Goal: Task Accomplishment & Management: Use online tool/utility

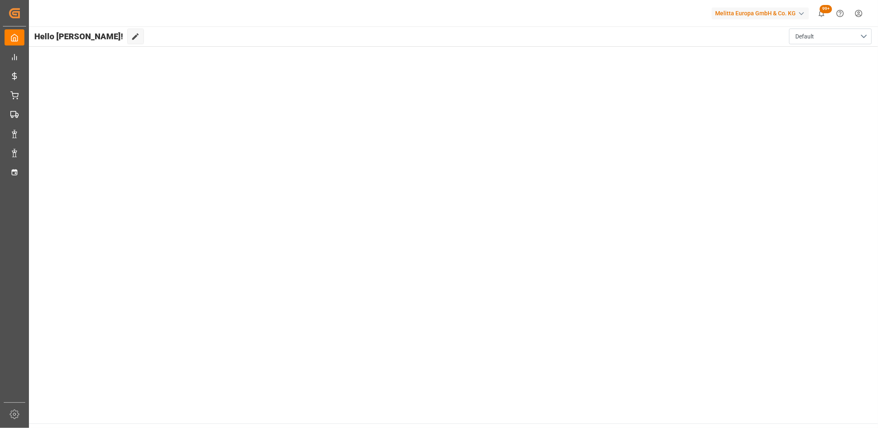
click at [605, 195] on main "Hello Corinne! Edit Cockpit Default" at bounding box center [453, 224] width 850 height 397
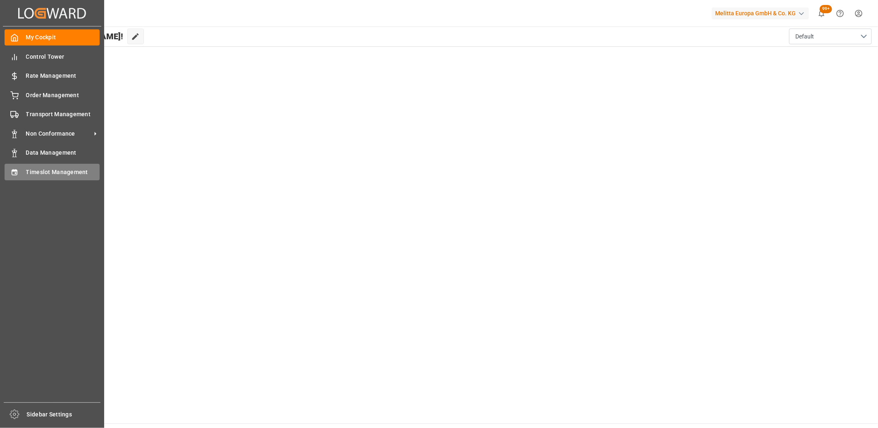
click at [36, 168] on span "Timeslot Management" at bounding box center [63, 172] width 74 height 9
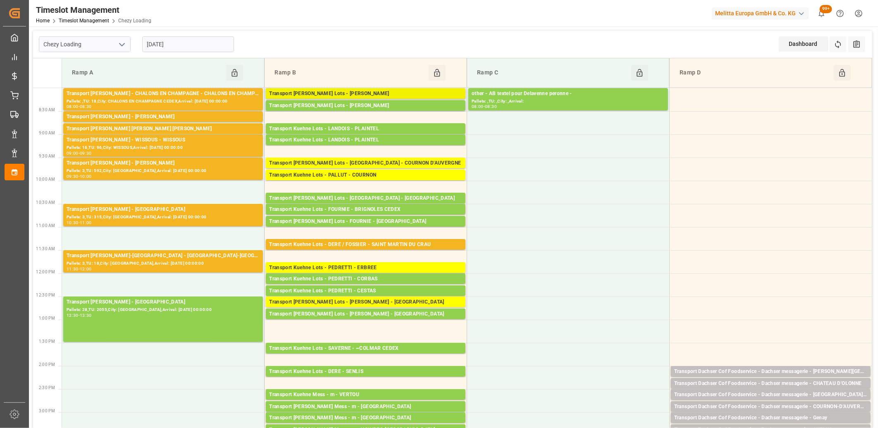
click at [314, 92] on div "Transport Kuehne Lots - ANTOINE - SAINT ETIENNE DE MONTLUC" at bounding box center [365, 94] width 193 height 8
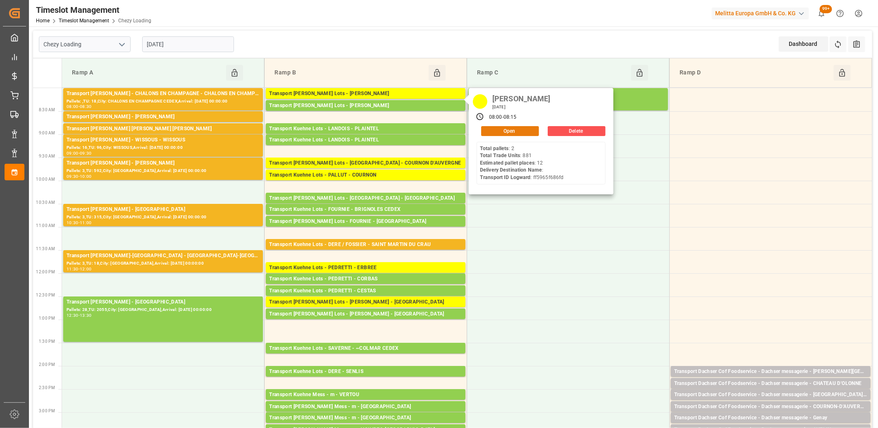
click at [502, 132] on button "Open" at bounding box center [510, 131] width 58 height 10
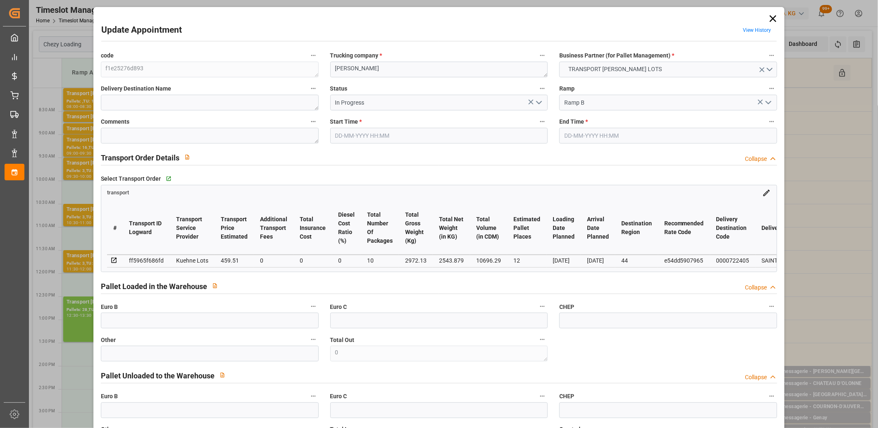
type input "12"
type input "459.51"
type input "0"
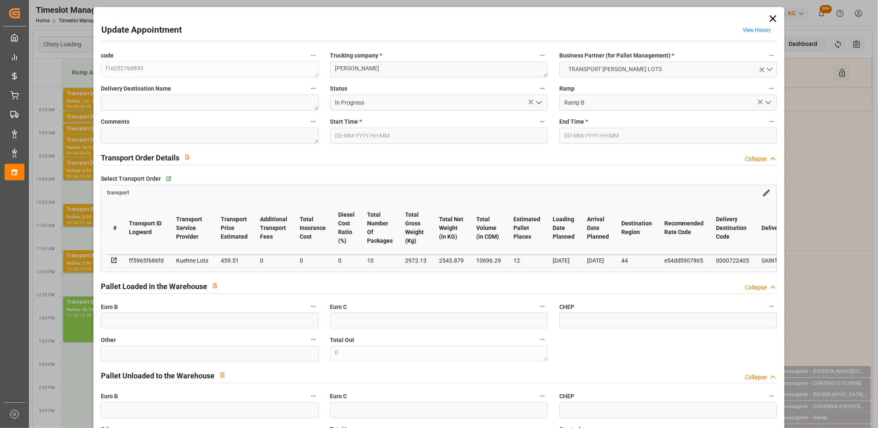
type input "459.51"
type input "0"
type input "10"
type input "2543.879"
type input "3772.754"
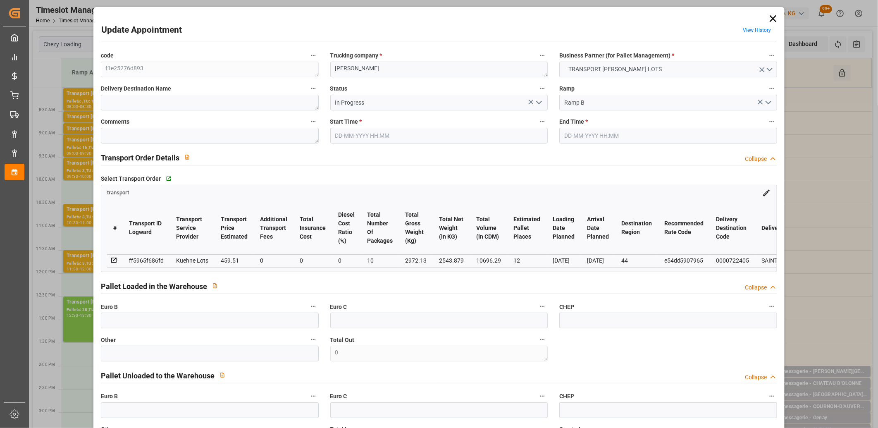
type input "10696.29"
type input "44"
type input "2"
type input "881"
type input "34"
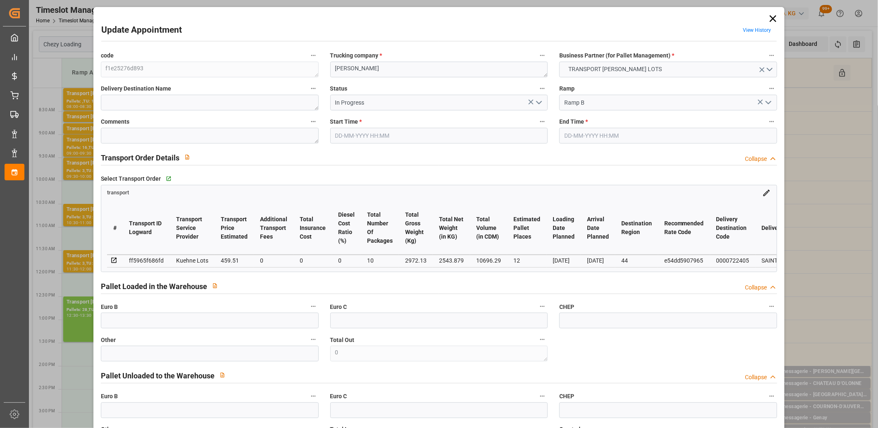
type input "101"
type input "2972.13"
type input "0"
type input "4710.8598"
type input "0"
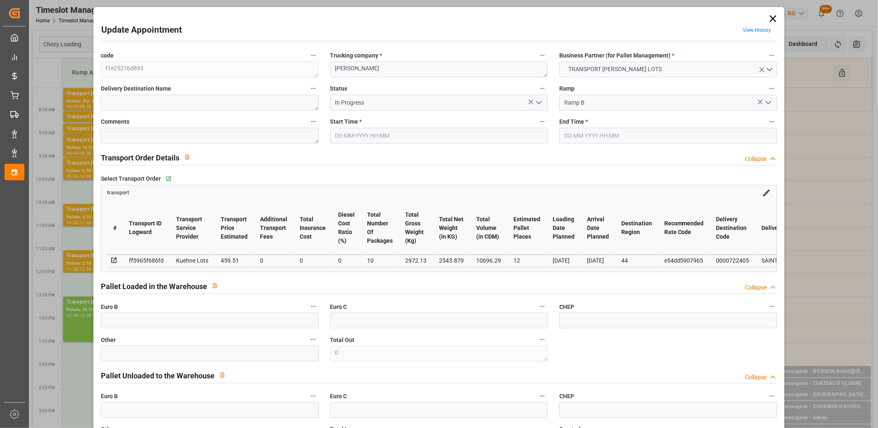
type input "0"
type input "21"
type input "35"
type input "26-08-2025 08:00"
type input "26-08-2025 08:15"
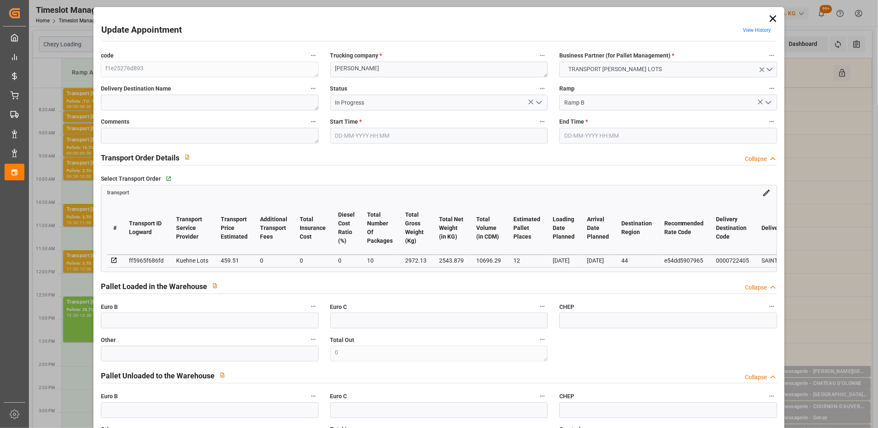
type input "20-08-2025 12:39"
type input "20-08-2025 11:48"
type input "[DATE]"
type input "25-08-2025"
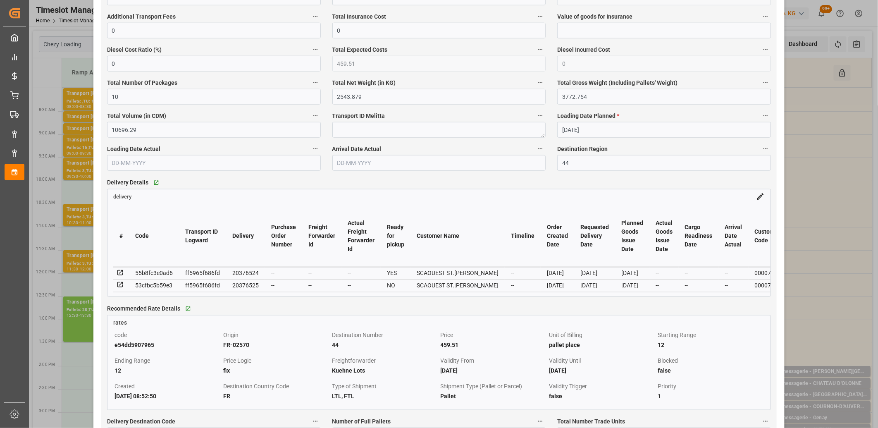
scroll to position [551, 0]
click at [118, 287] on icon at bounding box center [120, 284] width 7 height 7
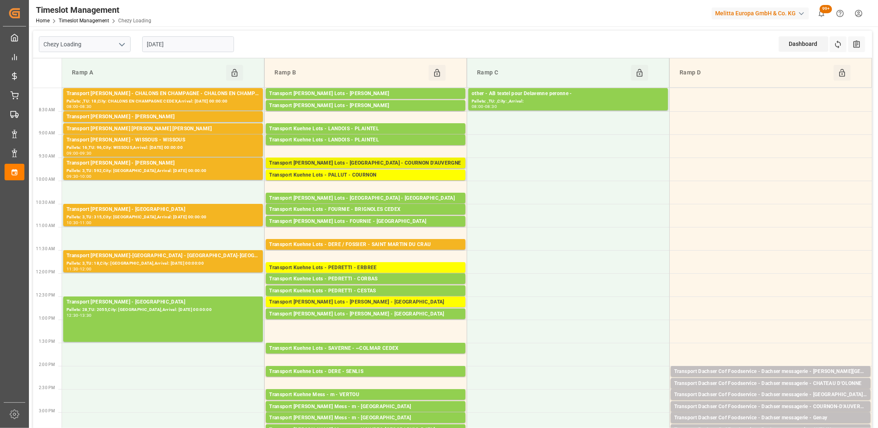
click at [360, 163] on div "Transport Kuehne Lots - PALLUT - COURNON D'AUVERGNE" at bounding box center [365, 163] width 193 height 8
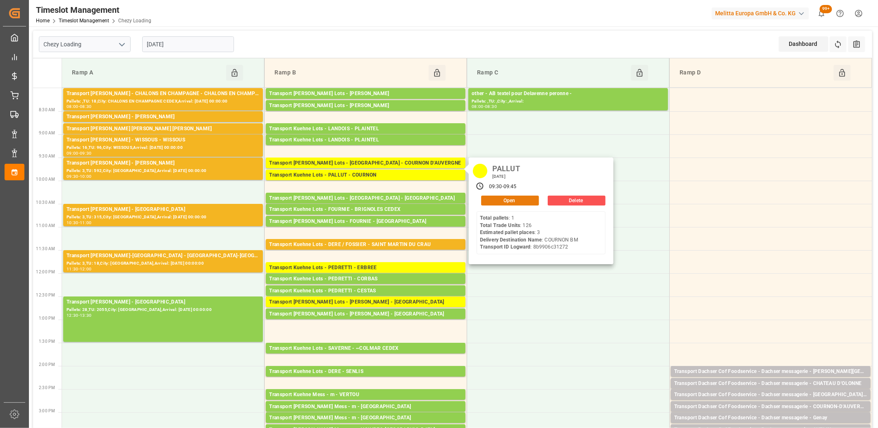
click at [491, 199] on button "Open" at bounding box center [510, 201] width 58 height 10
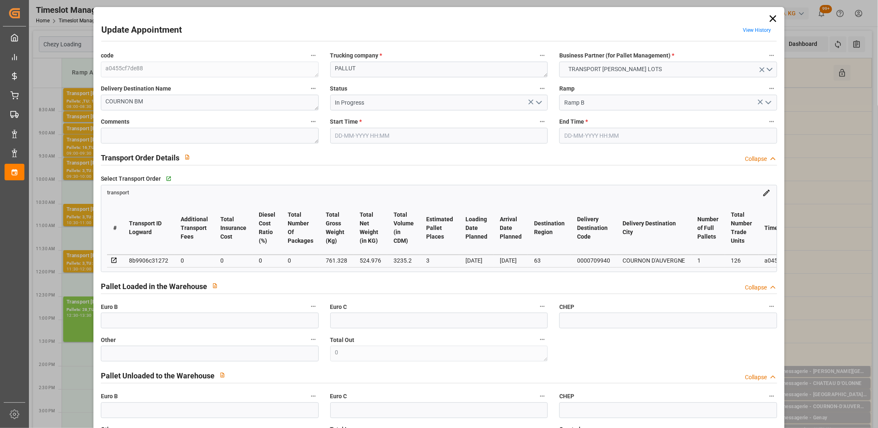
type input "26-08-2025 09:30"
type input "26-08-2025 09:45"
type input "20-08-2025 13:15"
type input "20-08-2025 11:47"
type input "[DATE]"
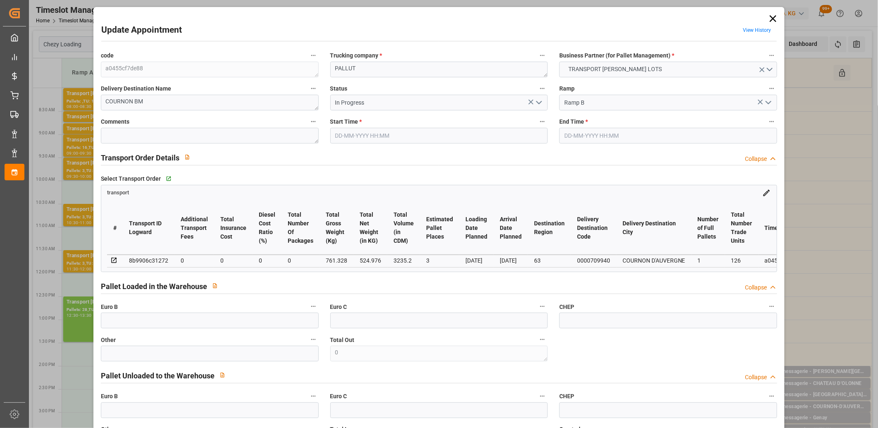
type input "22-08-2025"
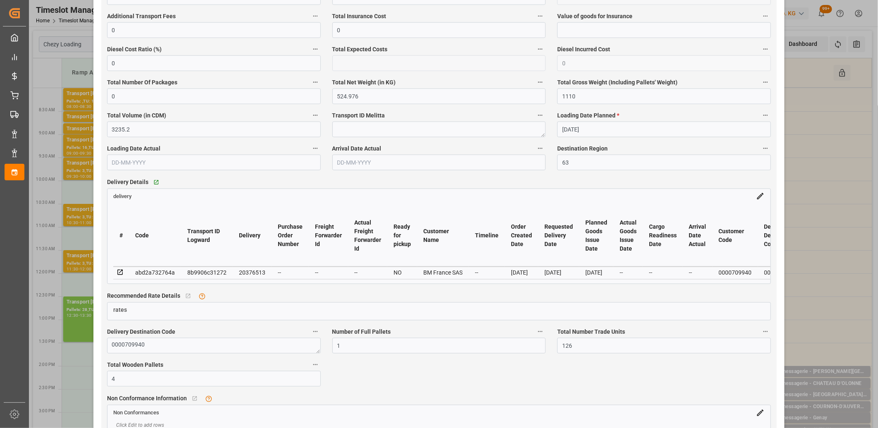
click at [119, 274] on icon at bounding box center [120, 272] width 7 height 7
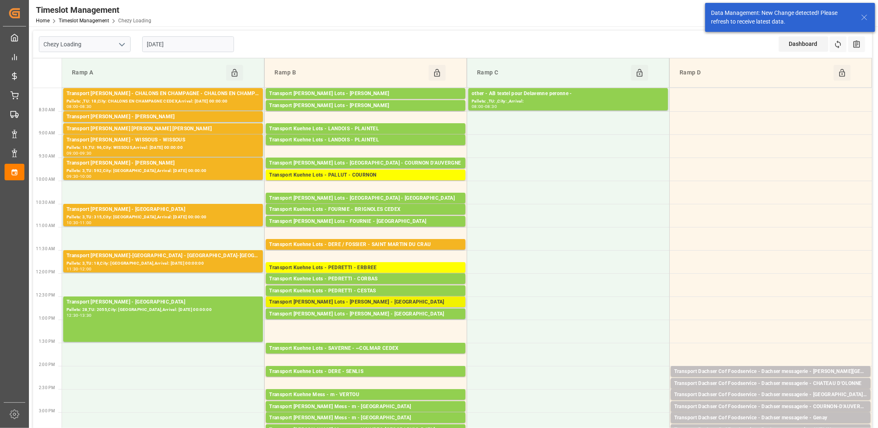
click at [388, 304] on div "Transport Kuehne Lots - PEDRETTI - ST ETIENNE DE MONTLUC" at bounding box center [365, 302] width 193 height 8
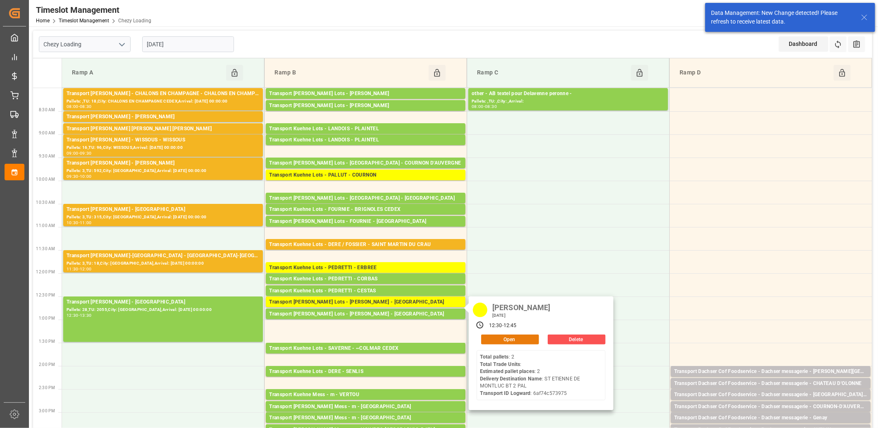
click at [514, 338] on button "Open" at bounding box center [510, 340] width 58 height 10
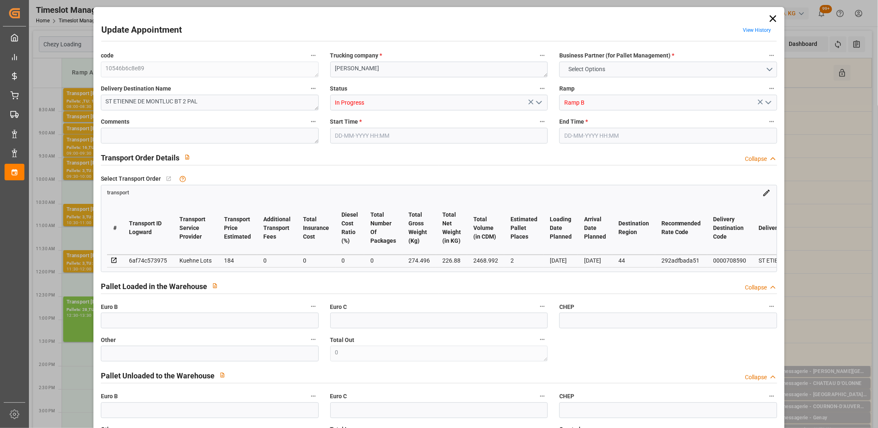
type input "2"
type input "184"
type input "0"
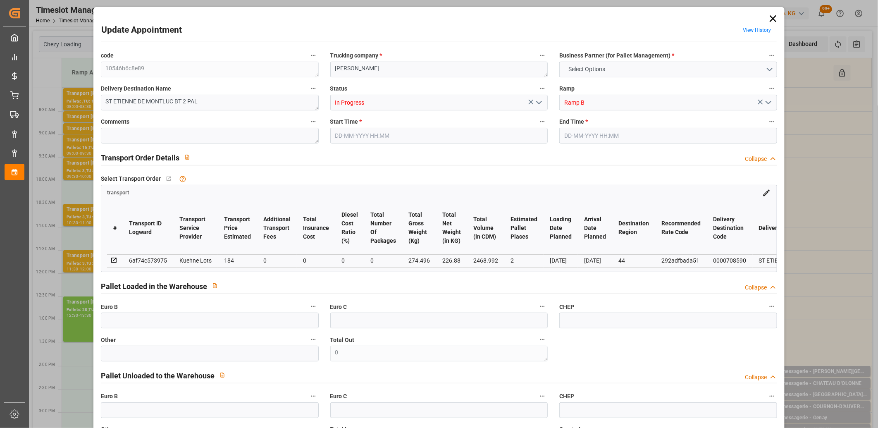
type input "184"
type input "0"
type input "226.88"
type input "350"
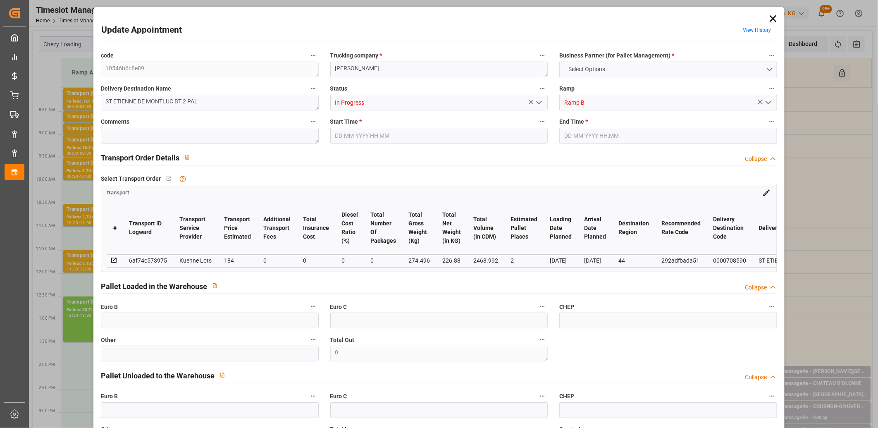
type input "2468.992"
type input "44"
type input "2"
type input "0"
type input "2"
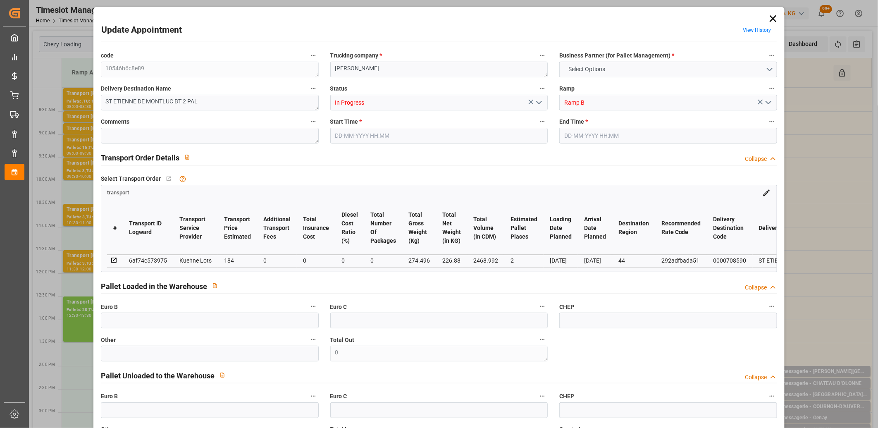
type input "101"
type input "274.496"
type input "0"
type input "4710.8598"
type input "0"
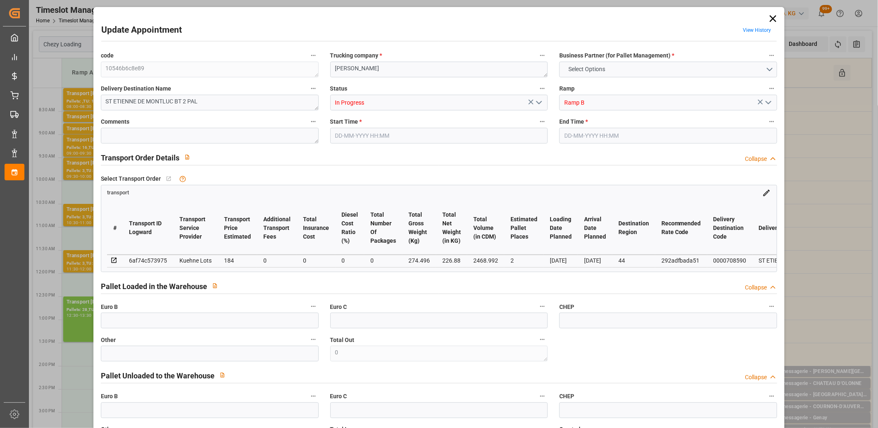
type input "0"
type input "21"
type input "35"
type input "26-08-2025 12:30"
type input "26-08-2025 12:45"
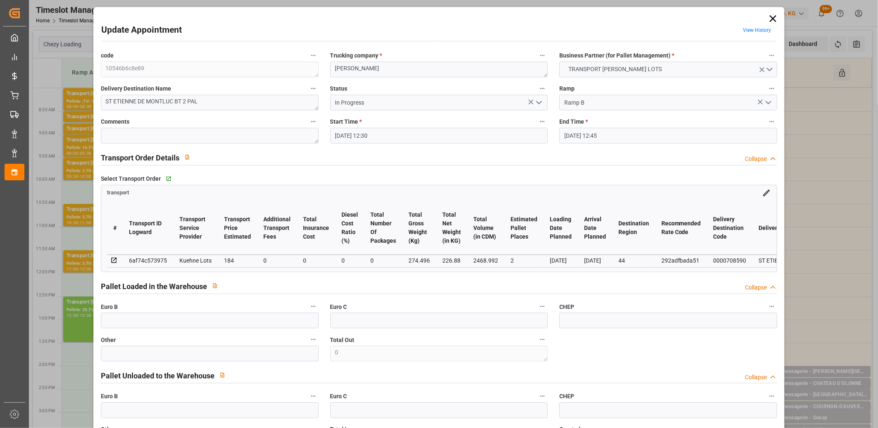
type input "20-08-2025 13:14"
type input "20-08-2025 11:45"
type input "25-08-2025"
type input "21-08-2025"
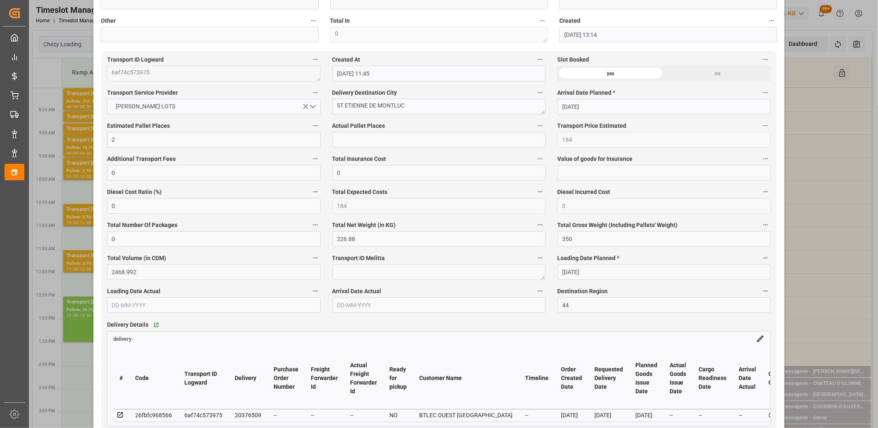
scroll to position [414, 0]
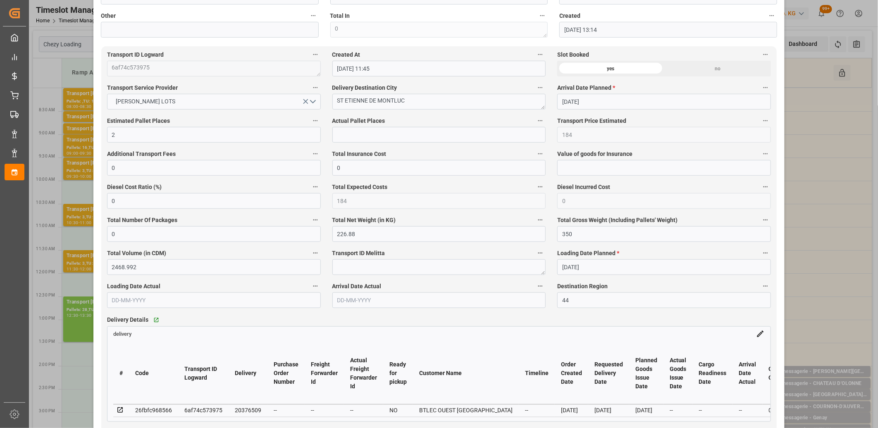
click at [117, 413] on icon at bounding box center [119, 409] width 5 height 5
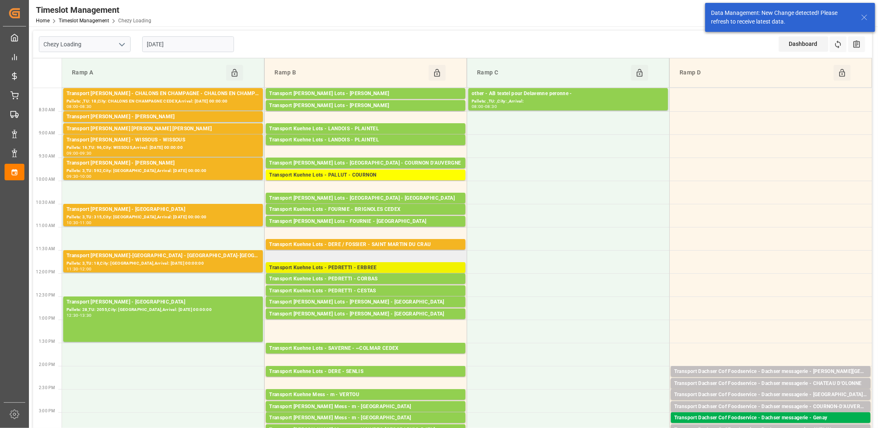
click at [385, 266] on div "Transport Kuehne Lots - PEDRETTI - ERBREE" at bounding box center [365, 268] width 193 height 8
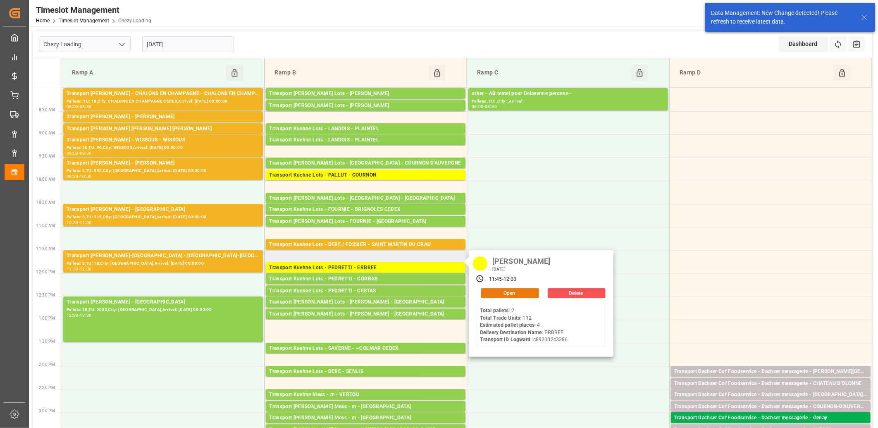
click at [488, 290] on button "Open" at bounding box center [510, 293] width 58 height 10
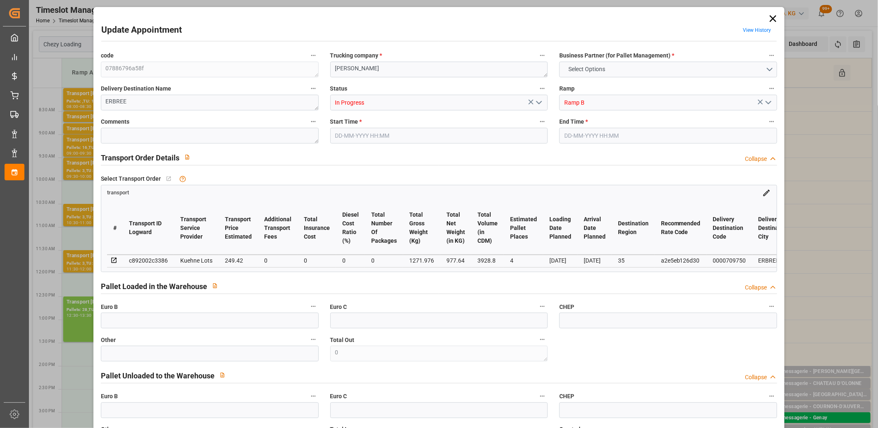
type input "4"
type input "249.42"
type input "0"
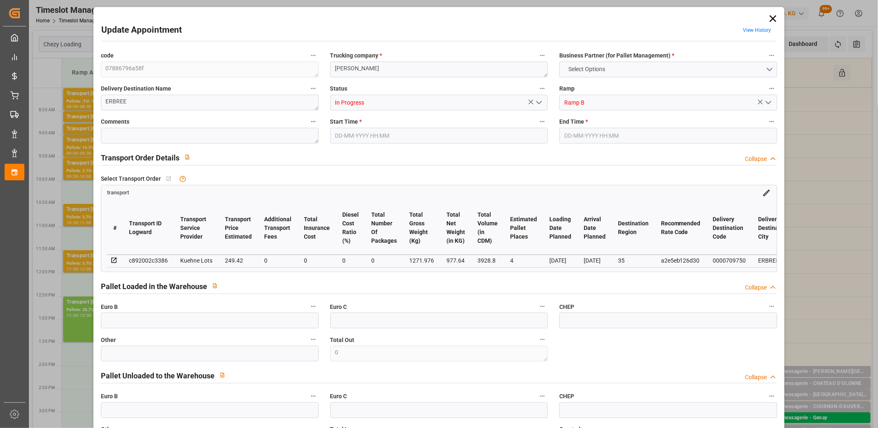
type input "249.42"
type input "0"
type input "977.64"
type input "1430"
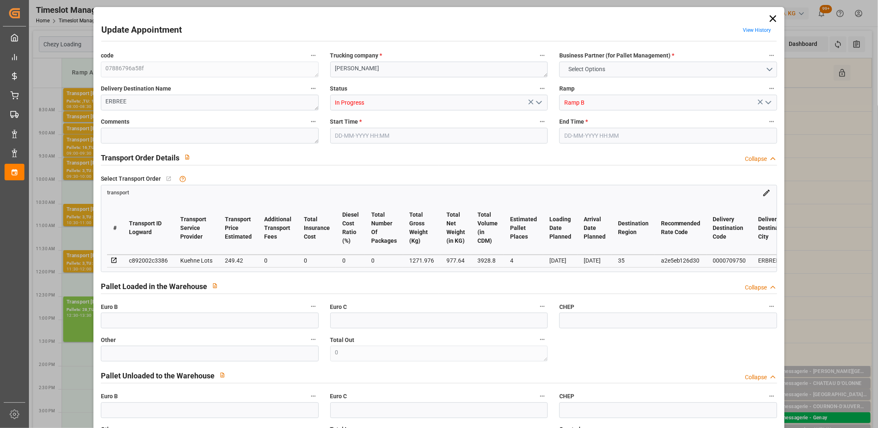
type input "3928.8"
type input "35"
type input "2"
type input "112"
type input "4"
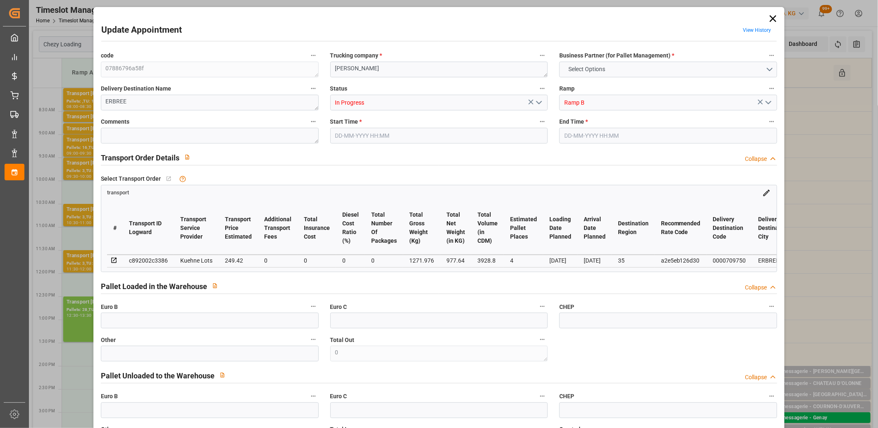
type input "101"
type input "1271.976"
type input "0"
type input "4710.8598"
type input "0"
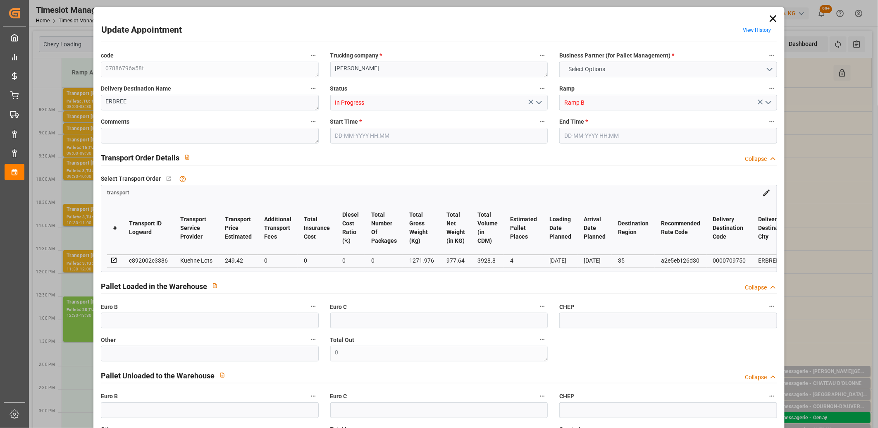
type input "0"
type input "21"
type input "35"
type input "26-08-2025 11:45"
type input "26-08-2025 12:00"
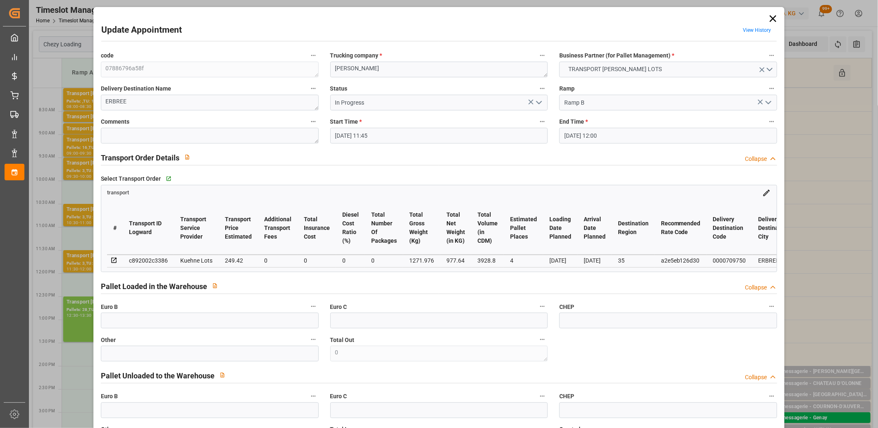
type input "25-08-2025 12:26"
type input "25-08-2025 11:30"
type input "29-08-2025"
type input "[DATE]"
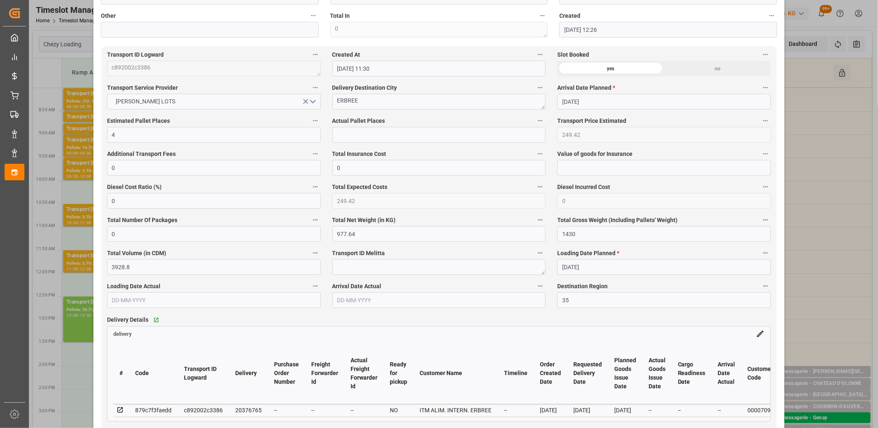
click at [121, 412] on icon at bounding box center [120, 410] width 7 height 7
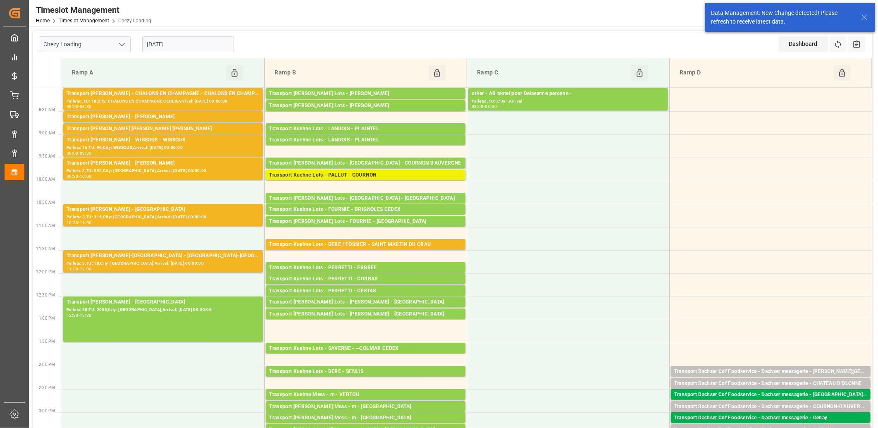
click at [388, 174] on div "Transport Kuehne Lots - PALLUT - COURNON" at bounding box center [365, 175] width 193 height 8
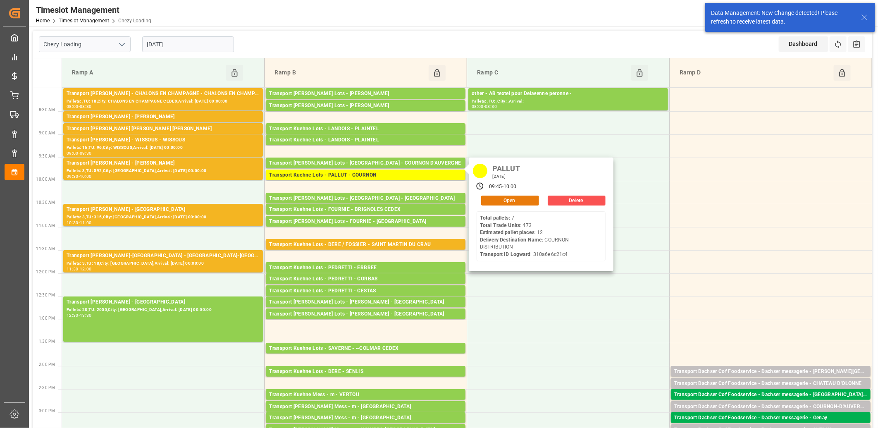
click at [484, 202] on button "Open" at bounding box center [510, 201] width 58 height 10
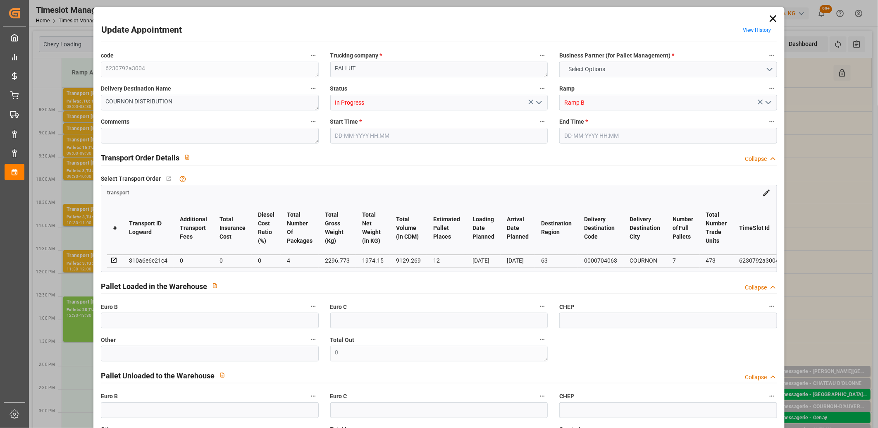
type input "12"
type input "0"
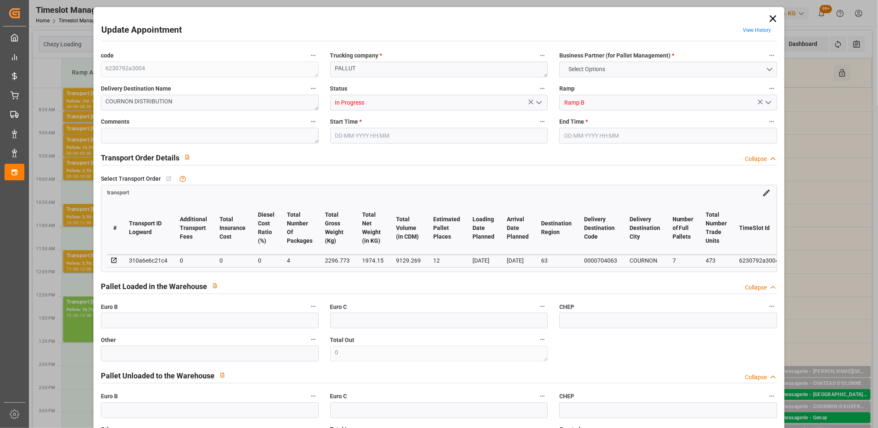
type input "4"
type input "1974.15"
type input "3180.093"
type input "9129.269"
type input "63"
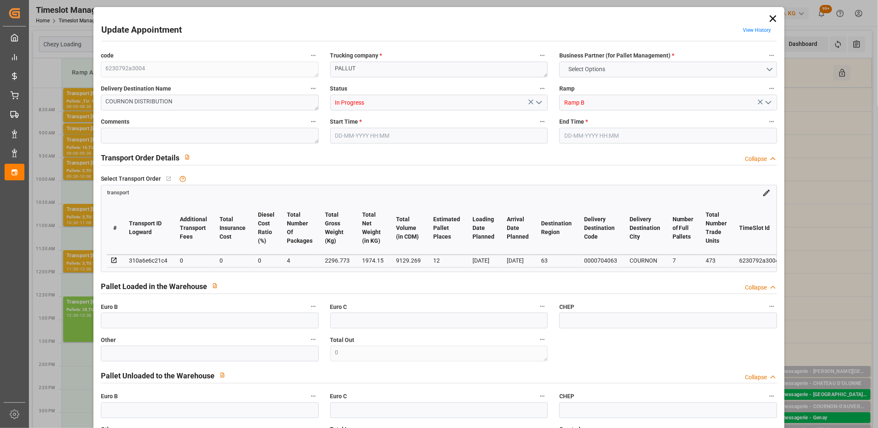
type input "7"
type input "473"
type input "37"
type input "101"
type input "2296.773"
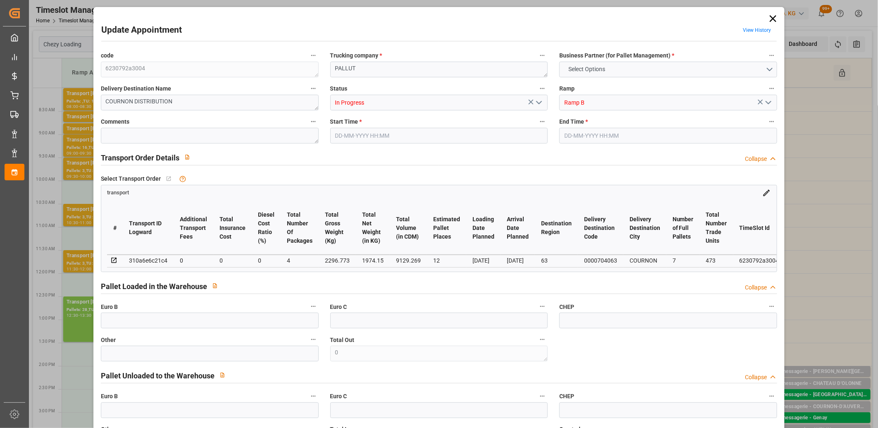
type input "0"
type input "4710.8598"
type input "0"
type input "21"
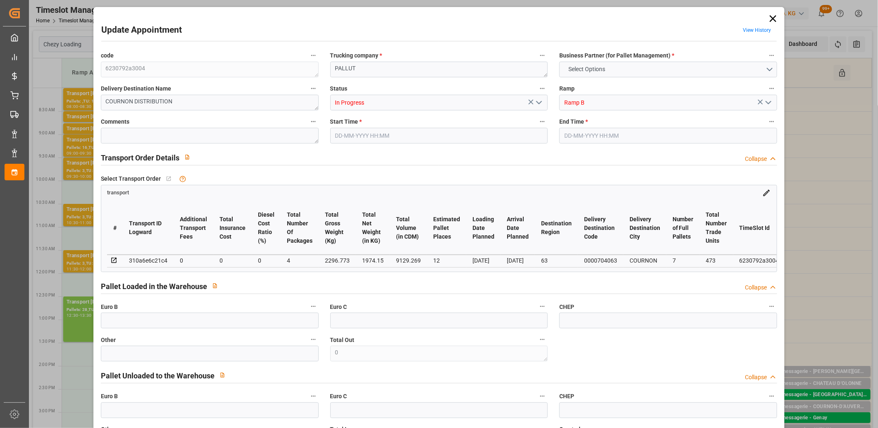
type input "35"
type input "26-08-2025 09:45"
type input "26-08-2025 10:00"
type input "20-08-2025 13:16"
type input "20-08-2025 11:48"
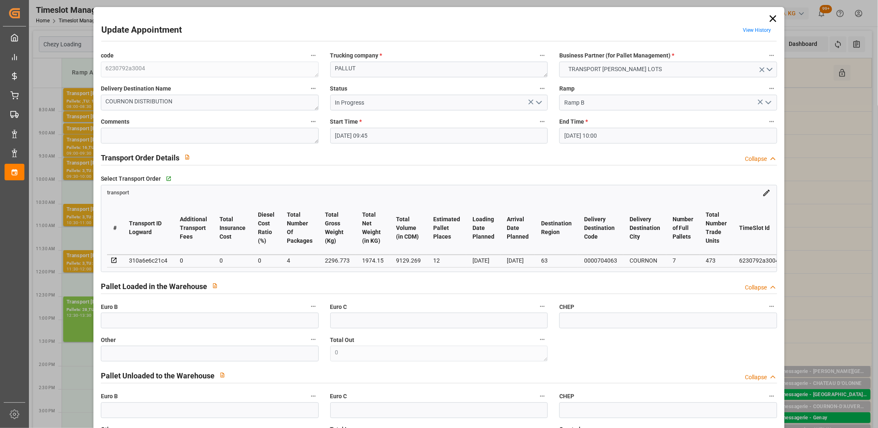
type input "[DATE]"
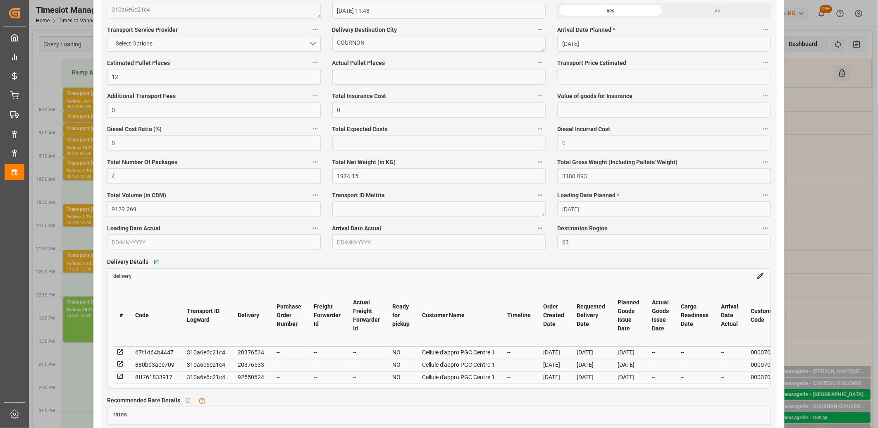
scroll to position [597, 0]
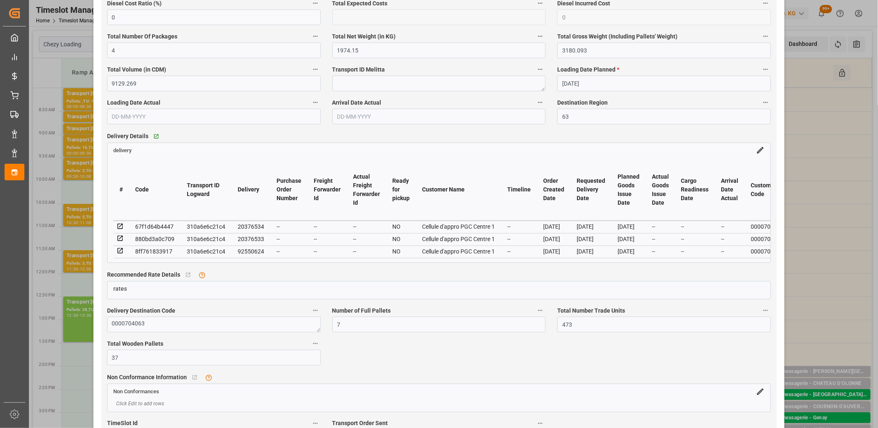
click at [118, 229] on icon at bounding box center [120, 226] width 7 height 7
click at [118, 251] on icon at bounding box center [120, 250] width 7 height 7
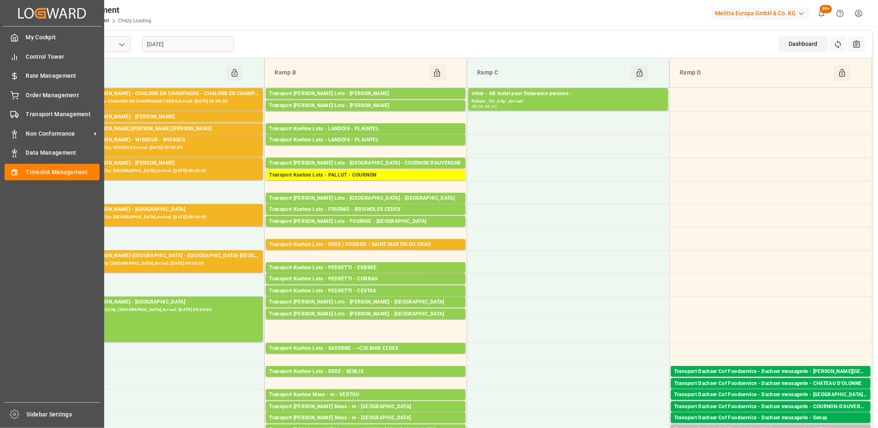
click at [21, 104] on div "My Cockpit My Cockpit Control Tower Control Tower Rate Management Rate Manageme…" at bounding box center [52, 214] width 98 height 376
click at [21, 113] on div "Transport Management Transport Management" at bounding box center [52, 114] width 95 height 16
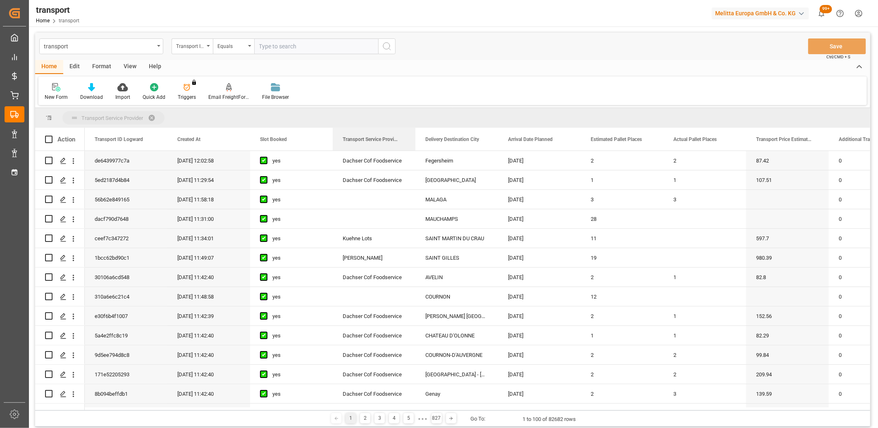
drag, startPoint x: 356, startPoint y: 138, endPoint x: 353, endPoint y: 122, distance: 16.1
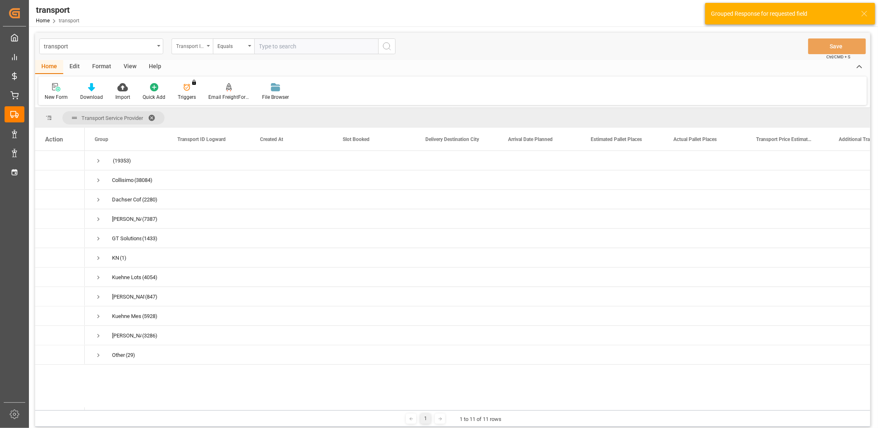
click at [188, 49] on div "Transport ID Logward" at bounding box center [190, 46] width 28 height 10
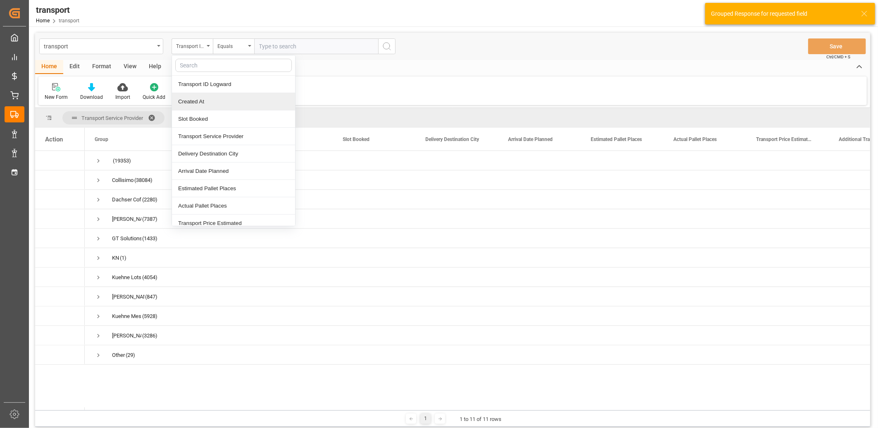
click at [188, 100] on div "Created At" at bounding box center [233, 101] width 123 height 17
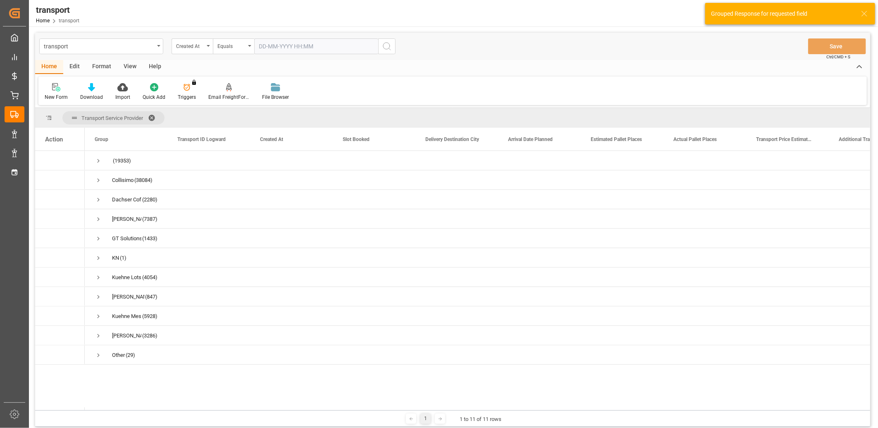
click at [286, 46] on input "text" at bounding box center [316, 46] width 124 height 16
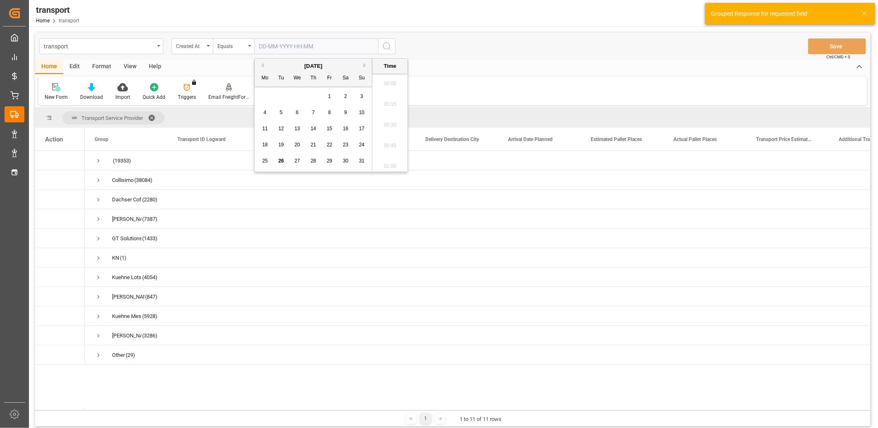
scroll to position [726, 0]
click at [266, 160] on span "25" at bounding box center [264, 161] width 5 height 6
type input "25-08-2025 00:00"
click at [387, 45] on icon "search button" at bounding box center [387, 46] width 10 height 10
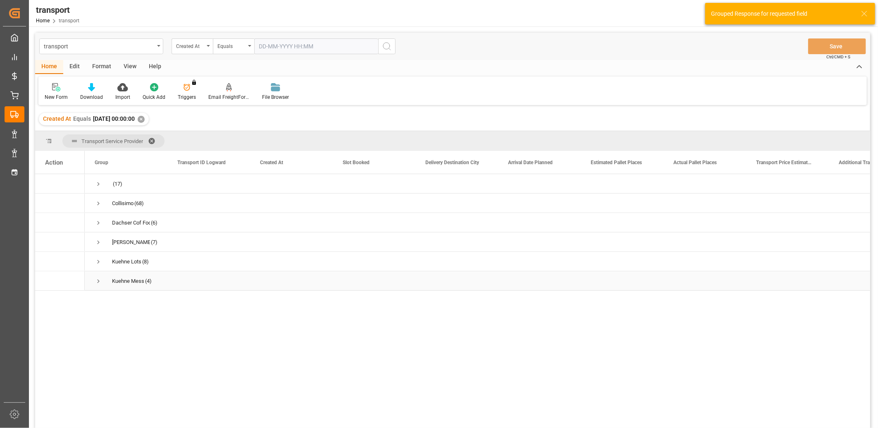
click at [98, 280] on span "Press SPACE to select this row." at bounding box center [98, 281] width 7 height 7
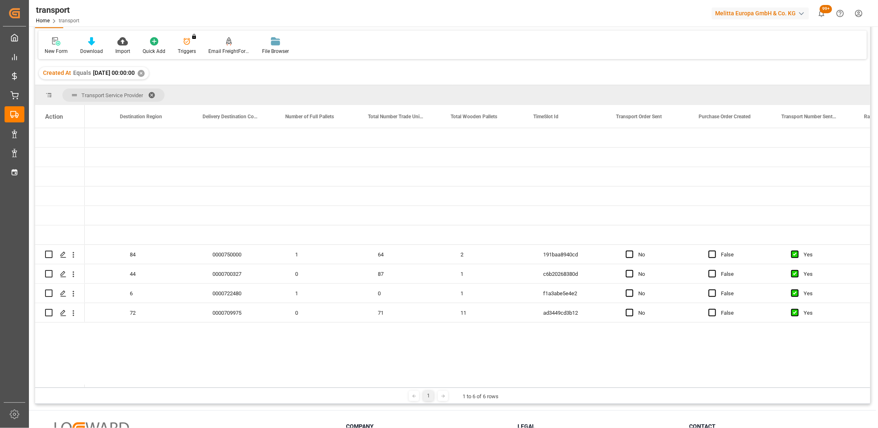
scroll to position [0, 1877]
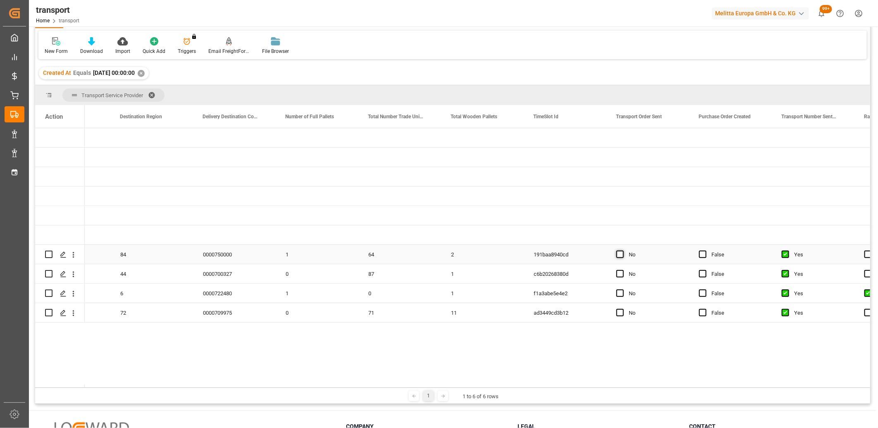
click at [619, 258] on span "Press SPACE to select this row." at bounding box center [620, 254] width 7 height 7
click at [623, 251] on input "Press SPACE to select this row." at bounding box center [623, 251] width 0 height 0
click at [619, 274] on span "Press SPACE to select this row." at bounding box center [620, 273] width 7 height 7
click at [623, 270] on input "Press SPACE to select this row." at bounding box center [623, 270] width 0 height 0
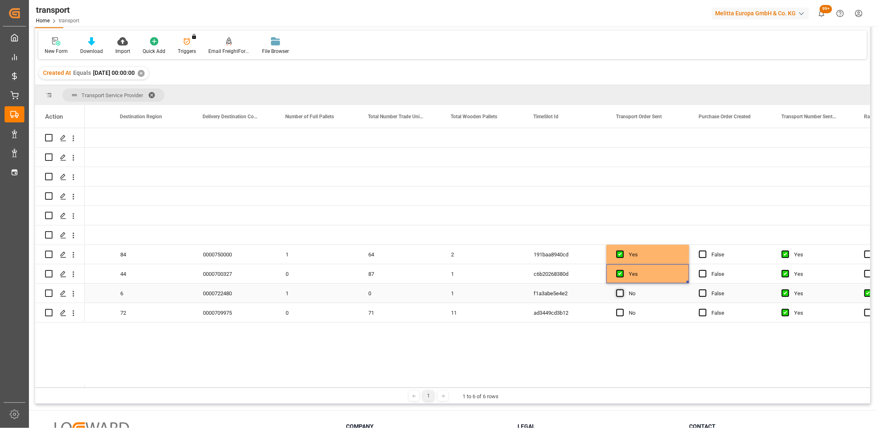
click at [617, 293] on span "Press SPACE to select this row." at bounding box center [620, 293] width 7 height 7
click at [623, 290] on input "Press SPACE to select this row." at bounding box center [623, 290] width 0 height 0
click at [620, 309] on span "Press SPACE to select this row." at bounding box center [620, 312] width 7 height 7
click at [623, 309] on input "Press SPACE to select this row." at bounding box center [623, 309] width 0 height 0
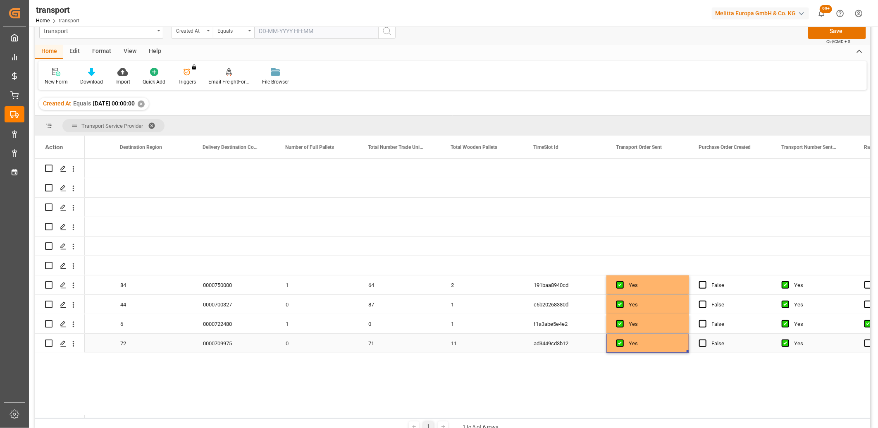
scroll to position [0, 0]
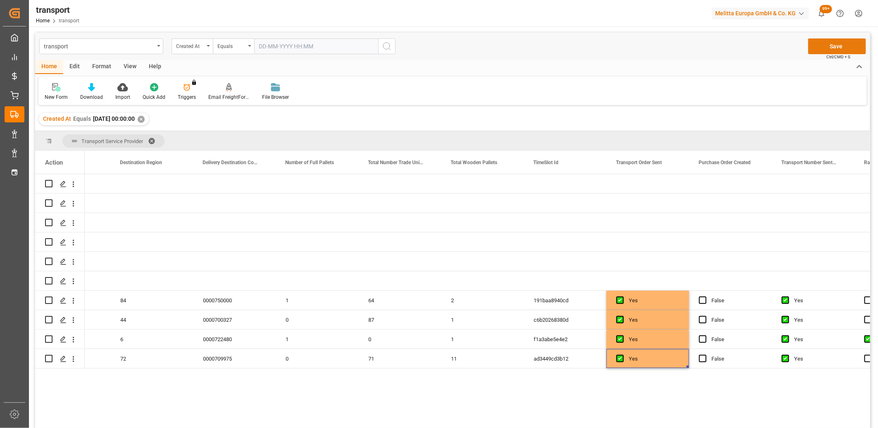
click at [837, 48] on button "Save" at bounding box center [838, 46] width 58 height 16
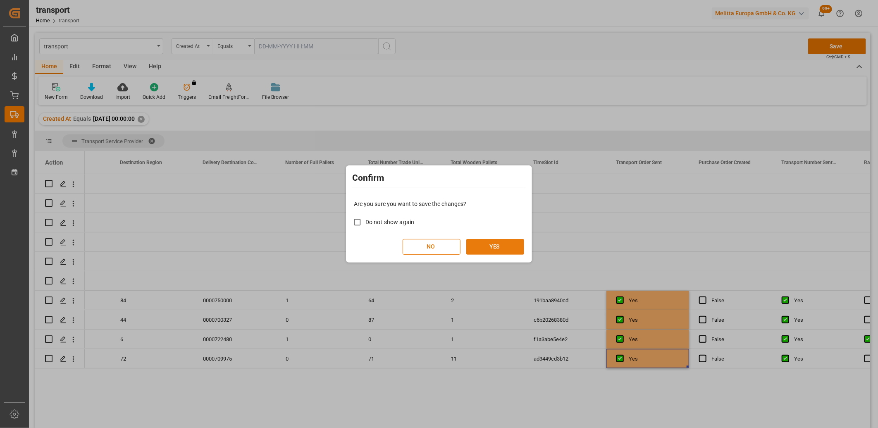
click at [493, 246] on button "YES" at bounding box center [496, 247] width 58 height 16
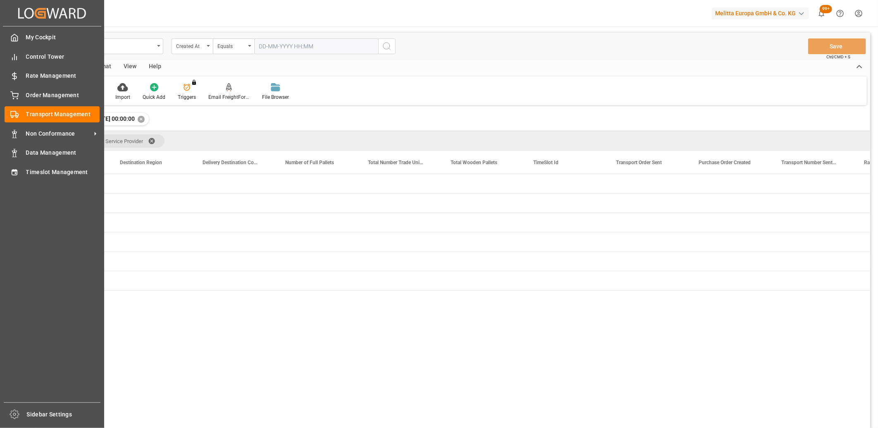
click at [10, 86] on div "My Cockpit My Cockpit Control Tower Control Tower Rate Management Rate Manageme…" at bounding box center [52, 214] width 98 height 376
click at [11, 91] on div at bounding box center [12, 95] width 14 height 9
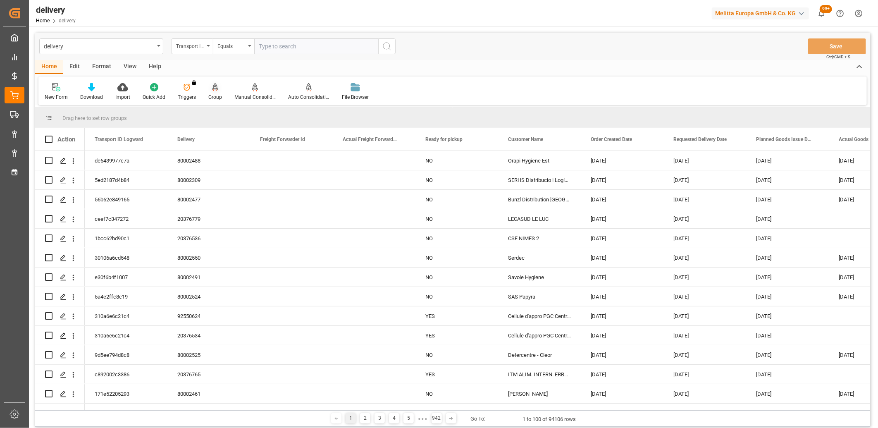
click at [215, 86] on icon at bounding box center [216, 86] width 6 height 7
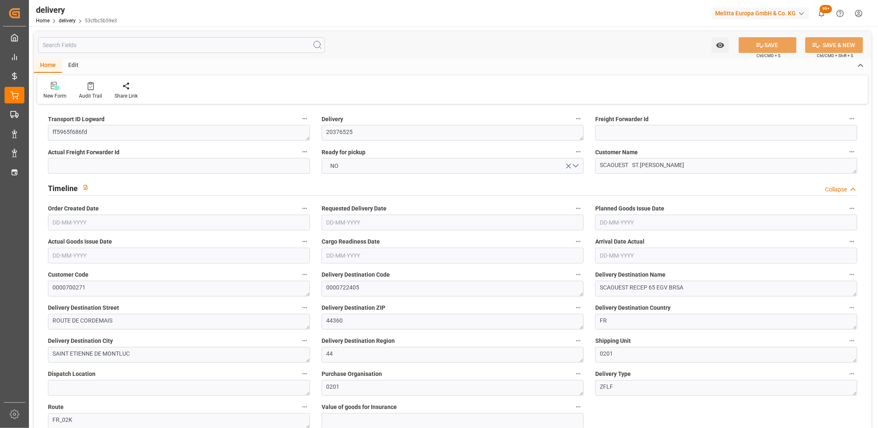
type input "[DATE]"
type input "27-08-2025"
type input "[DATE]"
type input "20-08-2025 11:01"
click at [356, 167] on button "NO" at bounding box center [453, 166] width 262 height 16
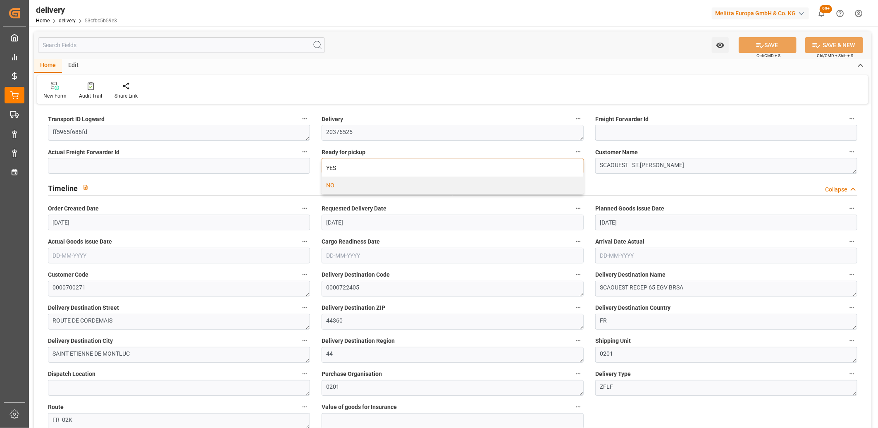
click at [356, 167] on div "YES" at bounding box center [452, 167] width 261 height 17
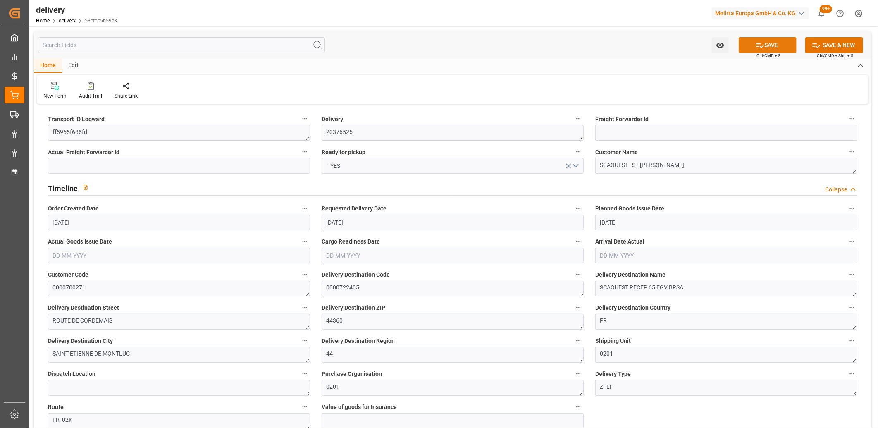
click at [751, 44] on button "SAVE" at bounding box center [768, 45] width 58 height 16
type input "[DATE]"
type input "26-08-2025"
type input "22-08-2025"
type input "[DATE] 11:01"
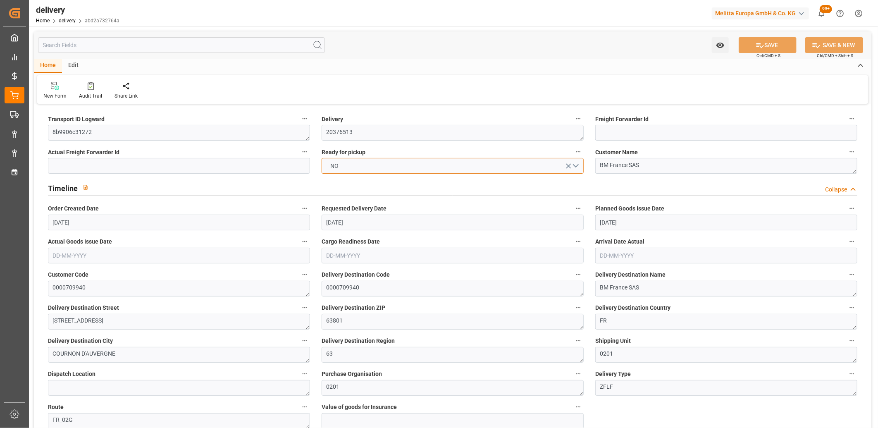
click at [374, 164] on button "NO" at bounding box center [453, 166] width 262 height 16
click at [779, 38] on button "SAVE" at bounding box center [768, 45] width 58 height 16
type input "226.88"
type input "350"
type input "2468.992"
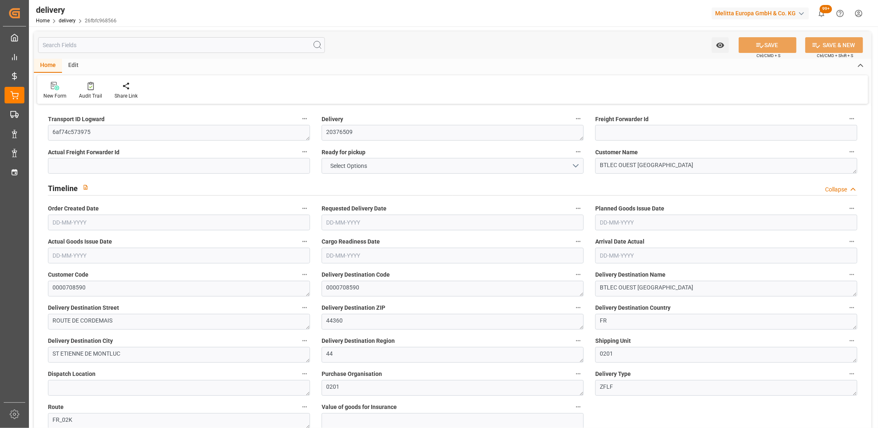
type input "0"
type input "2"
type input "0"
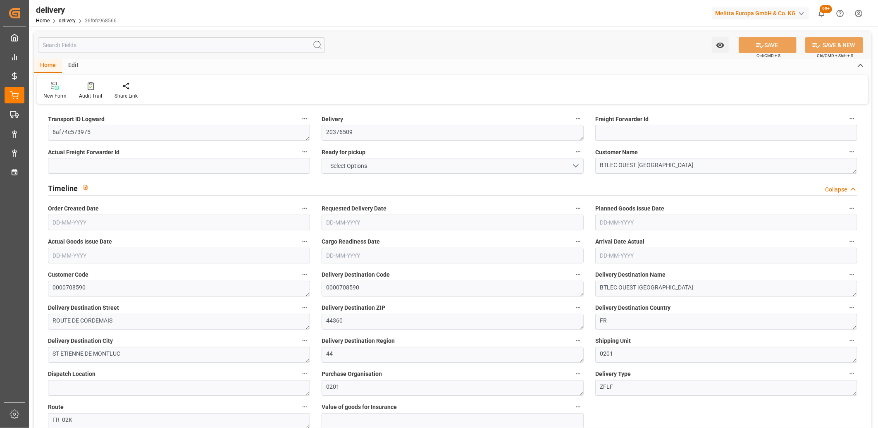
type input "0"
type input "184"
type input "4.9"
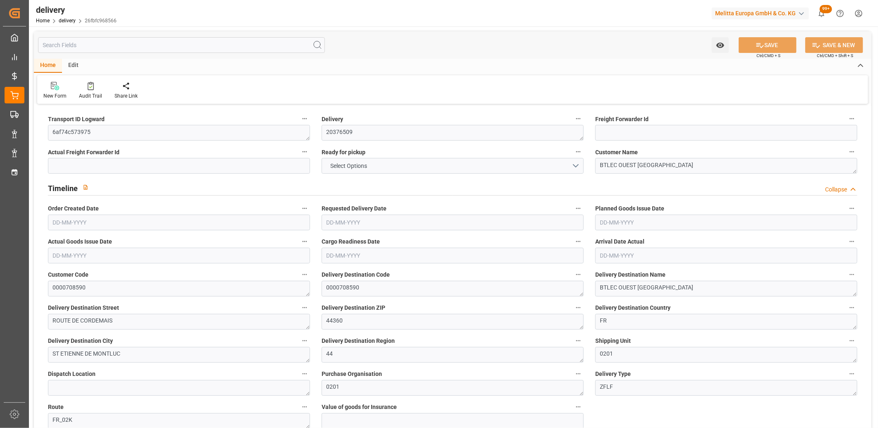
type input "0"
type input "1.5"
type input "1.3"
type input "0"
type input "3"
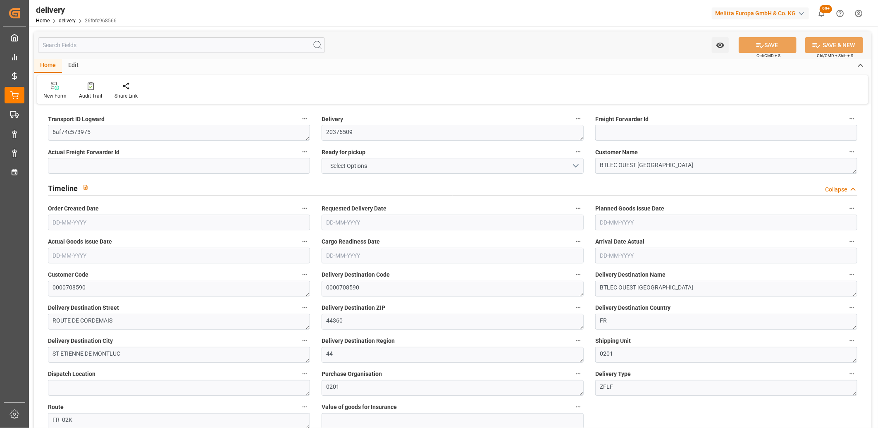
type input "274.496"
type input "101"
type input "1203.2332"
type input "0.0772"
type input "0"
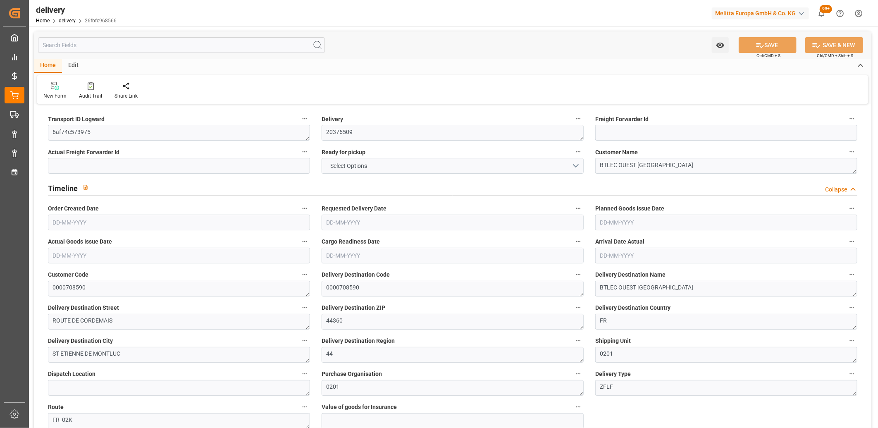
type input "[DATE]"
type input "25-08-2025"
type input "[DATE]"
type input "20-08-2025 11:01"
click at [378, 167] on button "NO" at bounding box center [453, 166] width 262 height 16
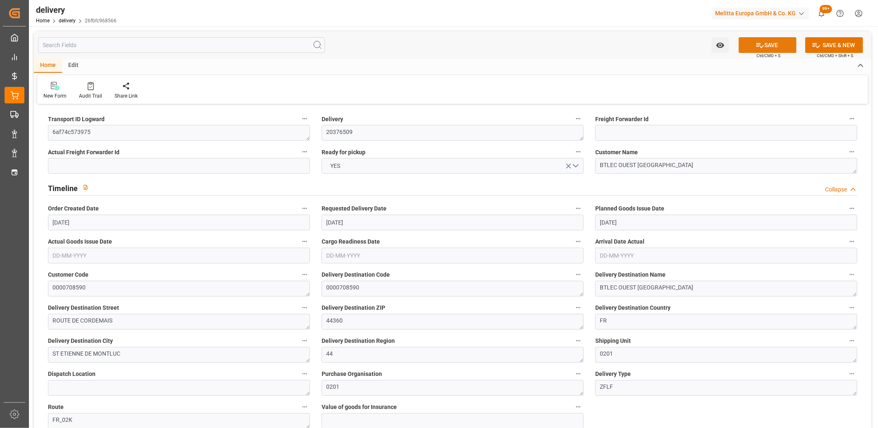
click at [778, 41] on button "SAVE" at bounding box center [768, 45] width 58 height 16
type input "[DATE]"
type input "[DATE] 11:01"
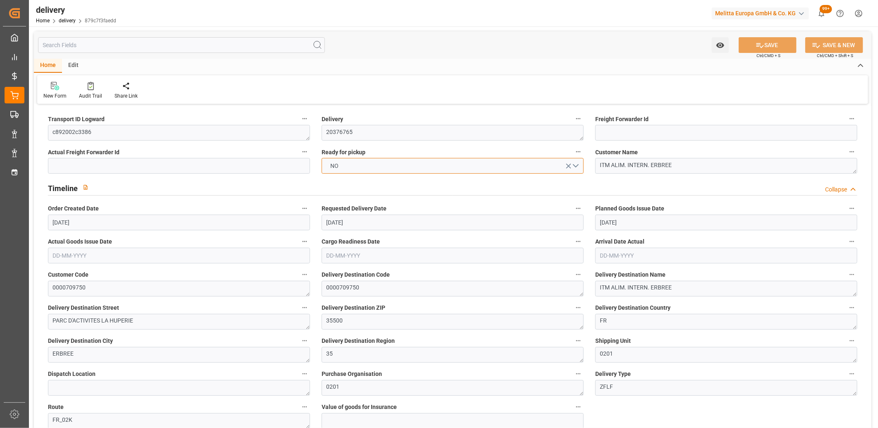
click at [408, 169] on button "NO" at bounding box center [453, 166] width 262 height 16
click at [408, 169] on div "YES" at bounding box center [452, 167] width 261 height 17
click at [756, 47] on icon at bounding box center [760, 45] width 9 height 9
type input "4"
type input "191.142"
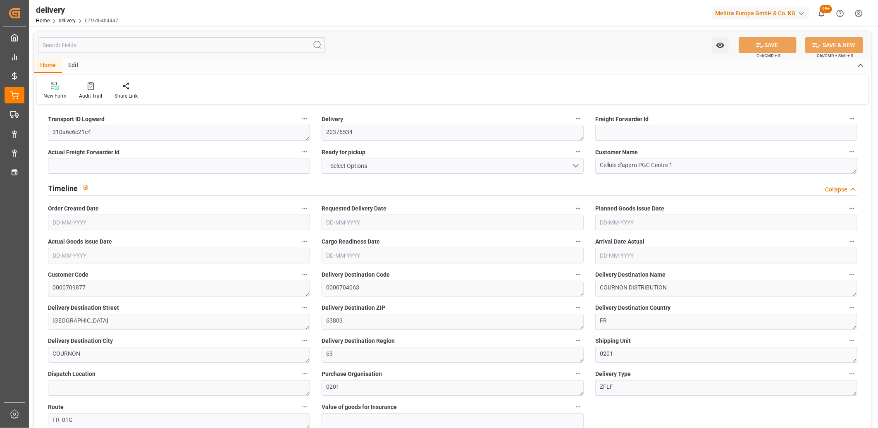
type input "434.41"
type input "1026.237"
type input "114"
type input "9"
type input "0"
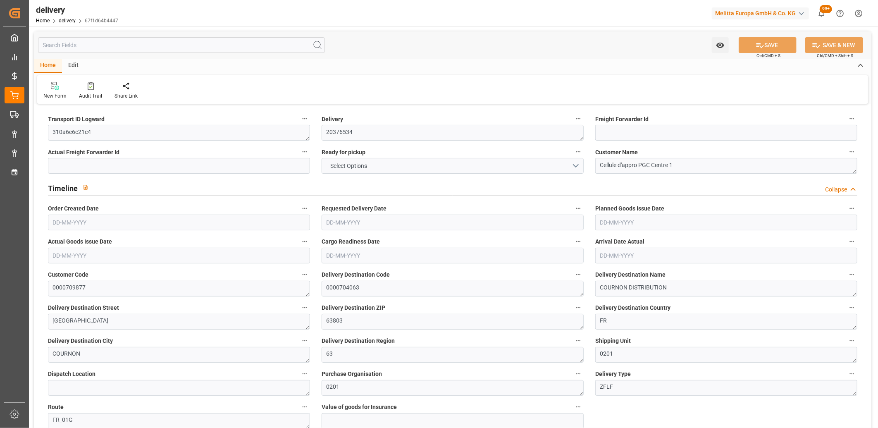
type input "2"
type input "0"
type input "70.2183"
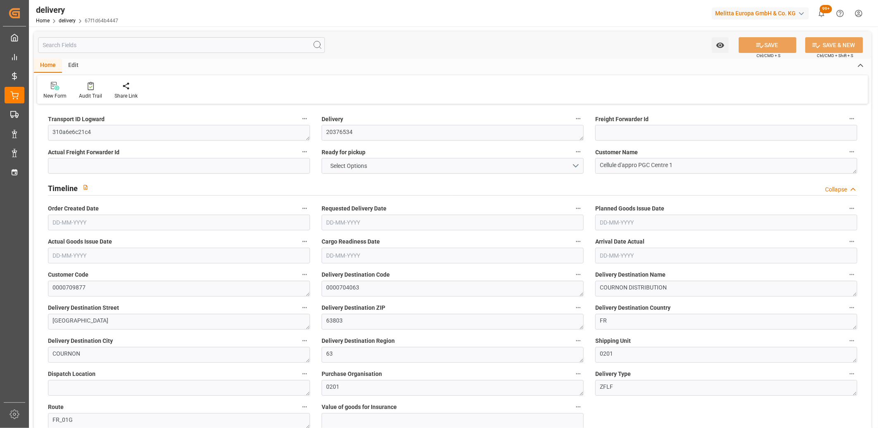
type input "70.2183"
type input "0"
type input "41.04"
type input "1.5"
type input "1.3"
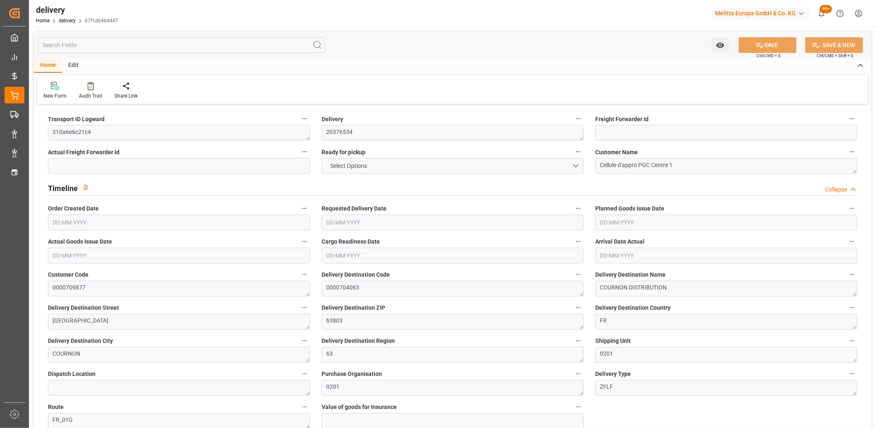
type input "0"
type input "13.5"
type input "227.41"
type input "101"
type input "0"
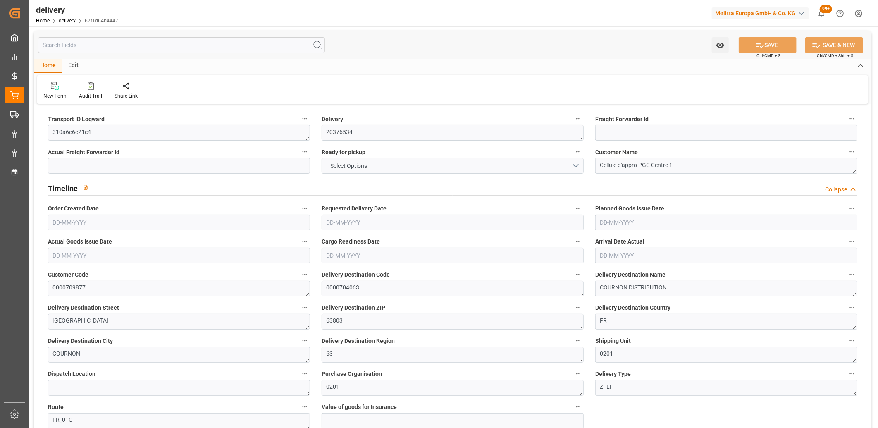
type input "25-08-2025"
type input "[DATE]"
type input "20-08-2025 11:01"
click at [336, 169] on span "NO" at bounding box center [335, 166] width 17 height 9
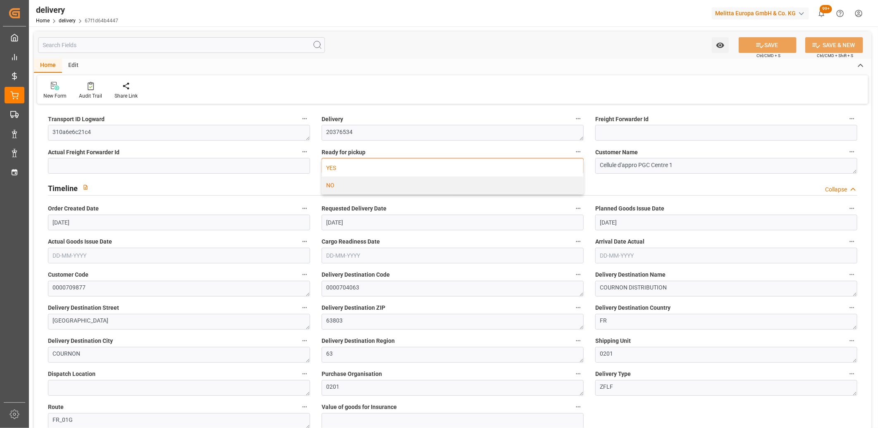
click at [336, 167] on div "YES" at bounding box center [452, 167] width 261 height 17
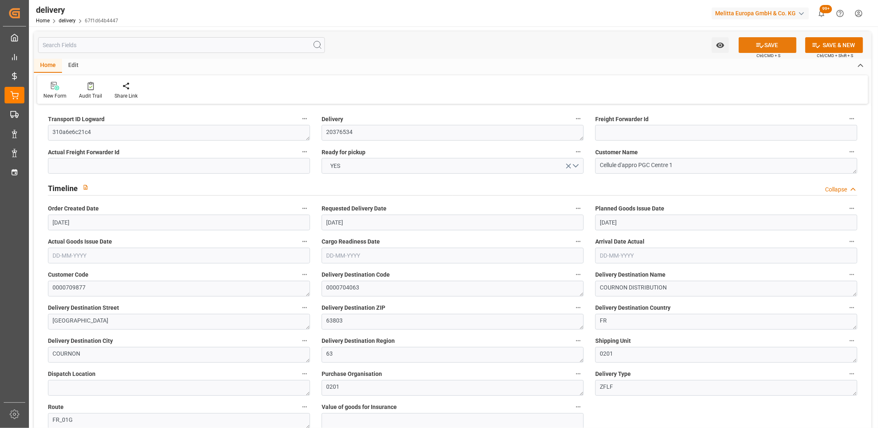
click at [756, 45] on icon at bounding box center [760, 45] width 9 height 9
type input "546.816"
type input "873"
type input "4224"
type input "0"
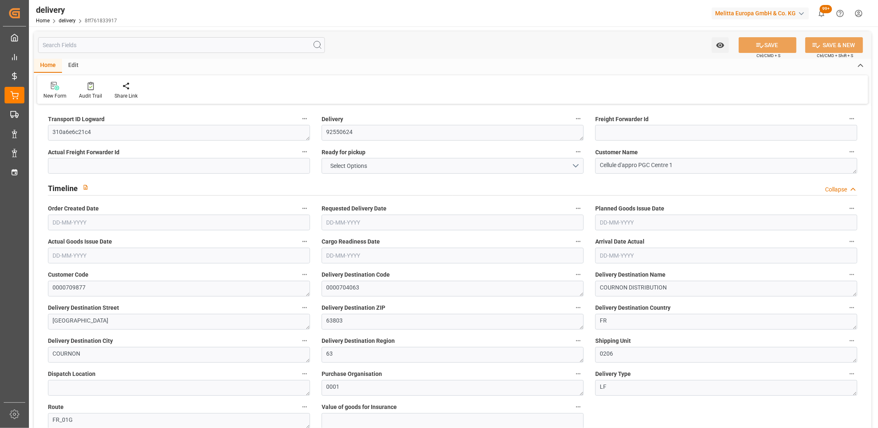
type input "7"
type input "4"
type input "0"
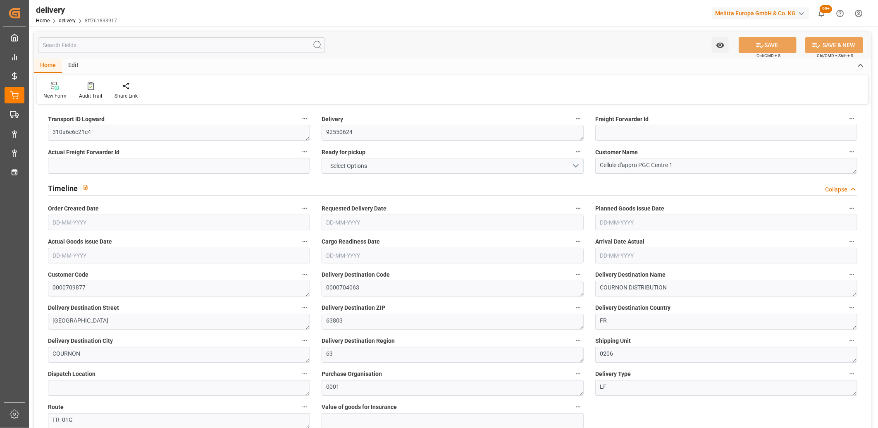
type input "0"
type input "140.4367"
type input "17.15"
type input "0"
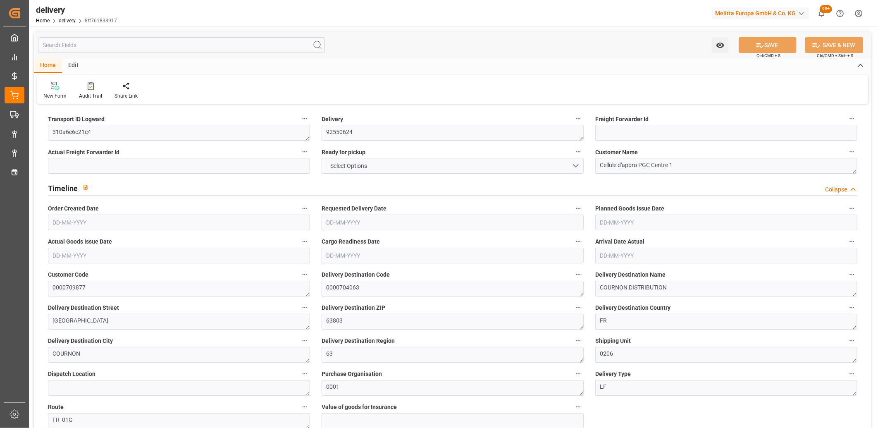
type input "1.5"
type input "1.3"
type input "0"
type input "10.5"
type input "679.68"
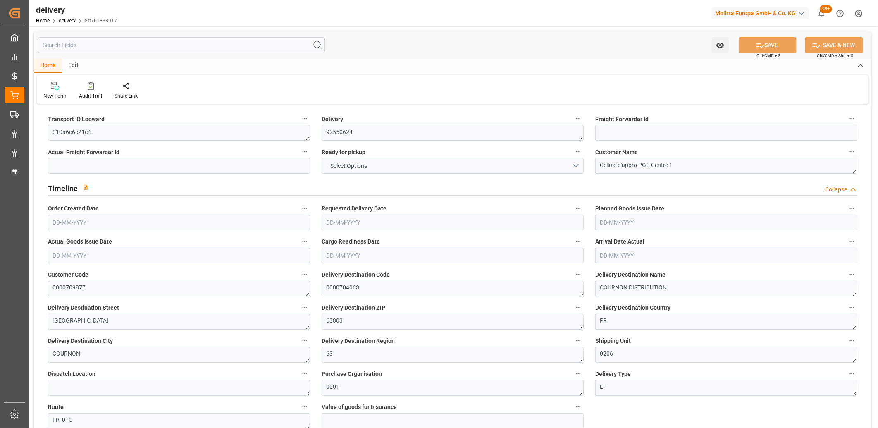
type input "101"
type input "0"
type input "[DATE]"
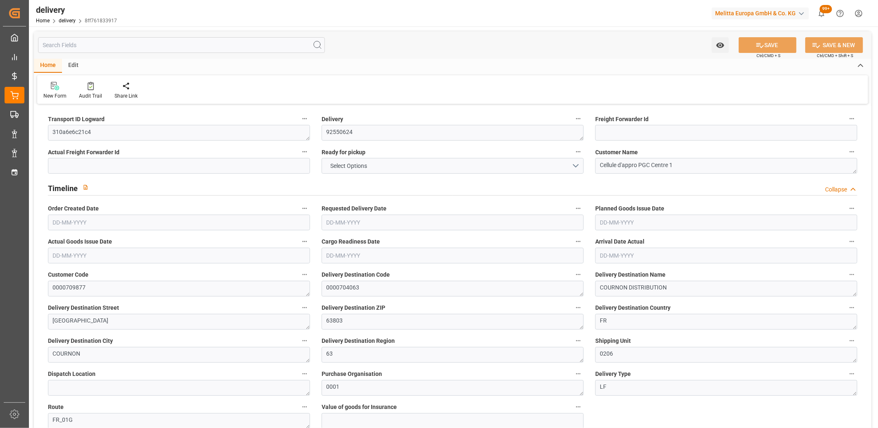
type input "[DATE] 11:00"
click at [388, 166] on button "NO" at bounding box center [453, 166] width 262 height 16
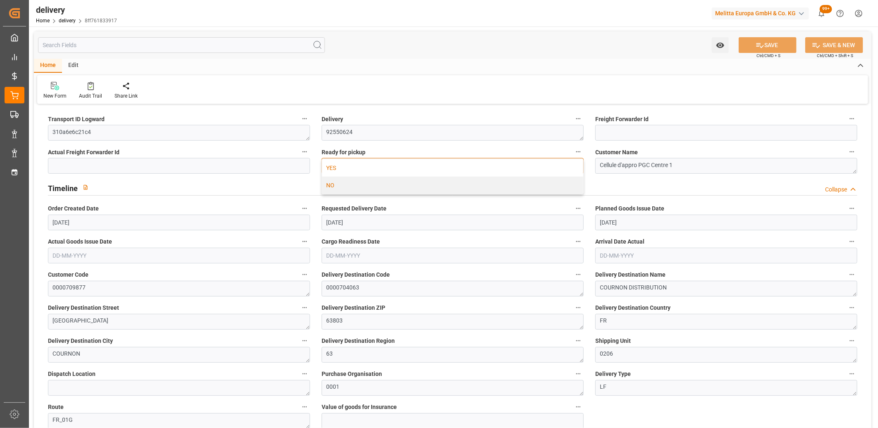
click at [388, 166] on div "YES" at bounding box center [452, 167] width 261 height 17
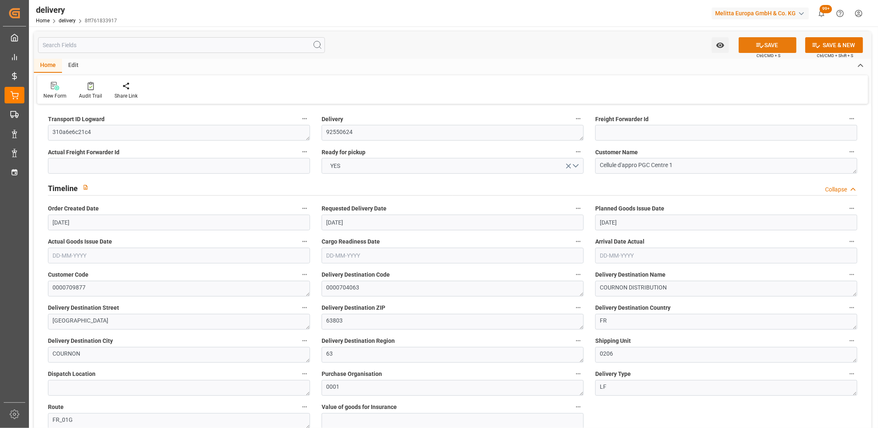
click at [747, 39] on button "SAVE" at bounding box center [768, 45] width 58 height 16
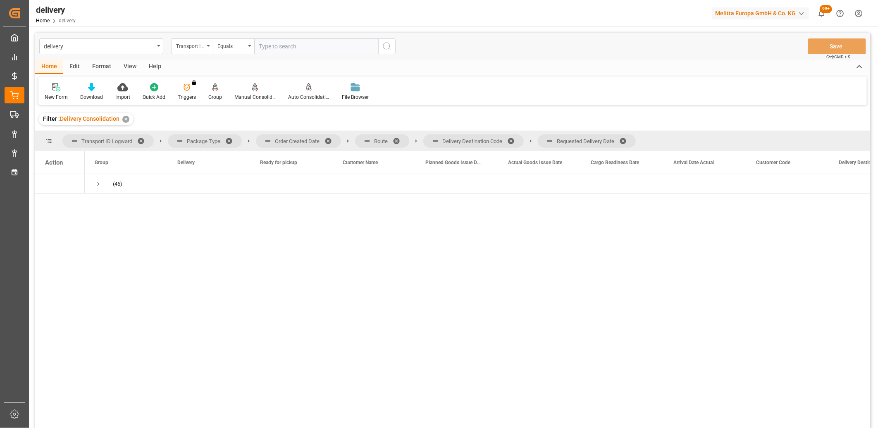
click at [626, 139] on span at bounding box center [626, 140] width 13 height 7
click at [511, 139] on span at bounding box center [513, 140] width 13 height 7
click at [398, 140] on span at bounding box center [399, 140] width 13 height 7
click at [330, 140] on span at bounding box center [331, 140] width 13 height 7
click at [97, 186] on span "Press SPACE to select this row." at bounding box center [98, 183] width 7 height 7
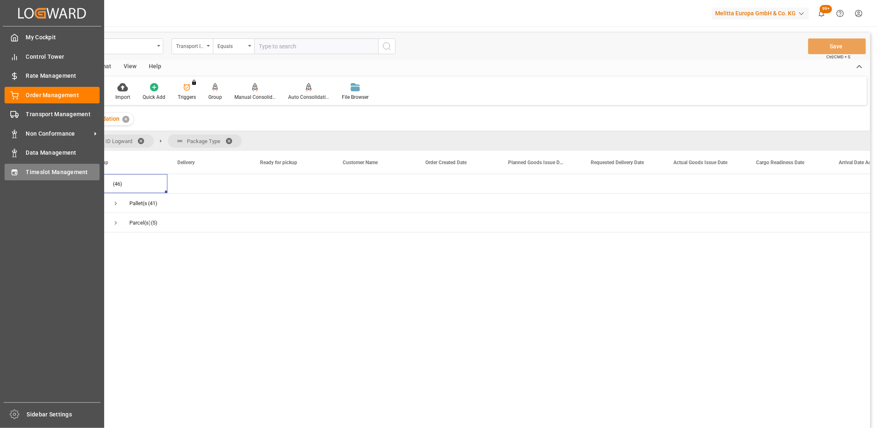
click at [26, 173] on span "Timeslot Management" at bounding box center [63, 172] width 74 height 9
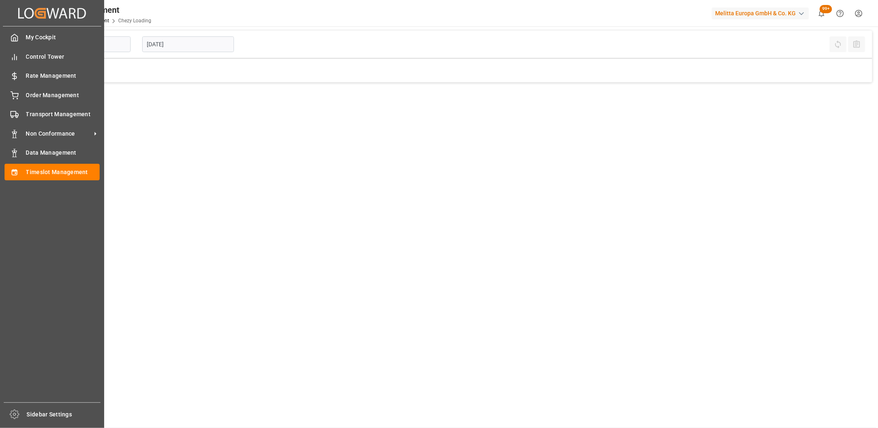
type input "Chezy Loading"
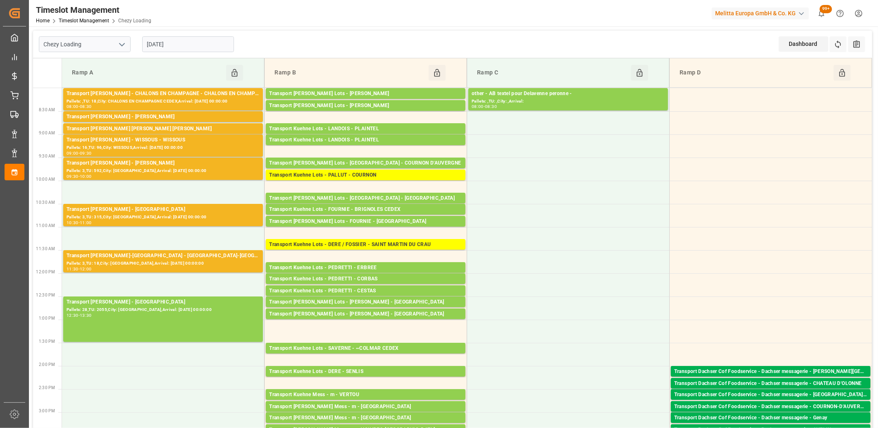
click at [208, 44] on input "[DATE]" at bounding box center [188, 44] width 92 height 16
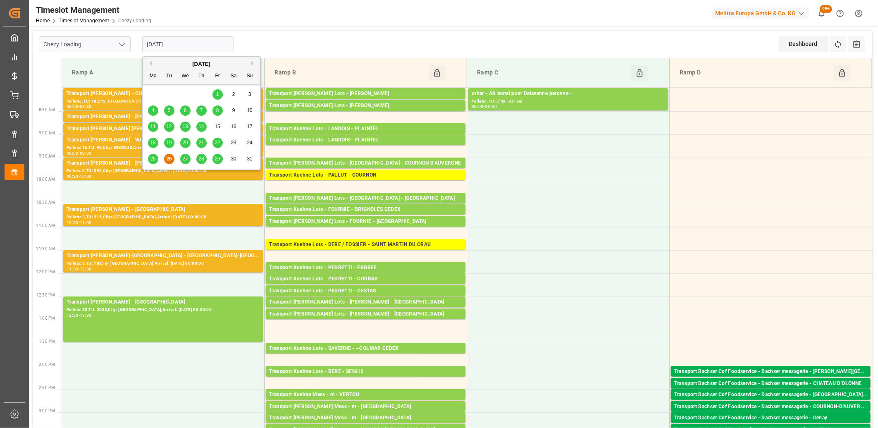
click at [182, 160] on div "27" at bounding box center [185, 159] width 10 height 10
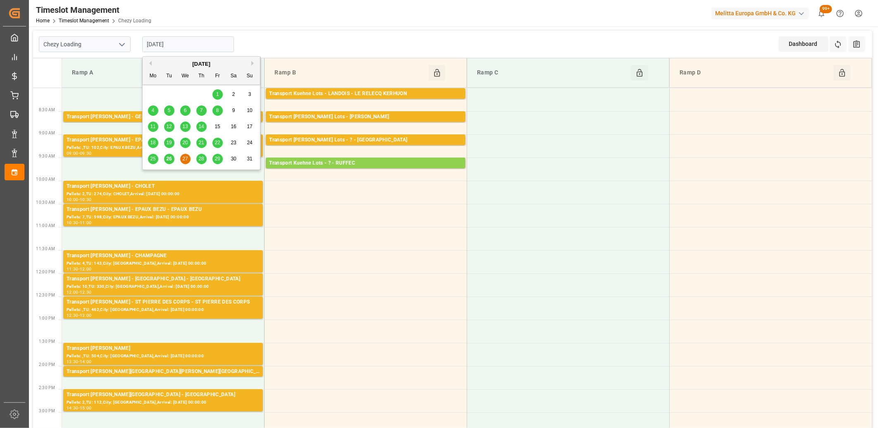
click at [191, 41] on input "[DATE]" at bounding box center [188, 44] width 92 height 16
click at [171, 158] on span "26" at bounding box center [168, 159] width 5 height 6
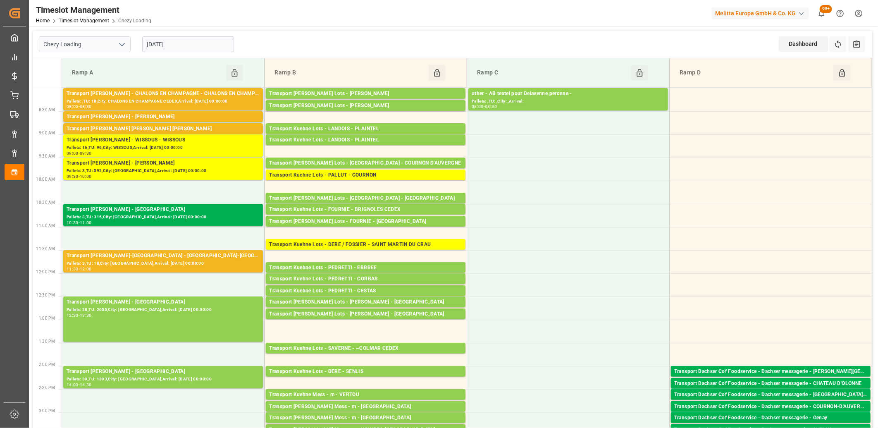
click at [200, 44] on input "[DATE]" at bounding box center [188, 44] width 92 height 16
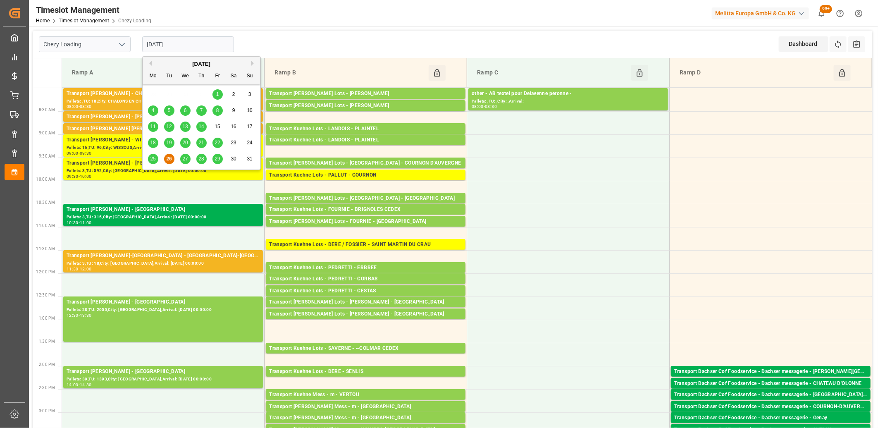
click at [184, 159] on span "27" at bounding box center [184, 159] width 5 height 6
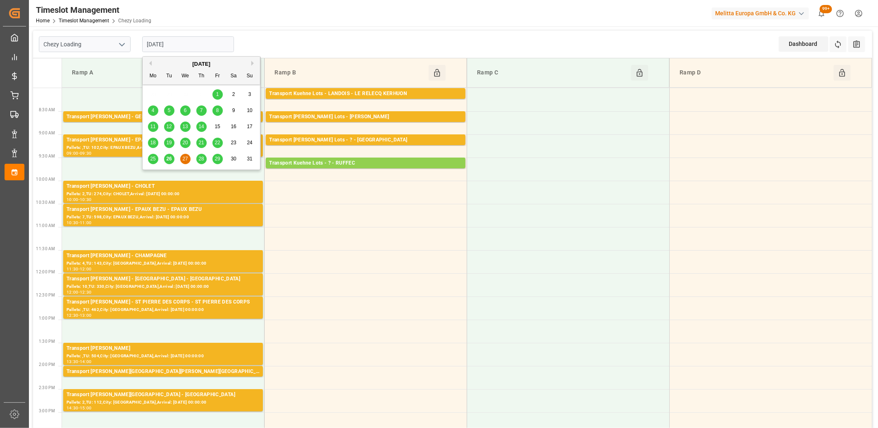
click at [208, 44] on input "[DATE]" at bounding box center [188, 44] width 92 height 16
click at [203, 158] on span "28" at bounding box center [201, 159] width 5 height 6
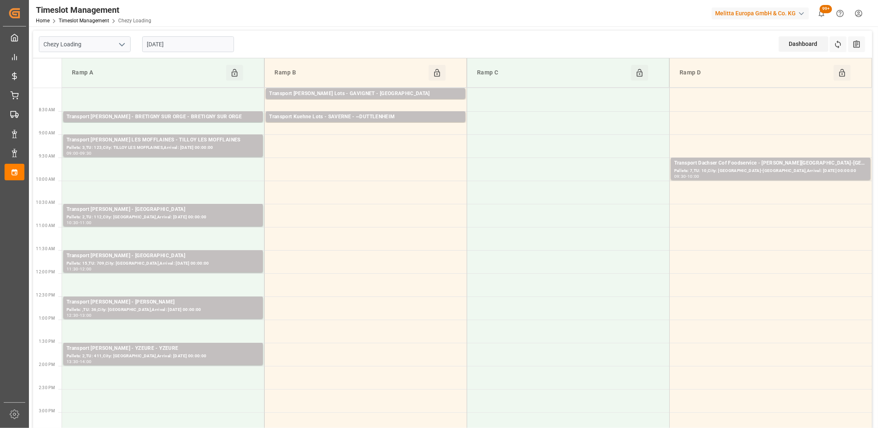
click at [213, 47] on input "[DATE]" at bounding box center [188, 44] width 92 height 16
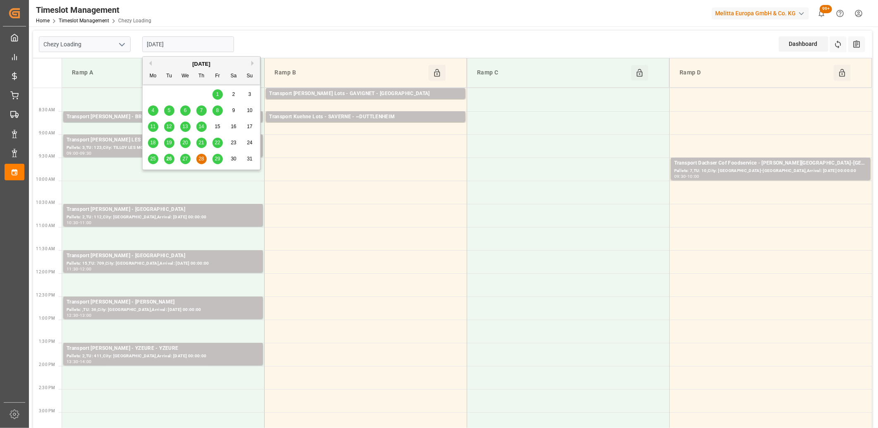
click at [184, 160] on span "27" at bounding box center [184, 159] width 5 height 6
type input "[DATE]"
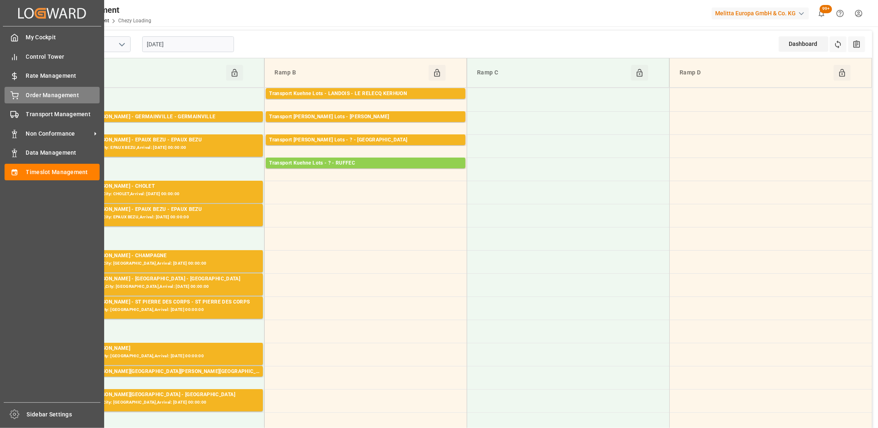
click at [17, 96] on icon at bounding box center [14, 94] width 7 height 5
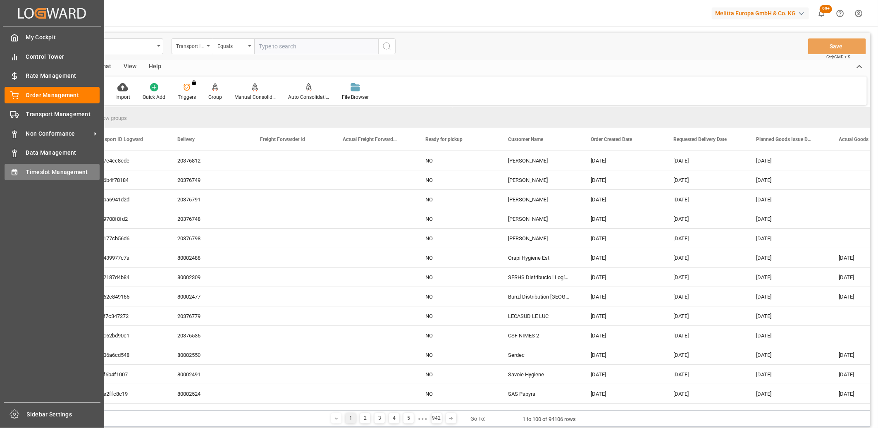
click at [28, 174] on span "Timeslot Management" at bounding box center [63, 172] width 74 height 9
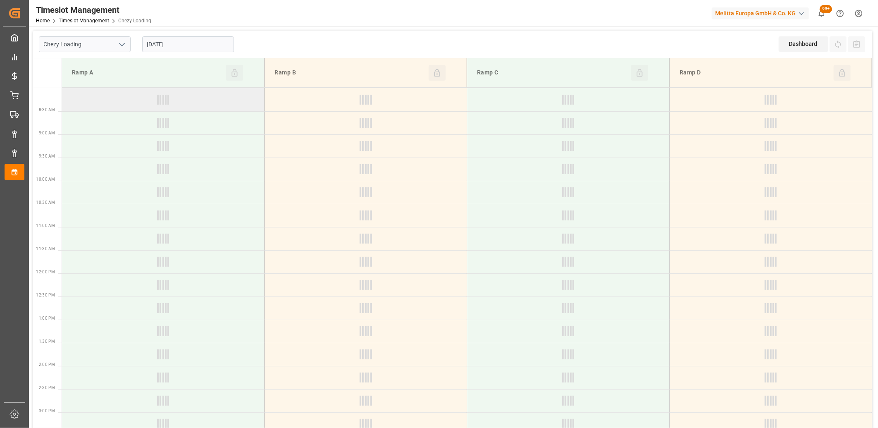
type input "Chezy Loading"
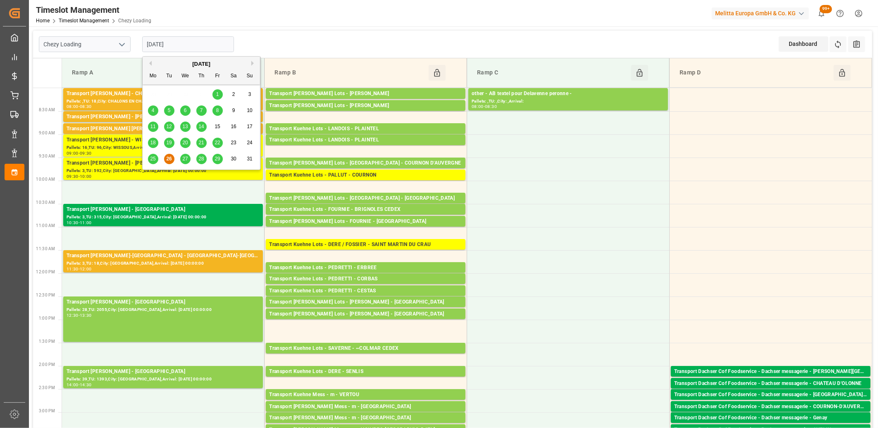
click at [189, 46] on input "[DATE]" at bounding box center [188, 44] width 92 height 16
click at [184, 158] on span "27" at bounding box center [184, 159] width 5 height 6
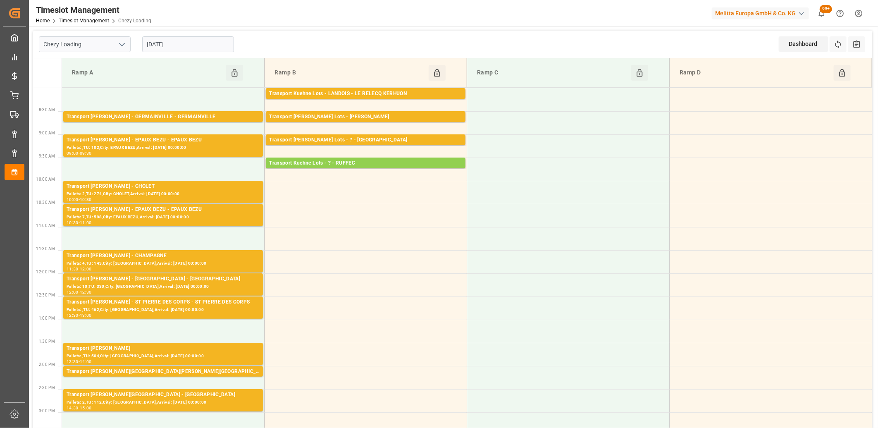
click at [193, 41] on input "27-08-2025" at bounding box center [188, 44] width 92 height 16
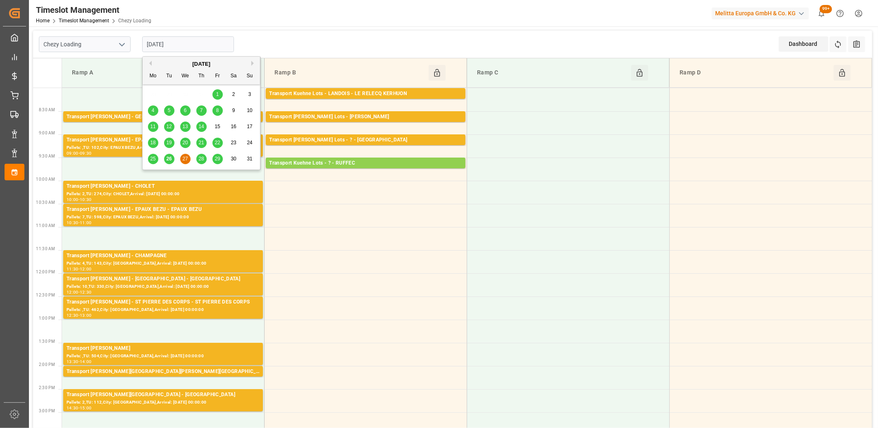
click at [202, 160] on span "28" at bounding box center [201, 159] width 5 height 6
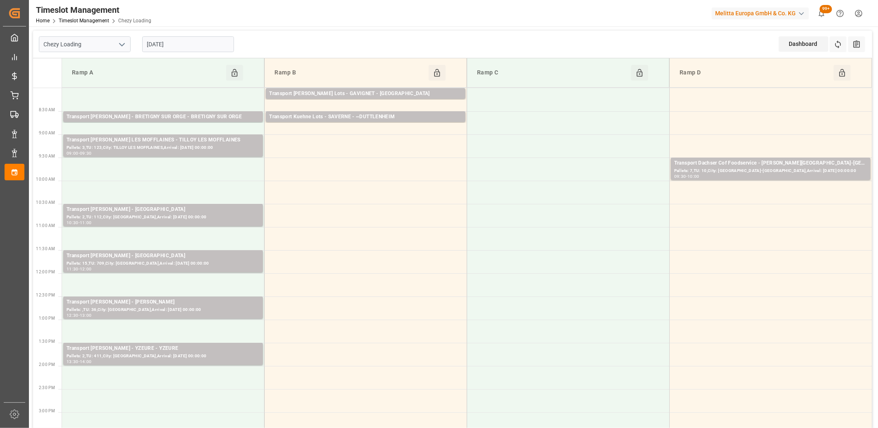
click at [193, 50] on input "28-08-2025" at bounding box center [188, 44] width 92 height 16
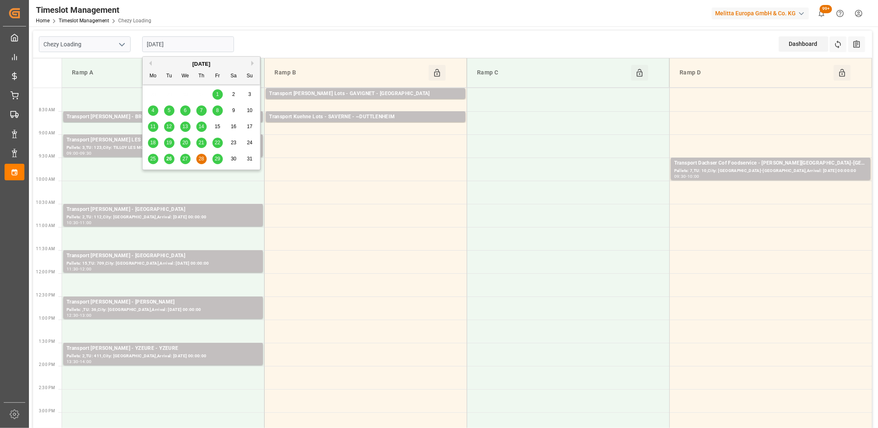
click at [213, 156] on div "29" at bounding box center [218, 159] width 10 height 10
type input "[DATE]"
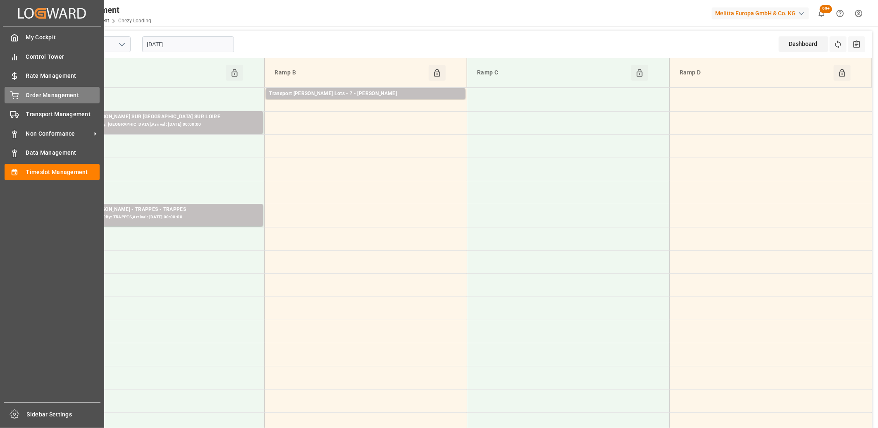
click at [15, 101] on div "Order Management Order Management" at bounding box center [52, 95] width 95 height 16
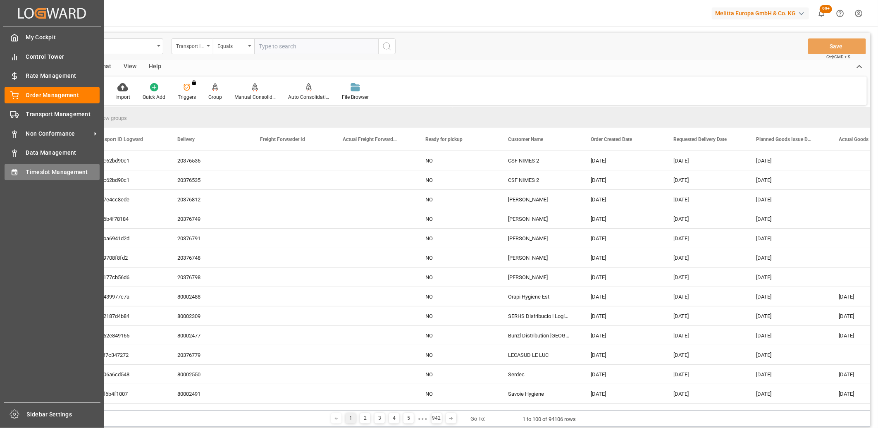
click at [13, 173] on icon at bounding box center [14, 172] width 8 height 8
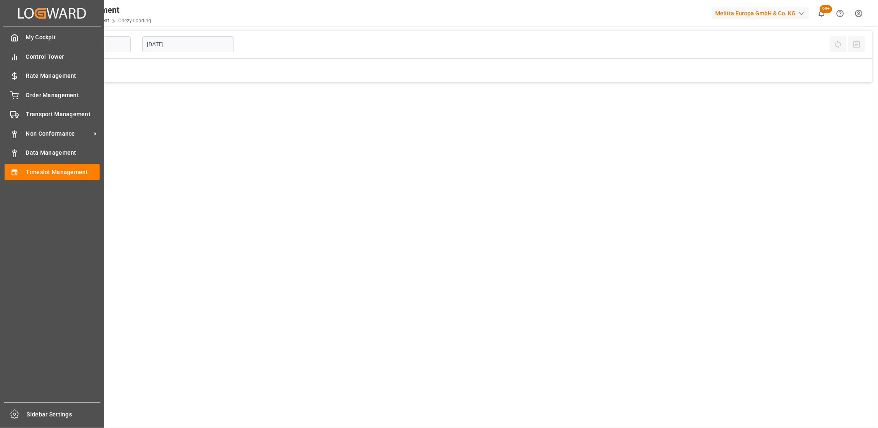
type input "Chezy Loading"
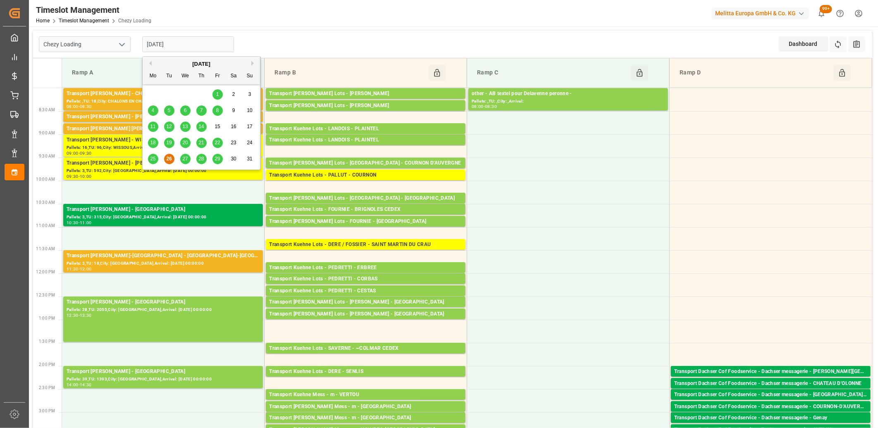
drag, startPoint x: 201, startPoint y: 44, endPoint x: 200, endPoint y: 88, distance: 43.5
click at [201, 45] on input "[DATE]" at bounding box center [188, 44] width 92 height 16
click at [187, 156] on div "27" at bounding box center [185, 159] width 10 height 10
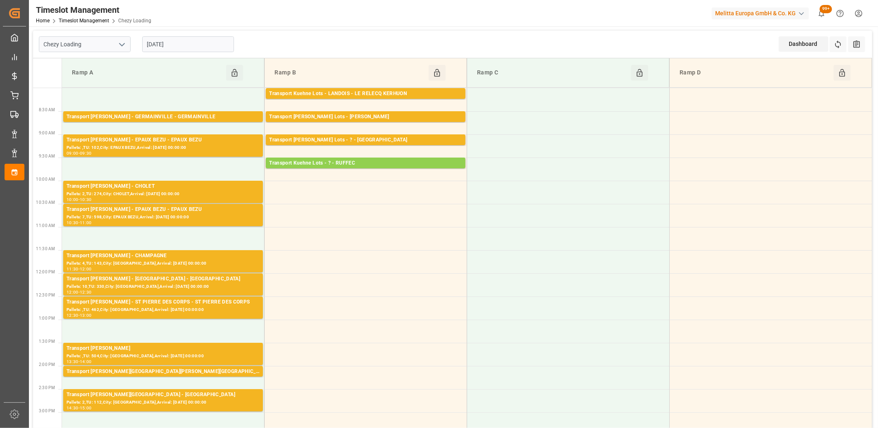
click at [191, 42] on input "[DATE]" at bounding box center [188, 44] width 92 height 16
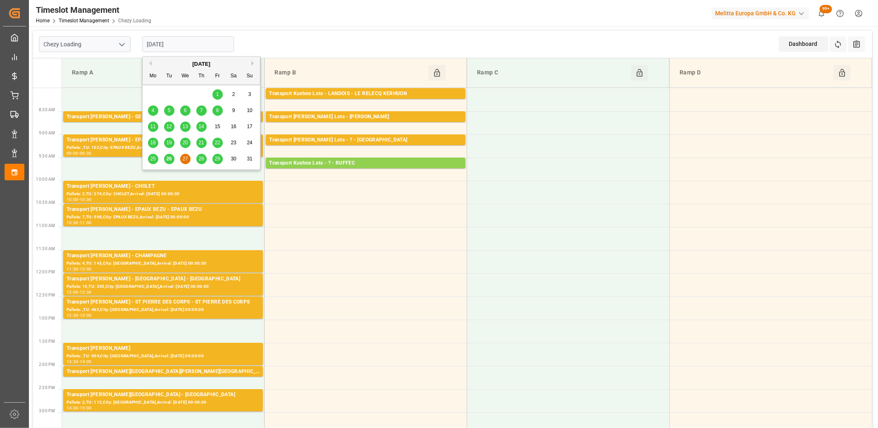
click at [199, 162] on div "28" at bounding box center [201, 159] width 10 height 10
type input "28-08-2025"
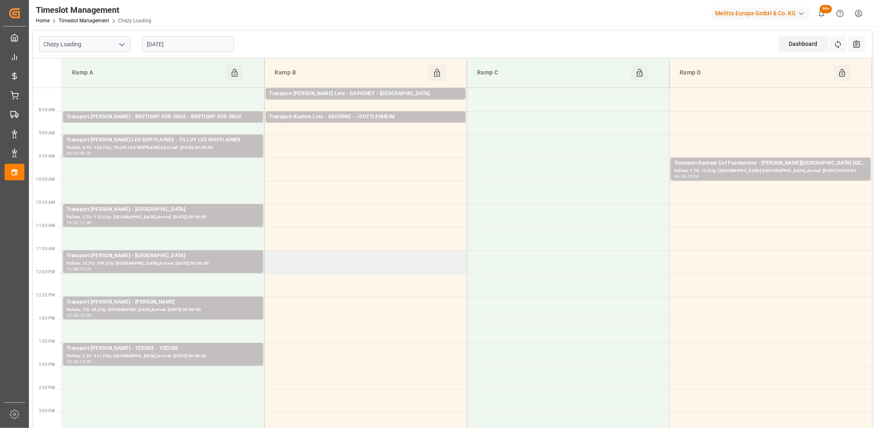
click at [320, 258] on td at bounding box center [366, 261] width 203 height 23
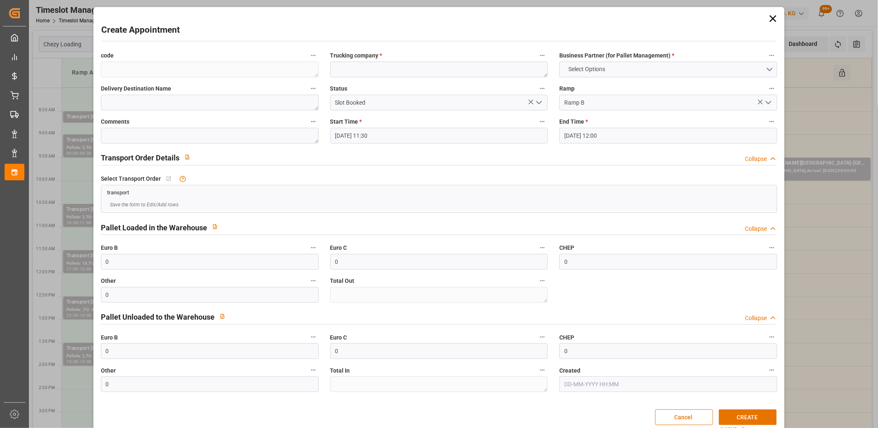
click at [773, 15] on icon at bounding box center [774, 19] width 12 height 12
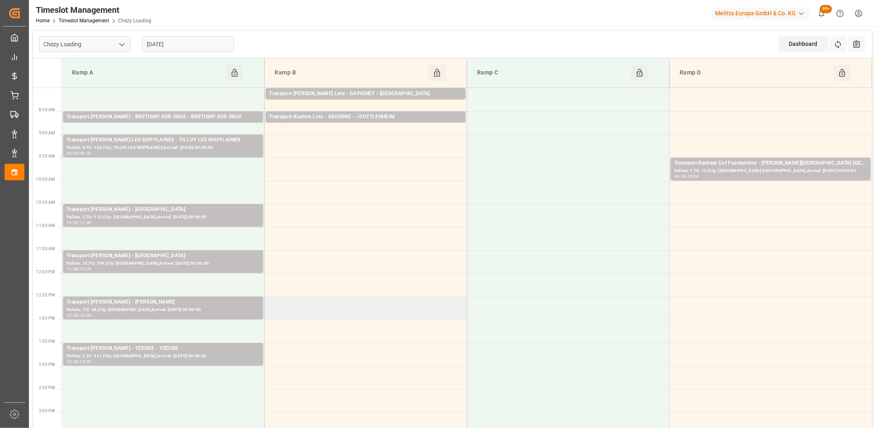
click at [333, 307] on td at bounding box center [366, 308] width 203 height 23
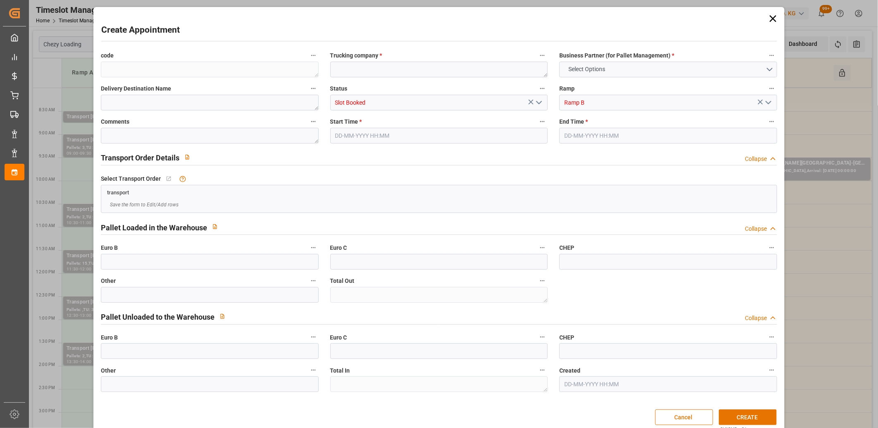
type input "0"
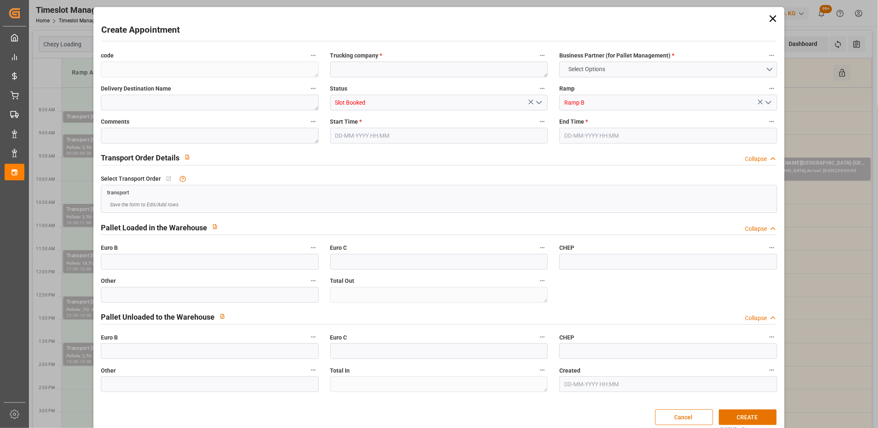
type input "0"
type input "28-08-2025 12:30"
type input "28-08-2025 13:00"
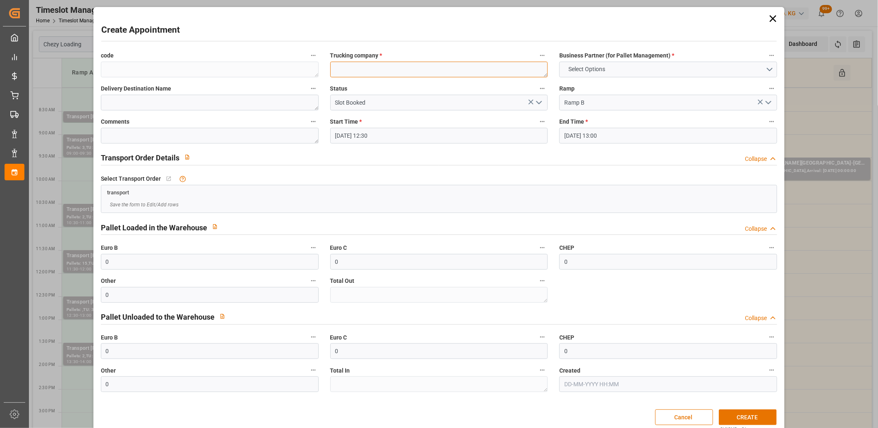
click at [348, 65] on textarea at bounding box center [439, 70] width 218 height 16
click at [582, 69] on span "Select Options" at bounding box center [587, 69] width 45 height 9
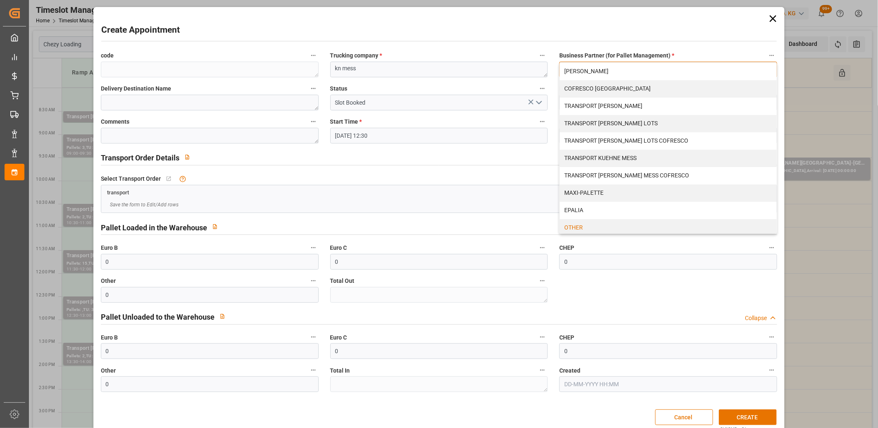
click at [581, 224] on div "OTHER" at bounding box center [668, 227] width 217 height 17
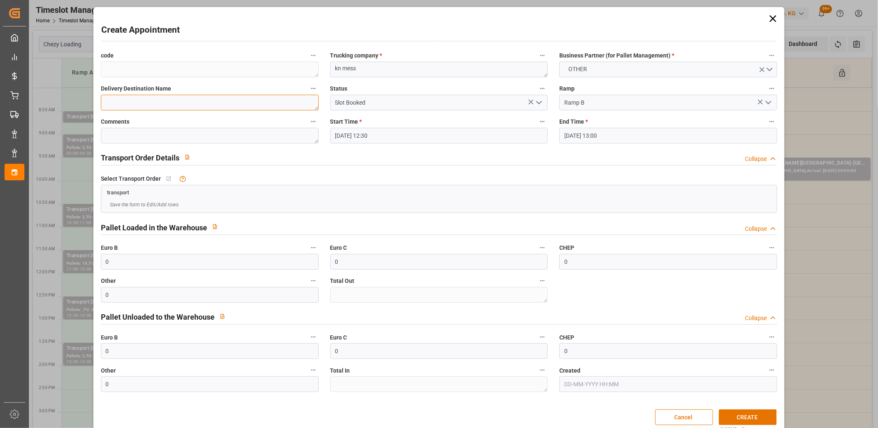
click at [201, 103] on textarea at bounding box center [210, 103] width 218 height 16
click at [387, 71] on textarea "kn mess" at bounding box center [439, 70] width 218 height 16
click at [354, 69] on textarea "kn mess cde 45757928-45757935" at bounding box center [439, 70] width 218 height 16
type textarea "ESAT REIMS cde 45757928-45757935"
click at [572, 69] on span "OTHER" at bounding box center [578, 69] width 27 height 9
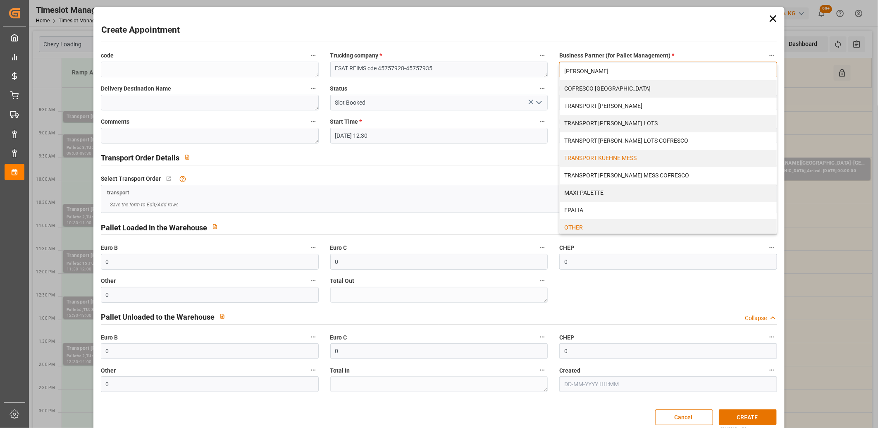
click at [570, 160] on div "TRANSPORT KUEHNE MESS" at bounding box center [668, 158] width 217 height 17
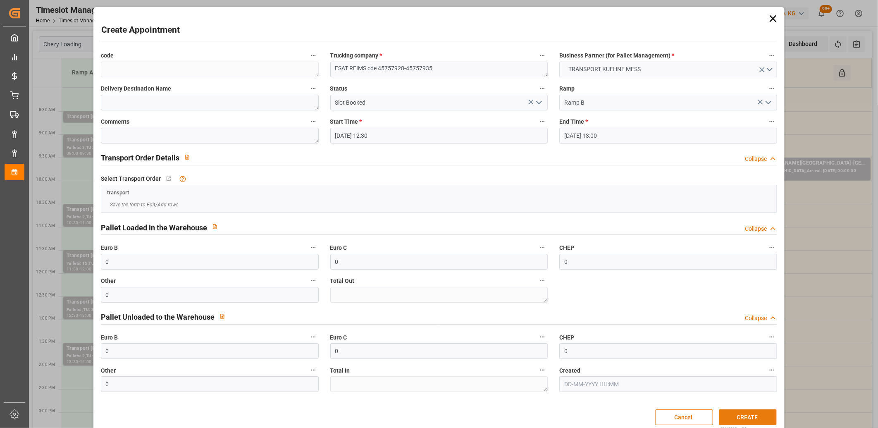
click at [730, 418] on button "CREATE" at bounding box center [748, 417] width 58 height 16
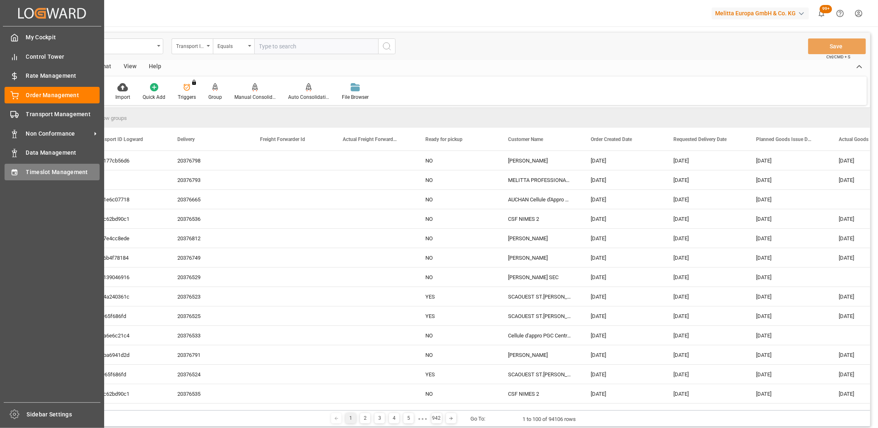
click at [22, 175] on div "Timeslot Management Timeslot Management" at bounding box center [52, 172] width 95 height 16
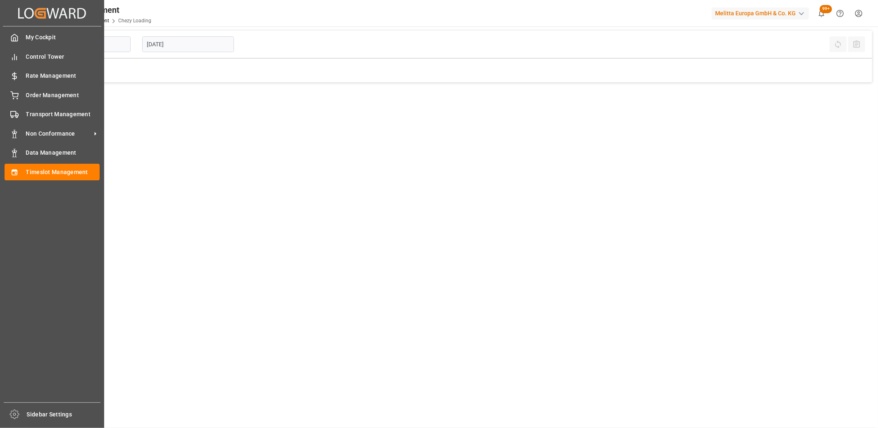
type input "Chezy Loading"
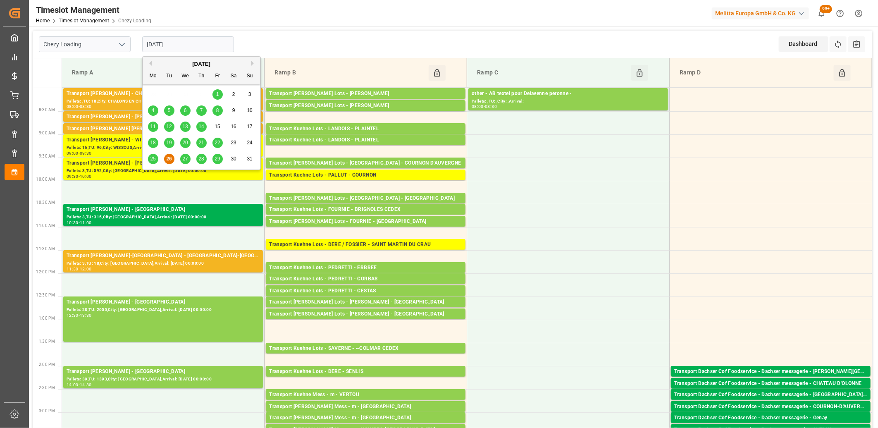
click at [206, 41] on input "[DATE]" at bounding box center [188, 44] width 92 height 16
click at [203, 159] on span "28" at bounding box center [201, 159] width 5 height 6
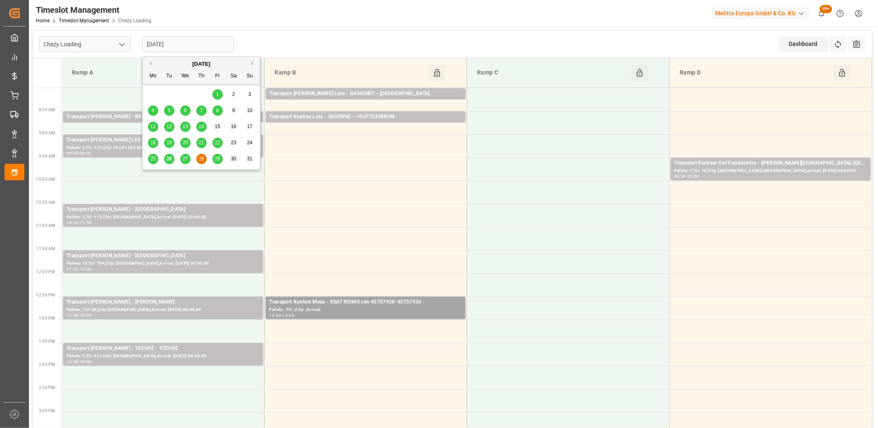
click at [200, 48] on input "28-08-2025" at bounding box center [188, 44] width 92 height 16
click at [172, 159] on span "26" at bounding box center [168, 159] width 5 height 6
type input "[DATE]"
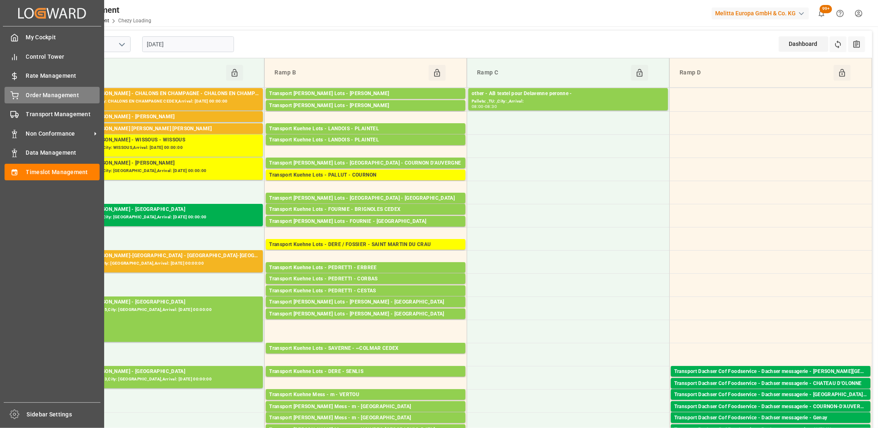
click at [24, 100] on div "Order Management Order Management" at bounding box center [52, 95] width 95 height 16
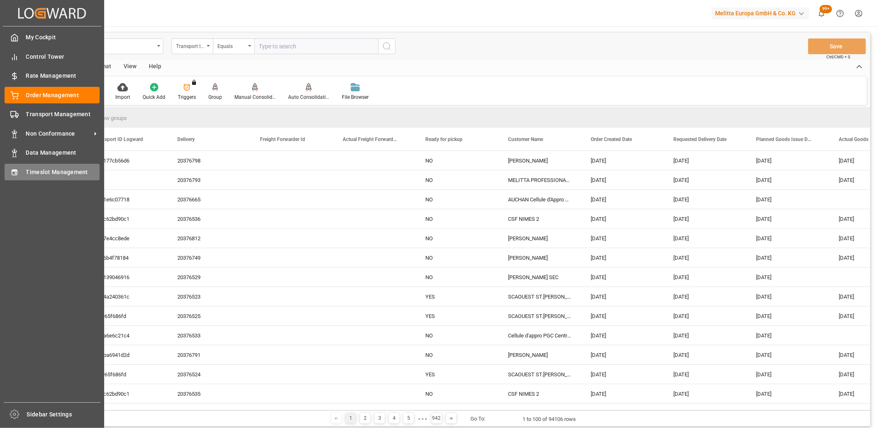
click at [19, 170] on div "Timeslot Management Timeslot Management" at bounding box center [52, 172] width 95 height 16
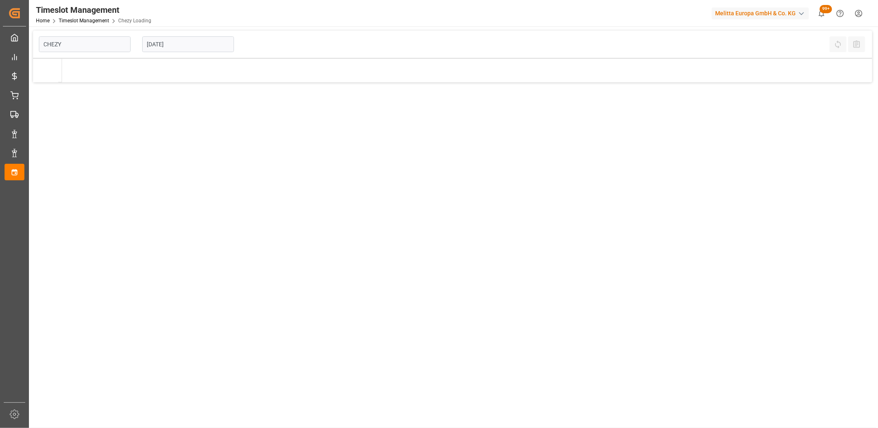
type input "Chezy Loading"
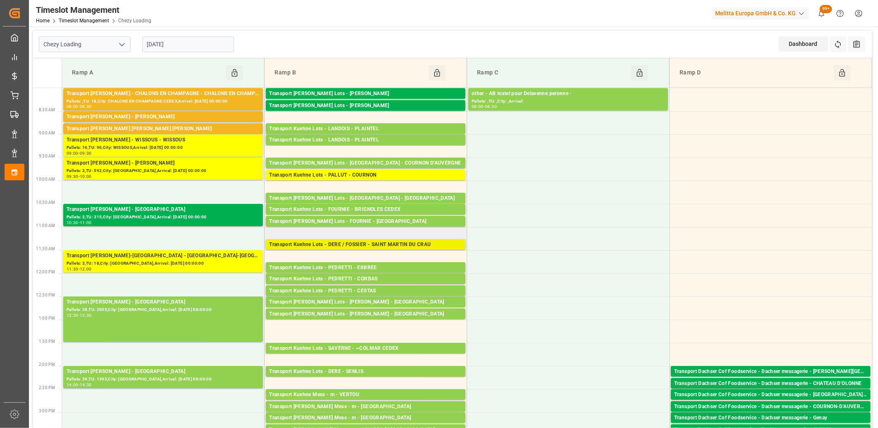
click at [320, 247] on div "Transport Kuehne Lots - DERE / FOSSIER - SAINT MARTIN DU CRAU" at bounding box center [365, 245] width 193 height 8
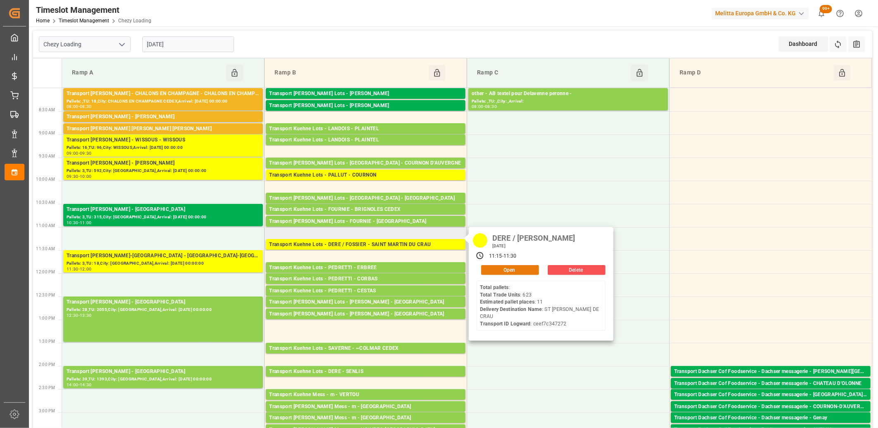
click at [514, 270] on button "Open" at bounding box center [510, 270] width 58 height 10
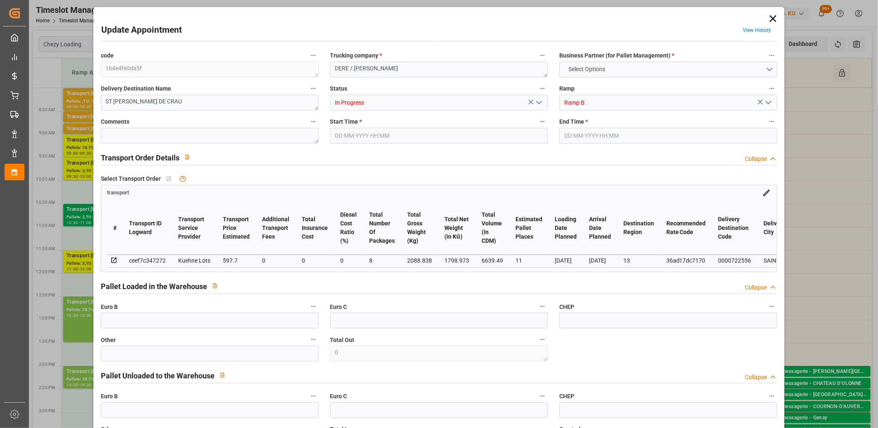
type input "11"
type input "597.7"
type input "0"
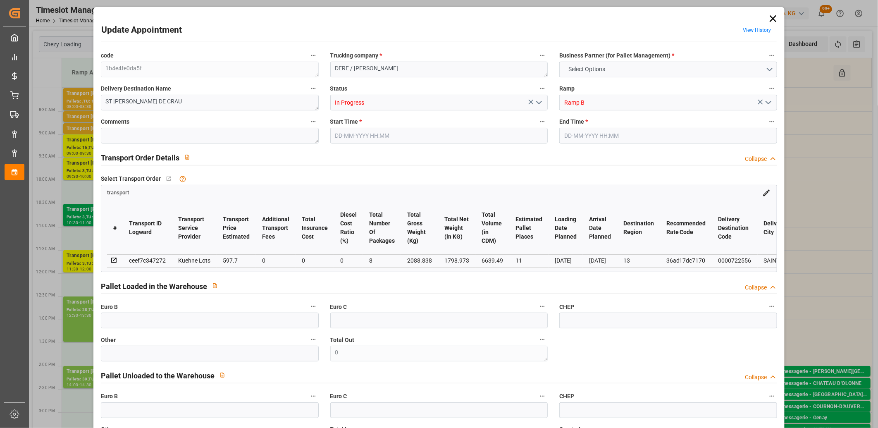
type input "597.7"
type input "0"
type input "8"
type input "1798.973"
type input "3192.838"
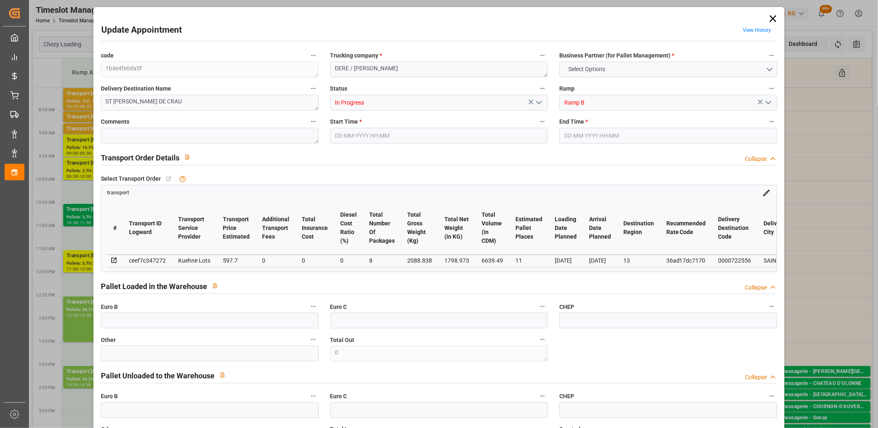
type input "6639.49"
type input "13"
type input "0"
type input "623"
type input "48"
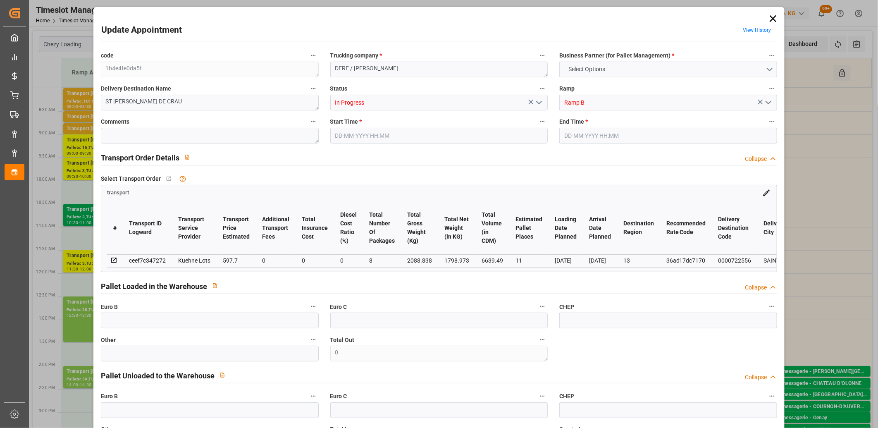
type input "101"
type input "2088.838"
type input "0"
type input "4710.8598"
type input "0"
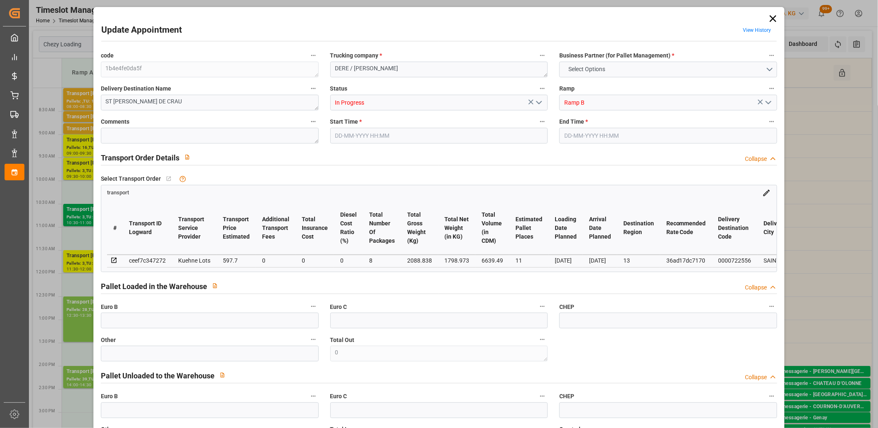
type input "0"
type input "21"
type input "35"
type input "26-08-2025 11:15"
type input "26-08-2025 11:30"
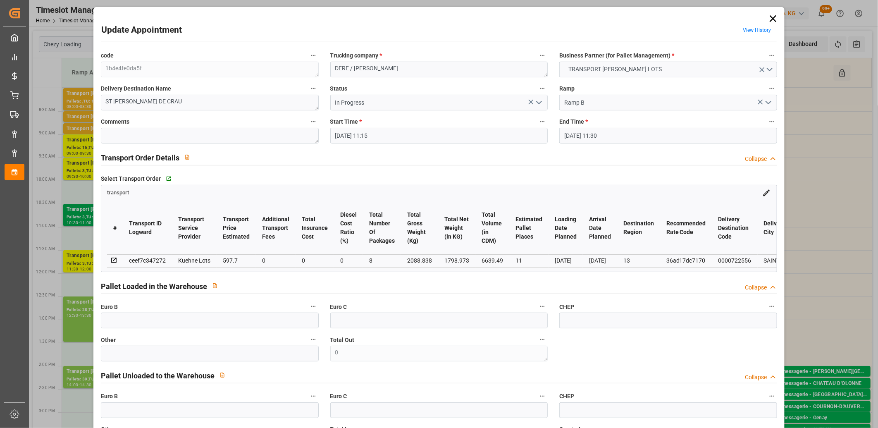
type input "25-08-2025 12:34"
type input "25-08-2025 11:34"
type input "02-09-2025"
type input "29-08-2025"
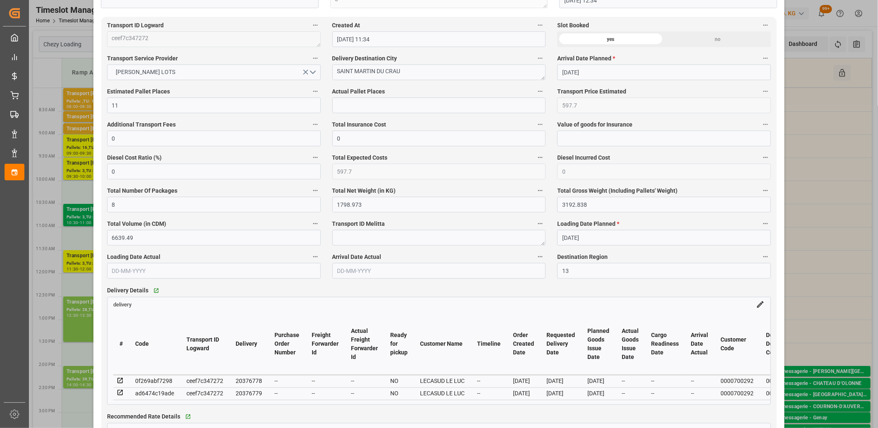
scroll to position [459, 0]
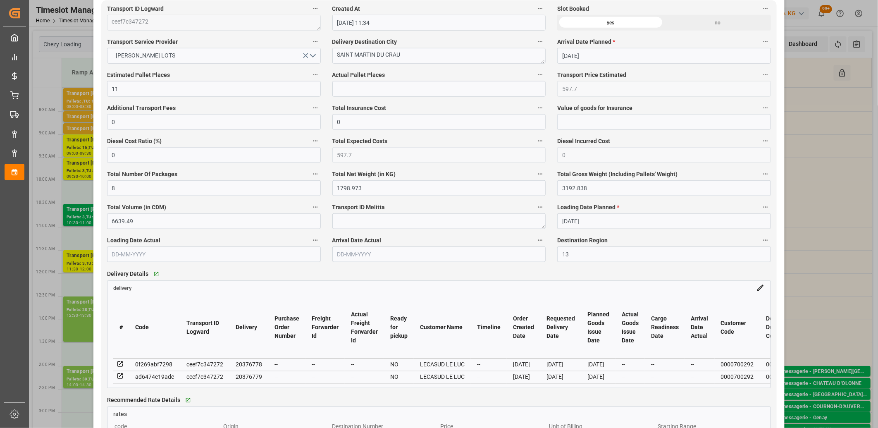
click at [121, 363] on icon at bounding box center [119, 363] width 5 height 5
click at [121, 377] on icon at bounding box center [119, 376] width 5 height 5
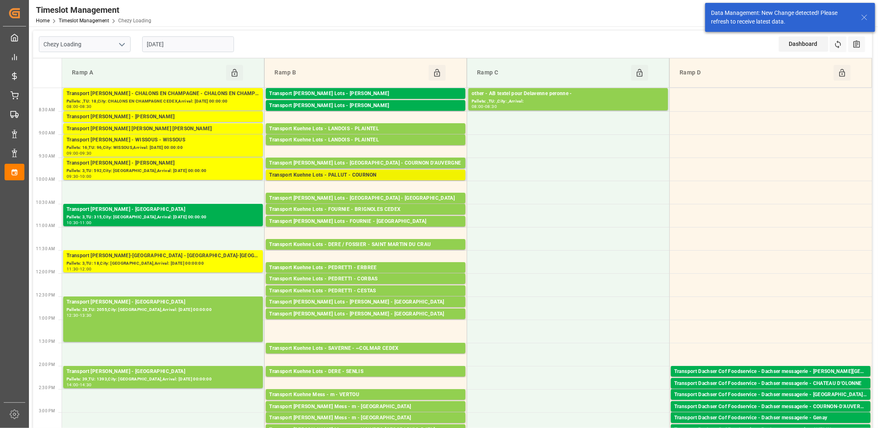
click at [290, 176] on div "Transport Kuehne Lots - PALLUT - COURNON" at bounding box center [365, 175] width 193 height 8
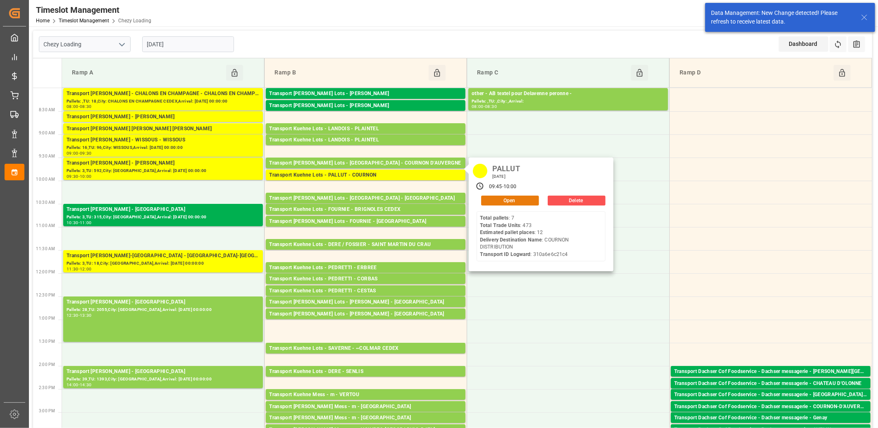
click at [484, 200] on button "Open" at bounding box center [510, 201] width 58 height 10
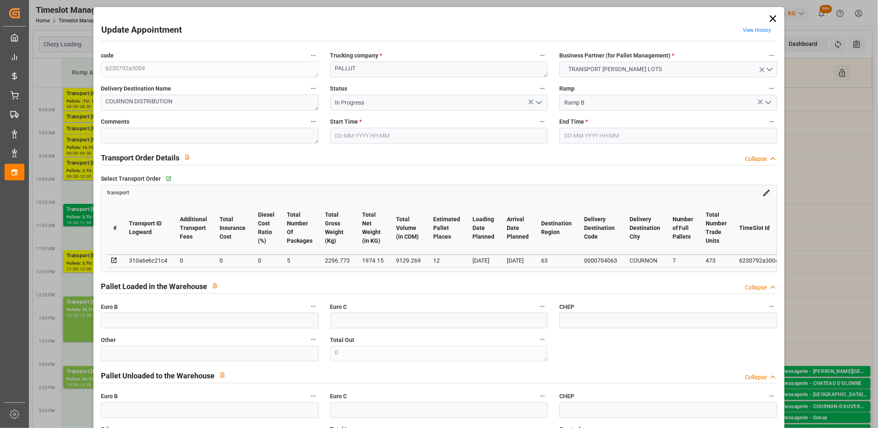
type input "26-08-2025 09:45"
type input "26-08-2025 10:00"
type input "20-08-2025 13:16"
type input "20-08-2025 11:48"
type input "[DATE]"
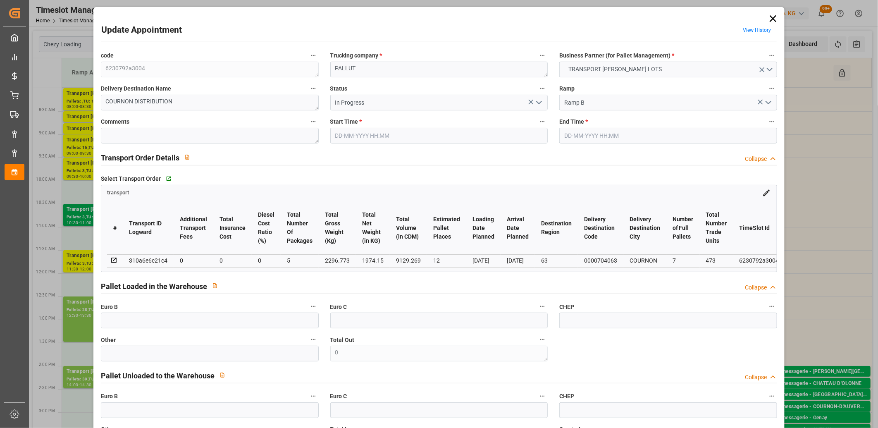
type input "[DATE]"
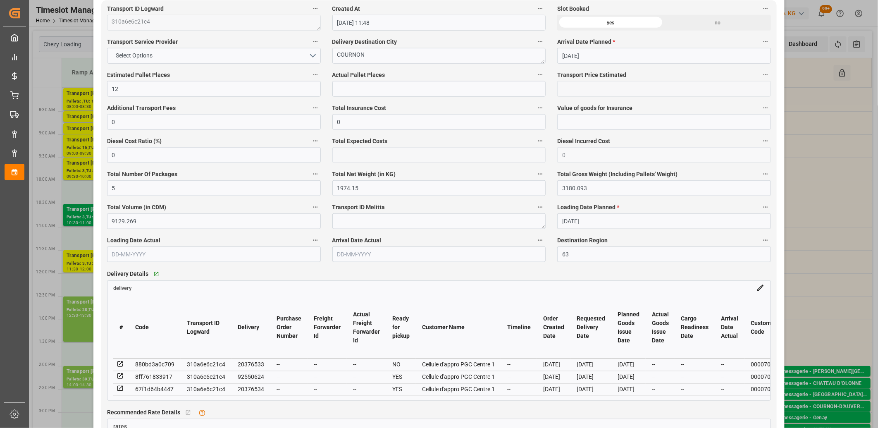
click at [256, 364] on div "20376533" at bounding box center [251, 364] width 26 height 10
copy div "20376533"
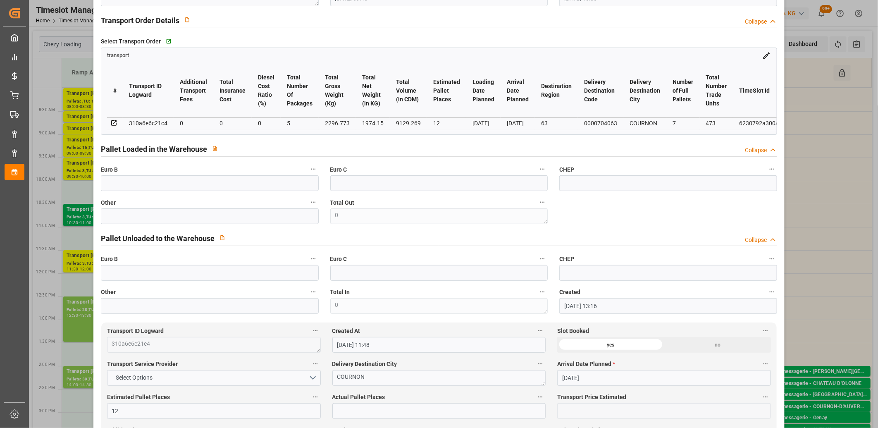
scroll to position [0, 0]
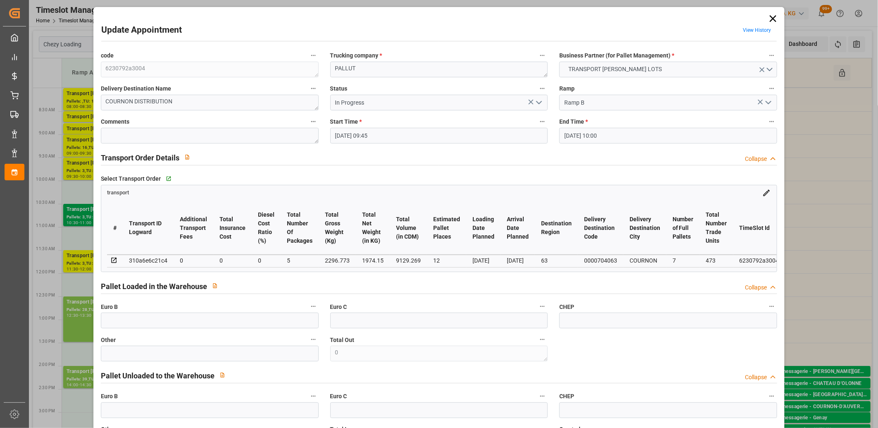
click at [772, 18] on icon at bounding box center [774, 19] width 12 height 12
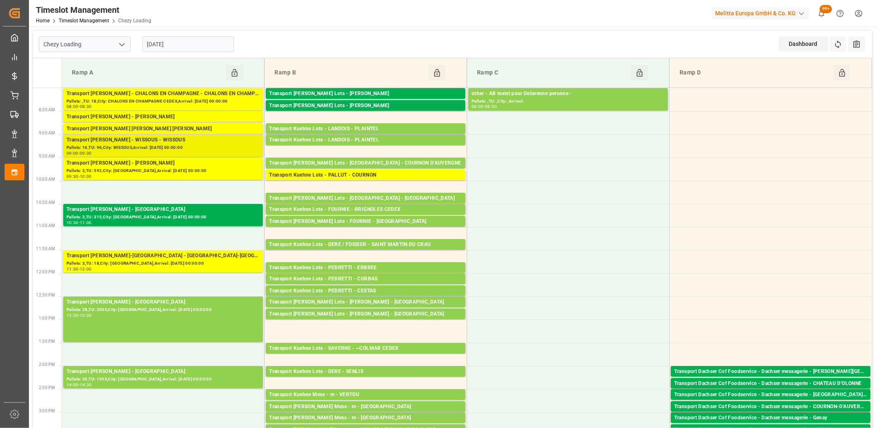
click at [119, 142] on div "Transport Delisle - WISSOUS - WISSOUS" at bounding box center [163, 140] width 193 height 8
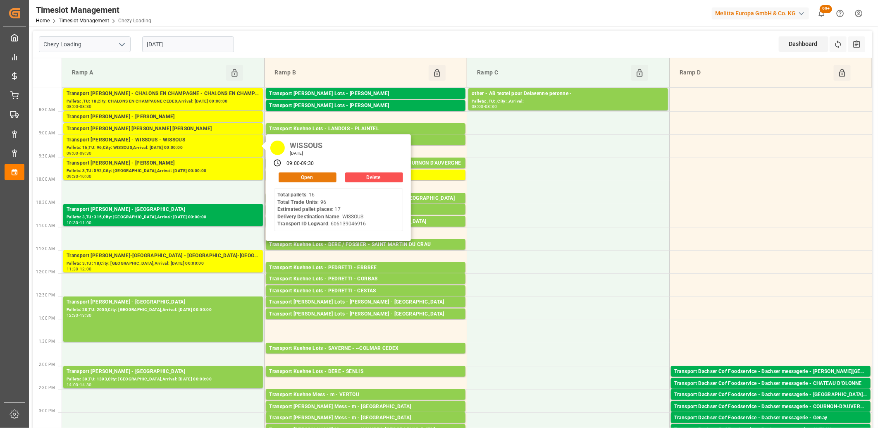
click at [285, 177] on button "Open" at bounding box center [308, 177] width 58 height 10
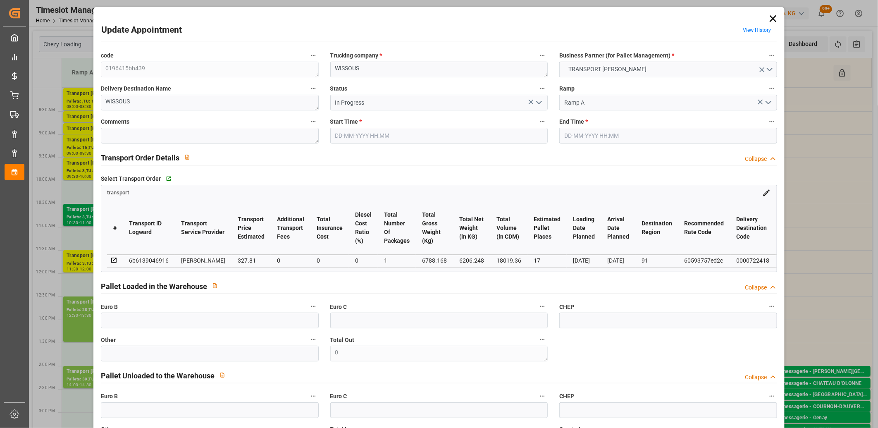
type input "26-08-2025 09:00"
type input "26-08-2025 09:30"
type input "20-08-2025 16:47"
type input "20-08-2025 11:53"
type input "[DATE]"
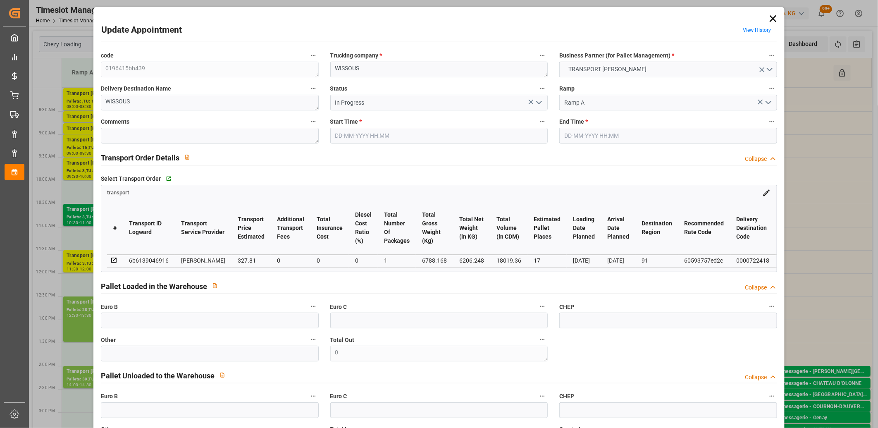
type input "[DATE]"
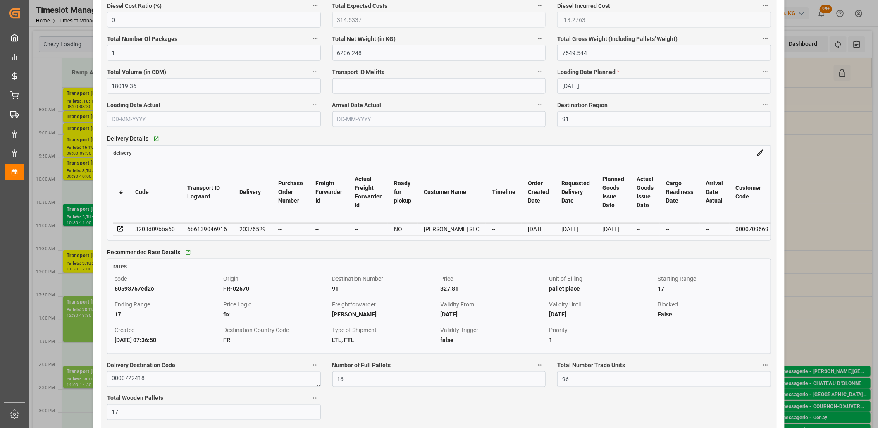
scroll to position [597, 0]
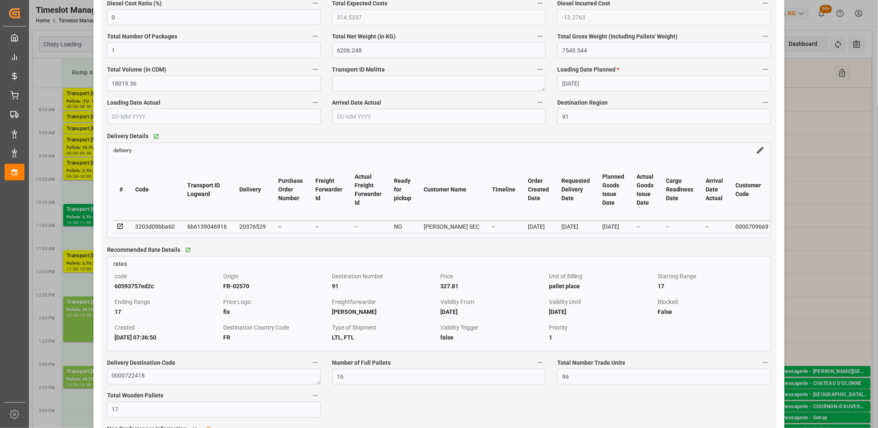
click at [119, 228] on icon at bounding box center [120, 226] width 7 height 7
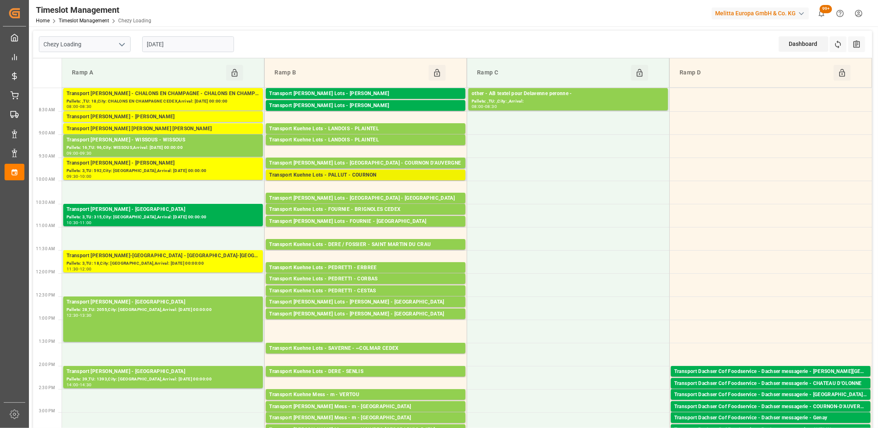
click at [349, 175] on div "Transport Kuehne Lots - PALLUT - COURNON" at bounding box center [365, 175] width 193 height 8
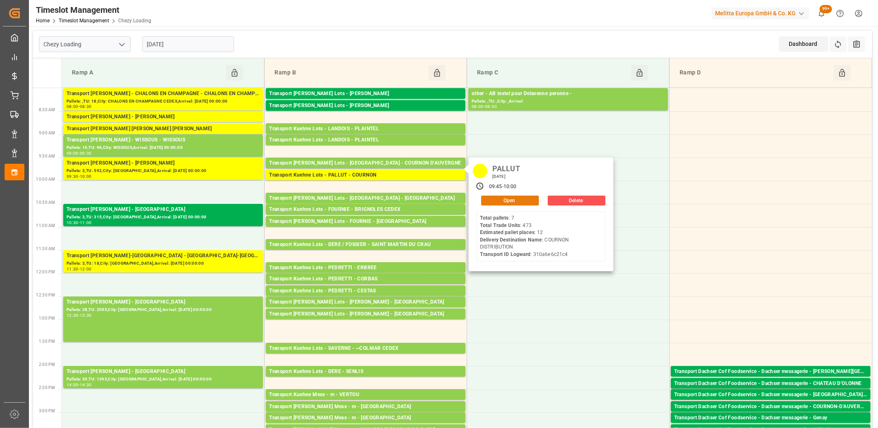
click at [526, 203] on button "Open" at bounding box center [510, 201] width 58 height 10
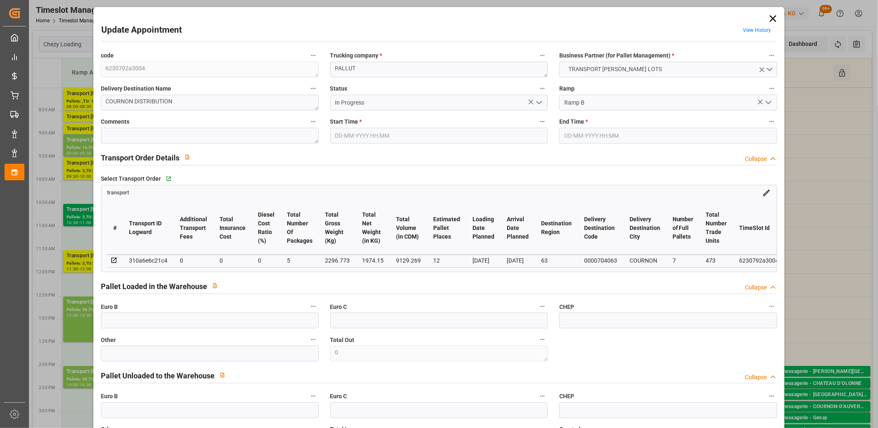
type input "26-08-2025 09:45"
type input "26-08-2025 10:00"
type input "20-08-2025 13:16"
type input "20-08-2025 11:48"
type input "[DATE]"
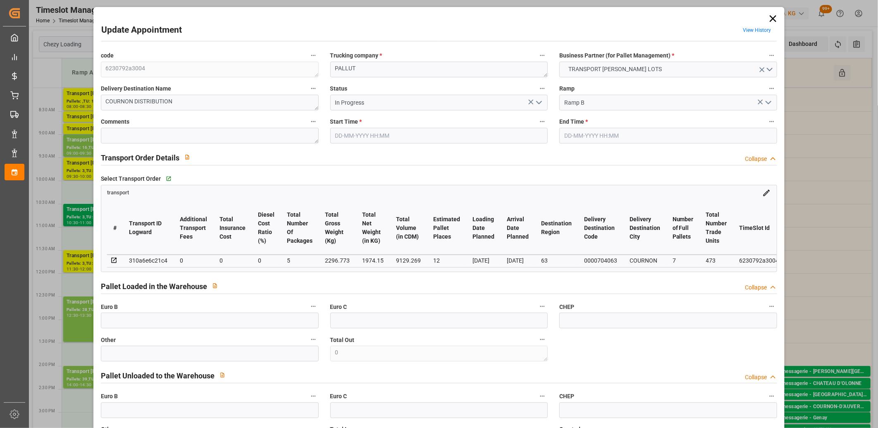
type input "[DATE]"
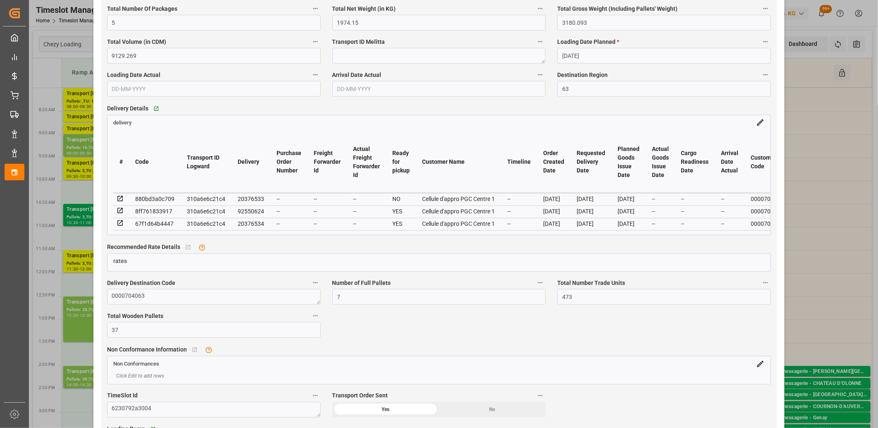
scroll to position [689, 0]
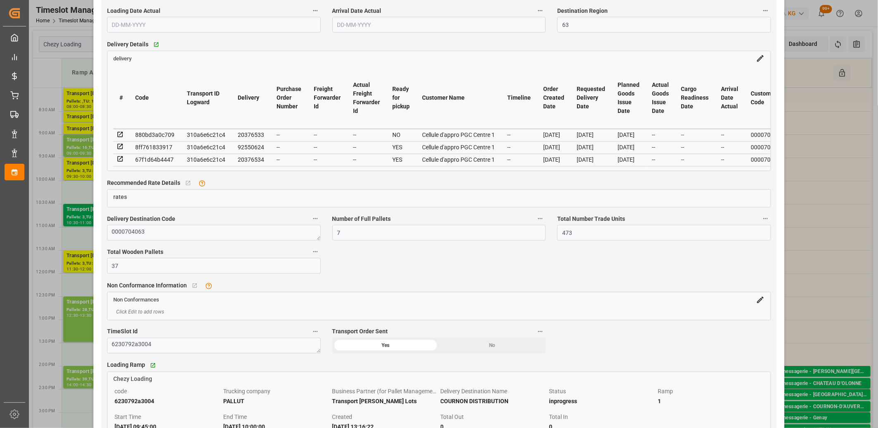
click at [119, 139] on icon at bounding box center [120, 134] width 7 height 7
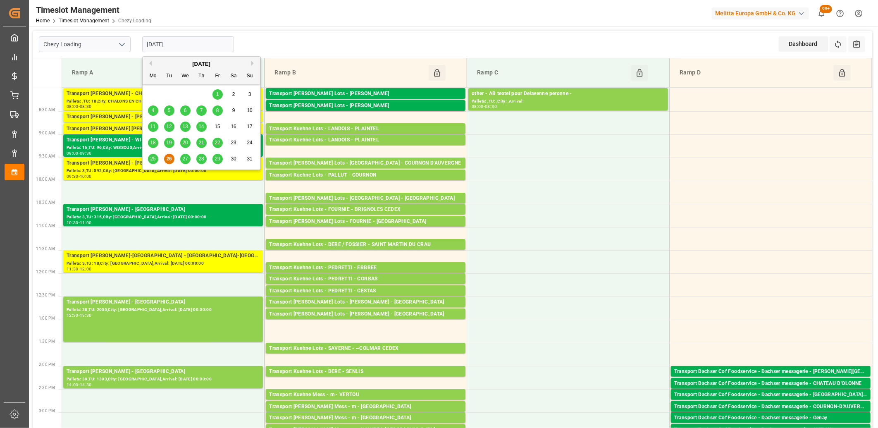
click at [185, 46] on input "[DATE]" at bounding box center [188, 44] width 92 height 16
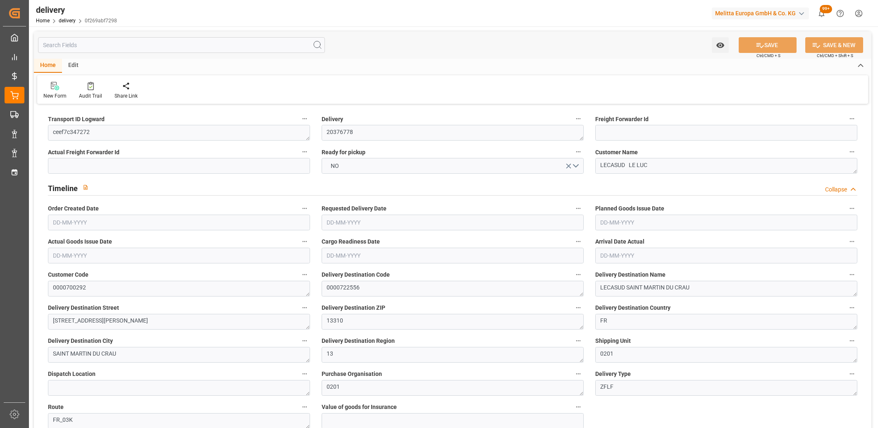
type input "[DATE]"
type input "[DATE] 11:01"
click at [366, 164] on button "NO" at bounding box center [453, 166] width 262 height 16
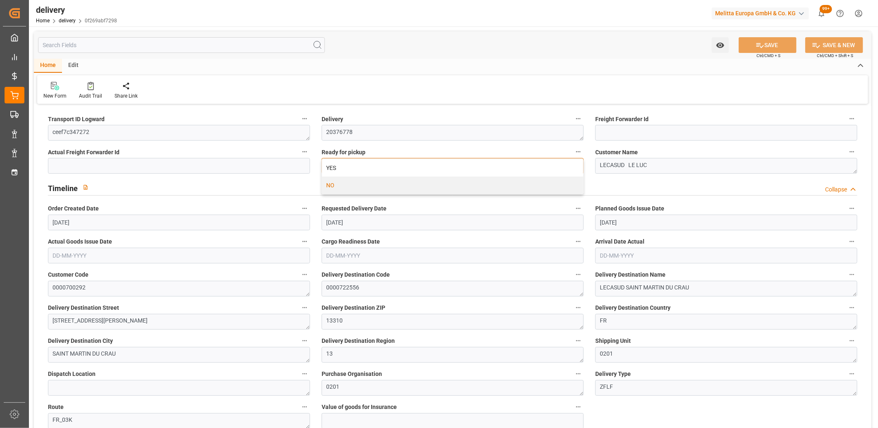
click at [366, 164] on div "YES" at bounding box center [452, 167] width 261 height 17
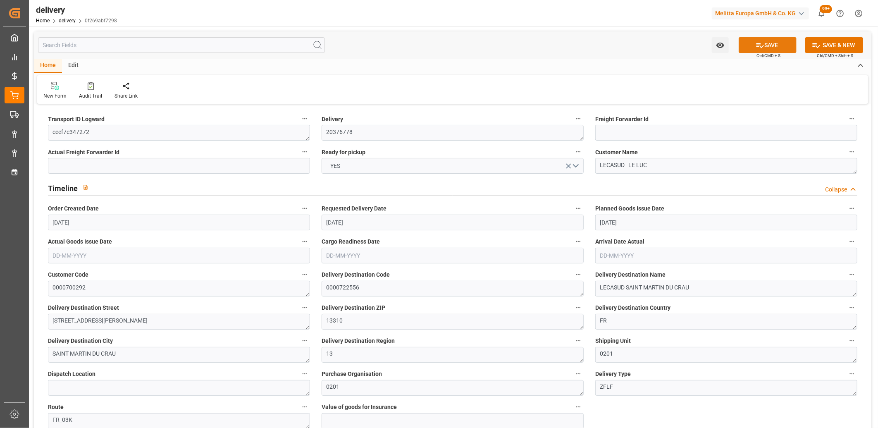
click at [754, 46] on button "SAVE" at bounding box center [768, 45] width 58 height 16
type input "[DATE]"
type input "29-08-2025"
type input "25-08-2025 11:01"
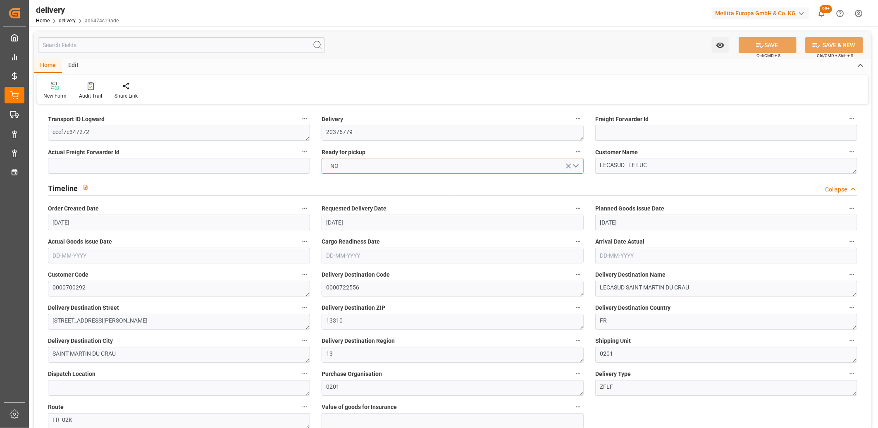
click at [394, 169] on button "NO" at bounding box center [453, 166] width 262 height 16
click at [394, 169] on div "YES" at bounding box center [452, 167] width 261 height 17
click at [776, 42] on button "SAVE" at bounding box center [768, 45] width 58 height 16
type input "1"
type input "6206.248"
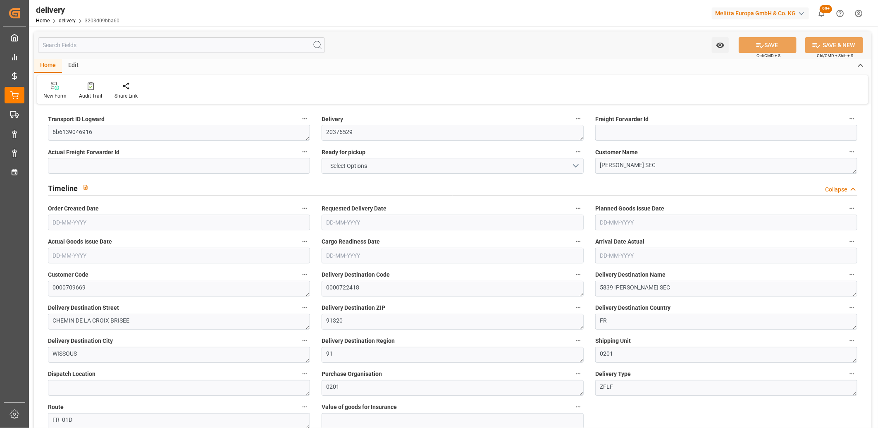
type input "7549.544"
type input "18019.36"
type input "96"
type input "17"
type input "16"
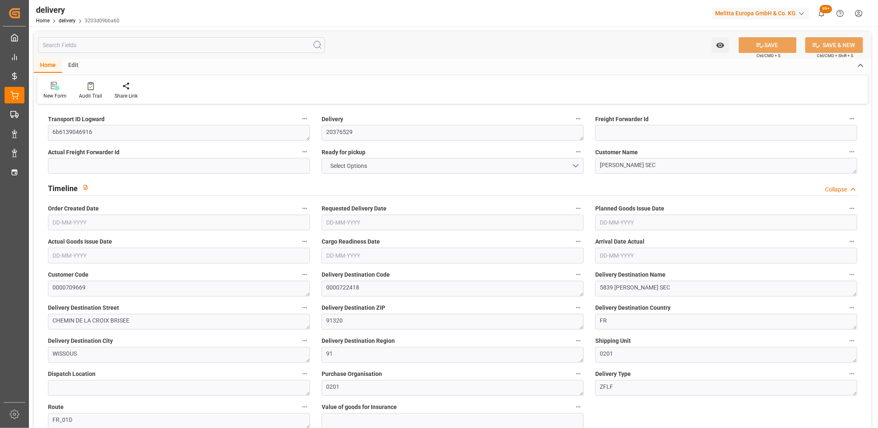
type input "17"
type input "0"
type input "-13.2763"
type input "327.81"
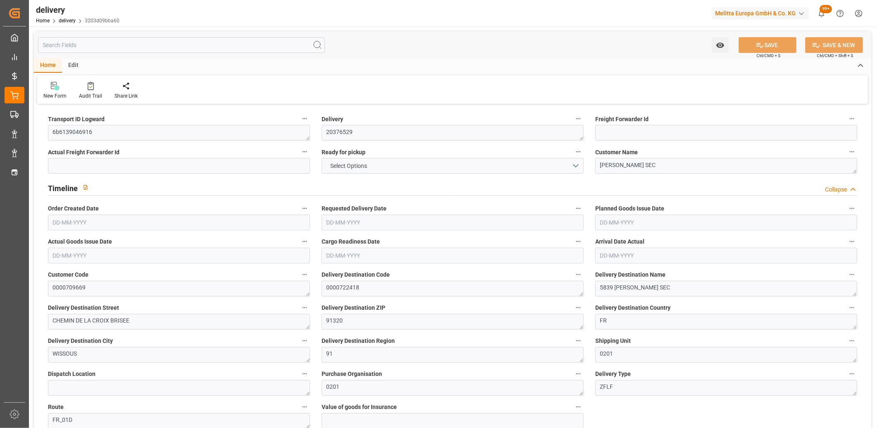
type input "314.5337"
type input "39.2"
type input "34.56"
type input "1.5"
type input "1.3"
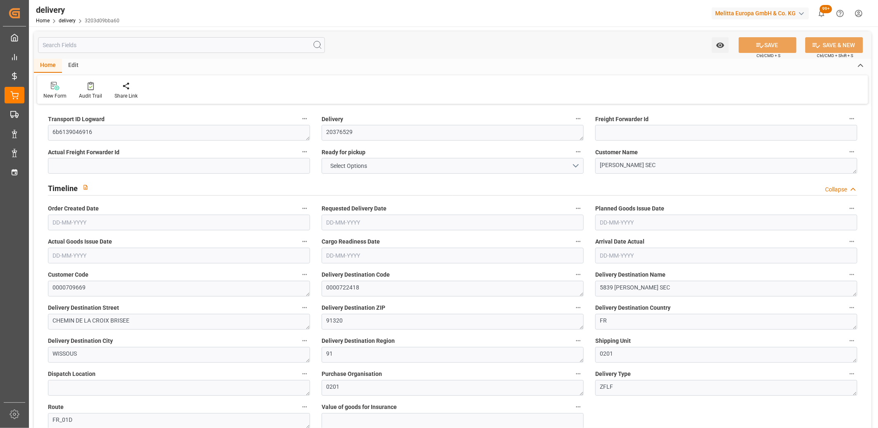
type input "0"
type input "25.5"
type input "6788.168"
type input "101"
type input "6339.6289"
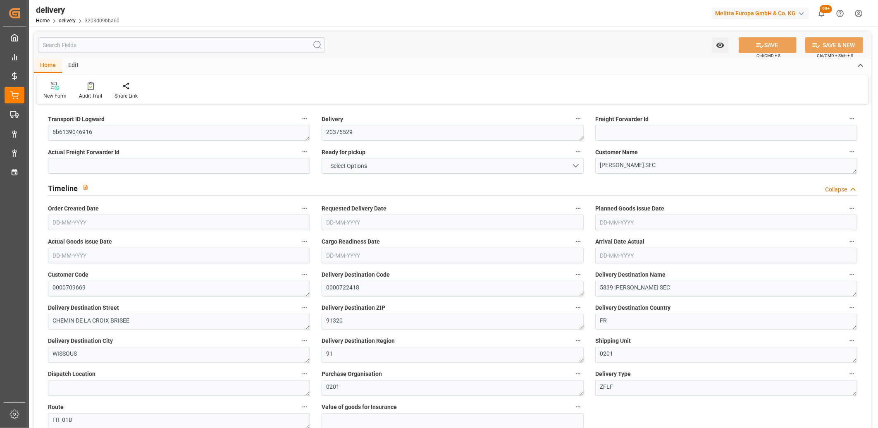
type input "0.4066"
type input "0"
type input "[DATE]"
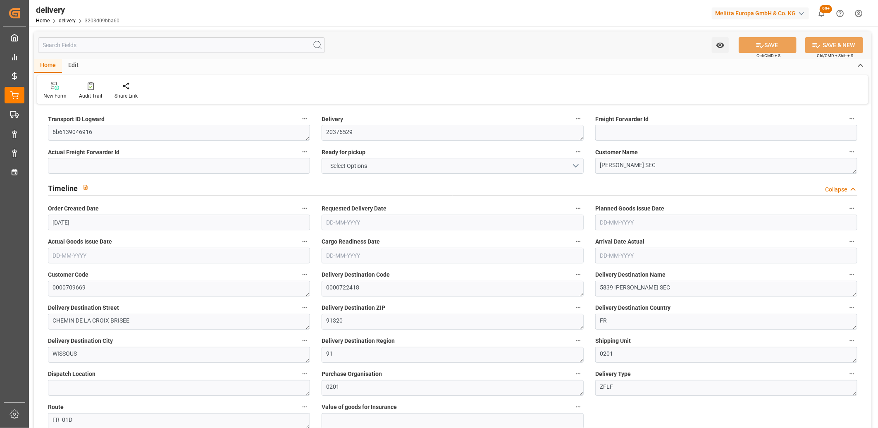
type input "20-08-2025 11:00"
click at [333, 163] on span "NO" at bounding box center [335, 166] width 17 height 9
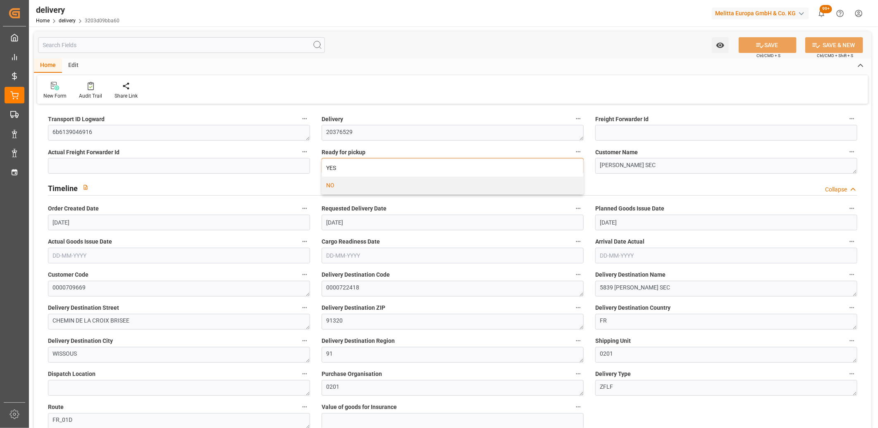
click at [333, 163] on div "YES" at bounding box center [452, 167] width 261 height 17
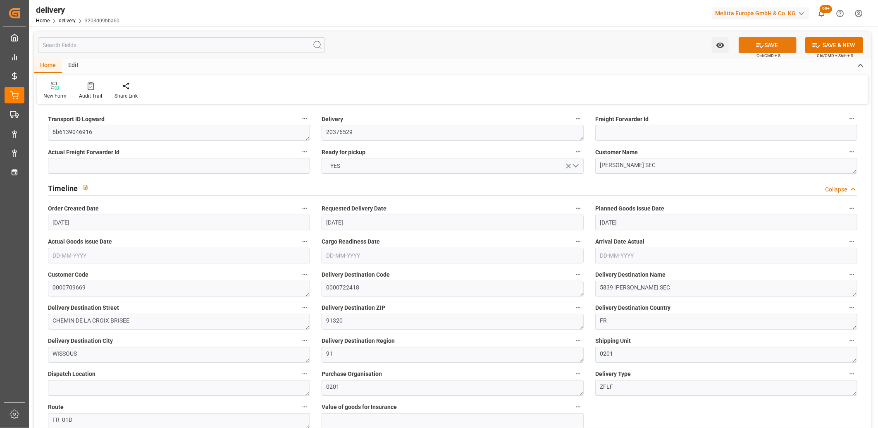
click at [749, 43] on button "SAVE" at bounding box center [768, 45] width 58 height 16
type input "1"
type input "1236.192"
type input "1872.683"
type input "3879.032"
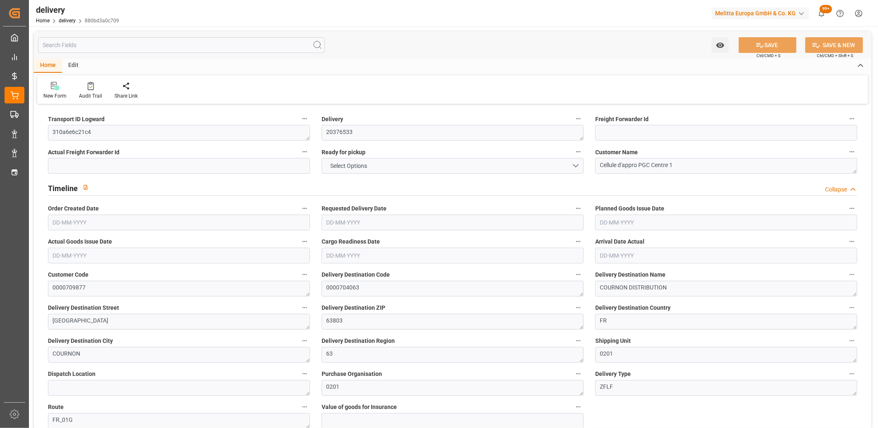
type input "359"
type input "21"
type input "0"
type input "6"
type input "0"
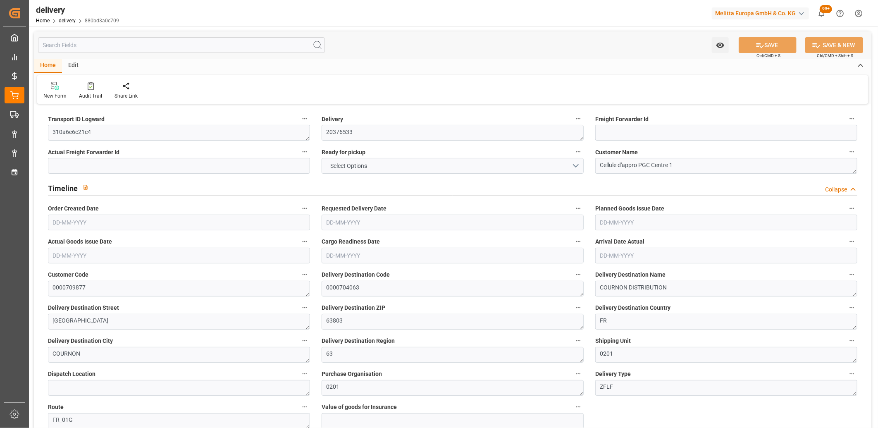
type input "0"
type input "210.655"
type input "0"
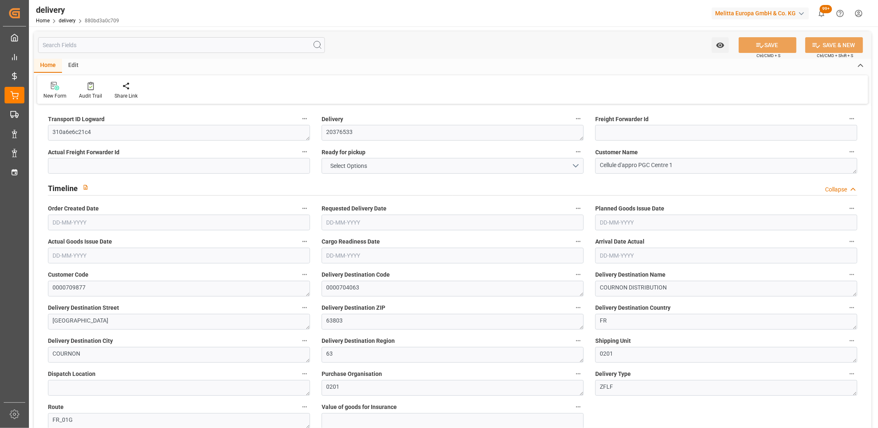
type input "129.24"
type input "1.5"
type input "1.3"
type input "0"
type input "31.5"
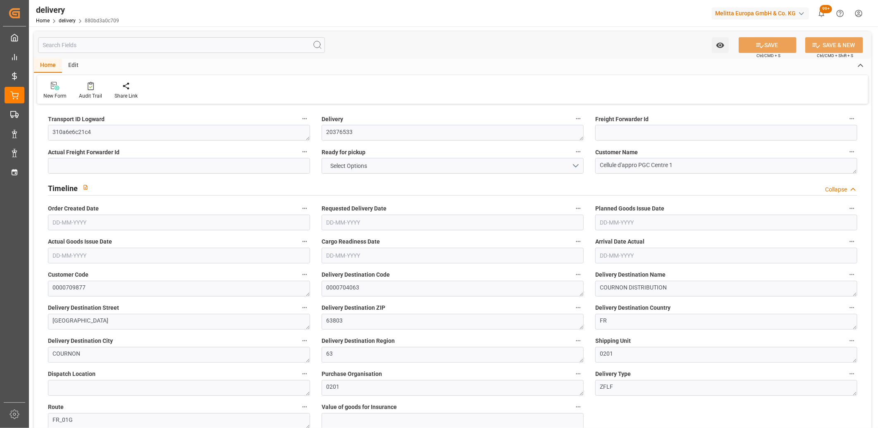
type input "1389.683"
type input "101"
type input "0"
type input "[DATE]"
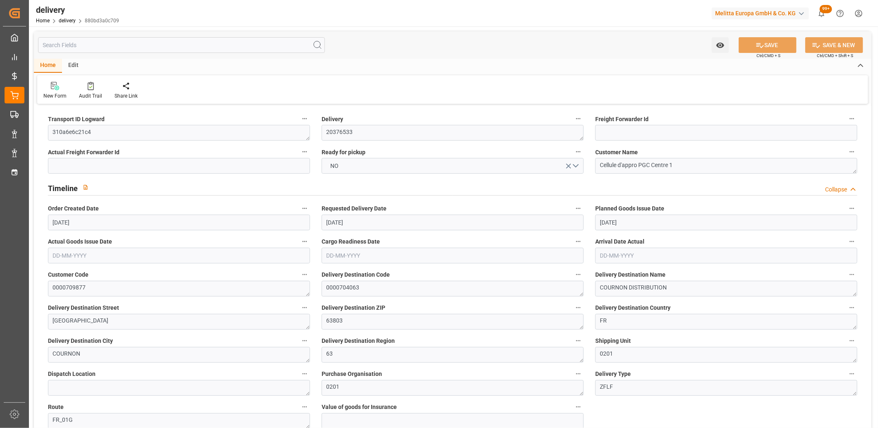
type input "[DATE]"
type input "[DATE] 11:01"
click at [373, 167] on button "NO" at bounding box center [453, 166] width 262 height 16
click at [373, 167] on div "YES" at bounding box center [452, 167] width 261 height 17
click at [784, 48] on button "SAVE" at bounding box center [768, 45] width 58 height 16
